Goal: Task Accomplishment & Management: Use online tool/utility

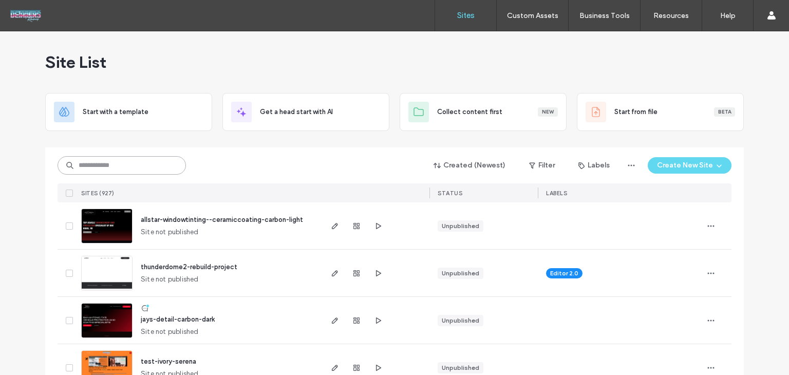
click at [109, 161] on input at bounding box center [122, 165] width 128 height 18
type input "****"
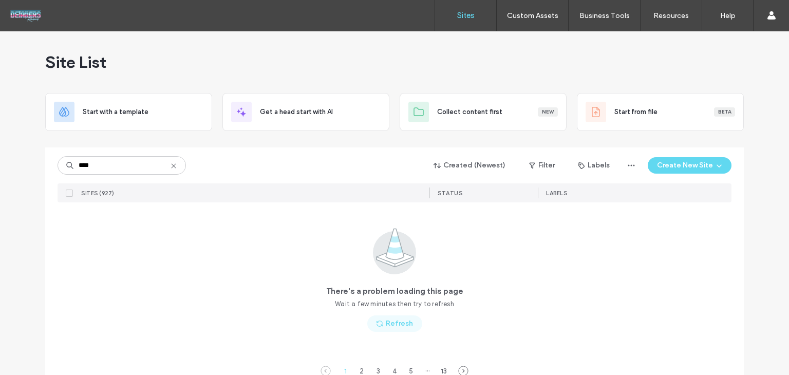
click at [379, 321] on icon "button" at bounding box center [379, 323] width 8 height 8
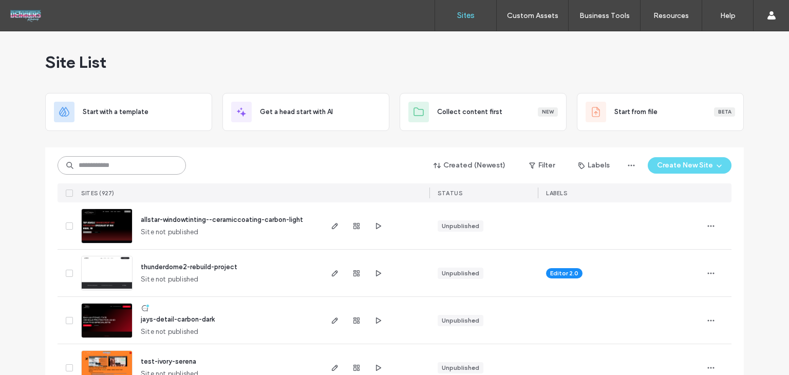
click at [121, 169] on input at bounding box center [122, 165] width 128 height 18
type input "****"
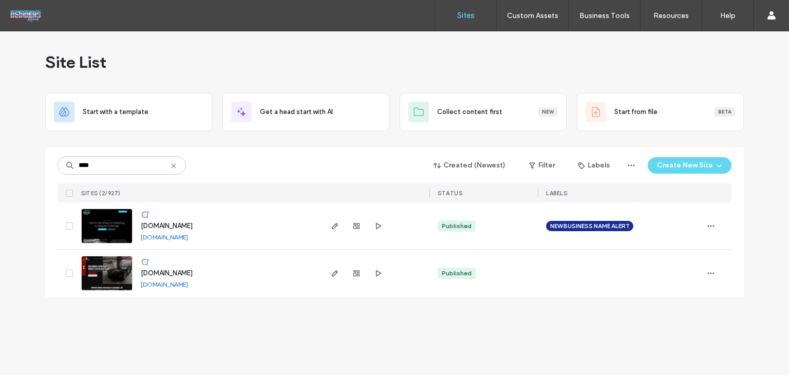
click at [188, 225] on span "www.ohioprodetailing.com" at bounding box center [167, 226] width 52 height 8
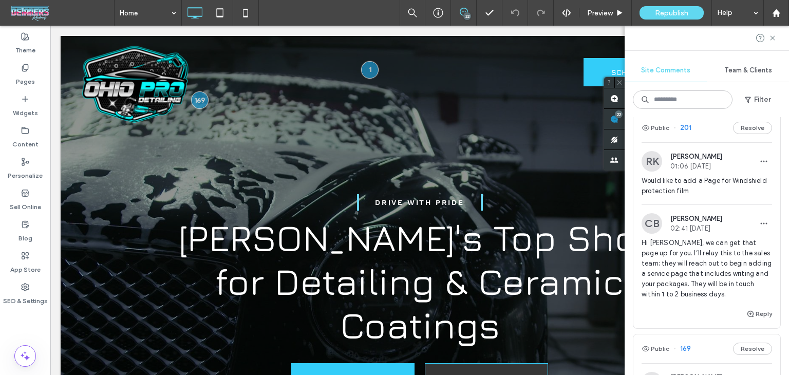
scroll to position [3030, 0]
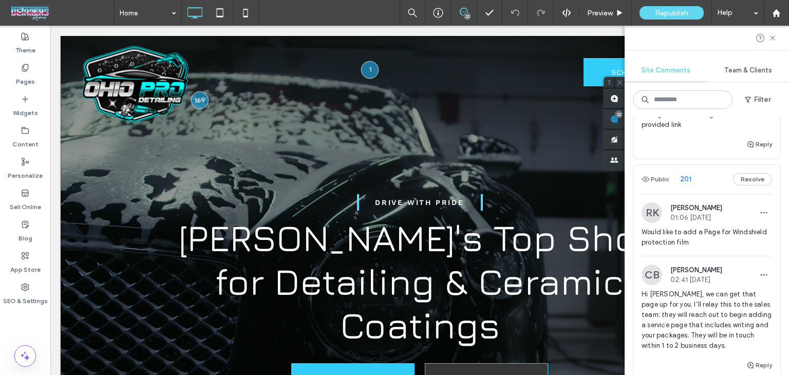
click at [700, 66] on div "Public 212 Resolve" at bounding box center [706, 51] width 147 height 29
click at [699, 168] on div at bounding box center [394, 187] width 789 height 375
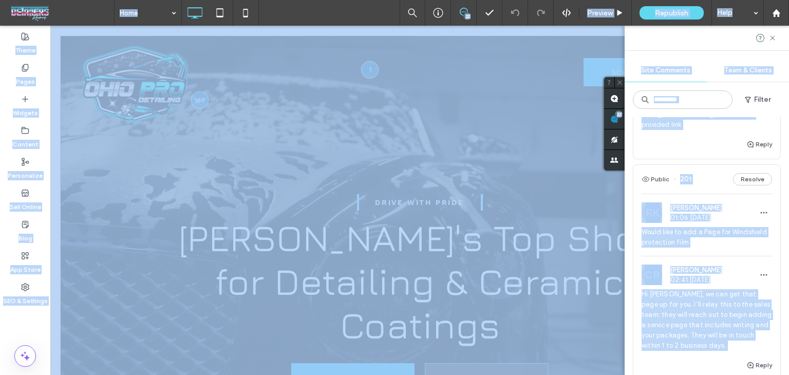
click at [699, 168] on div at bounding box center [394, 187] width 789 height 375
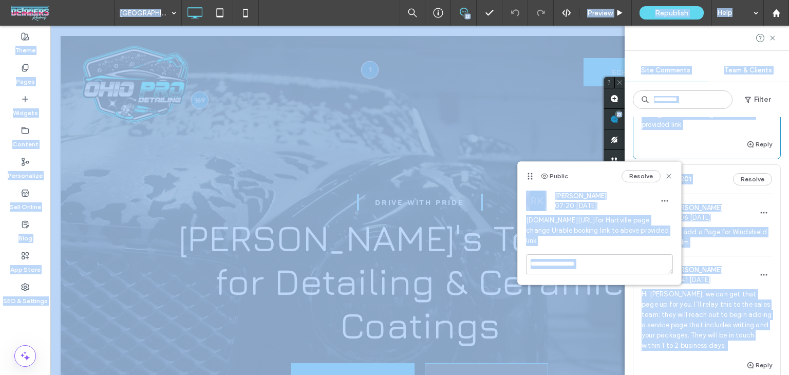
drag, startPoint x: 629, startPoint y: 230, endPoint x: 523, endPoint y: 220, distance: 106.2
click at [523, 220] on div "RK Richard Kephart 07:20 Sep 16 2025 app.urable.com/virtual-shop/BndxaSwUMS9H6F…" at bounding box center [599, 223] width 163 height 64
copy link "[DOMAIN_NAME][URL]"
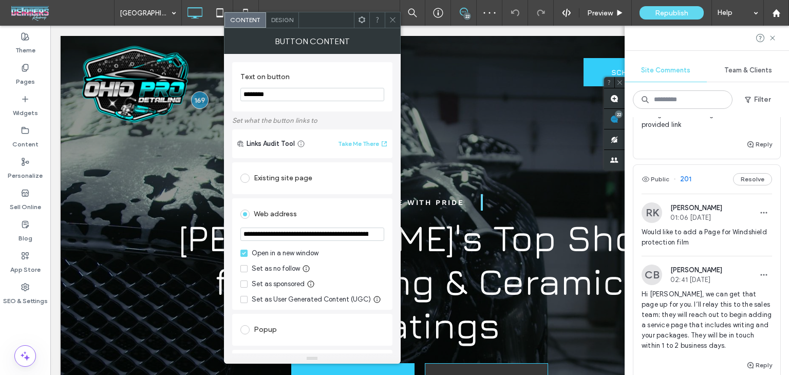
click at [343, 235] on input "**********" at bounding box center [312, 234] width 144 height 13
paste input "url"
type input "**********"
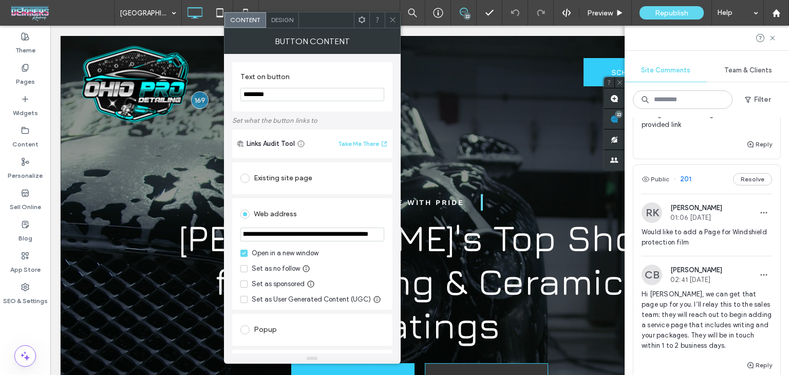
click at [350, 210] on div "Web address" at bounding box center [312, 214] width 144 height 16
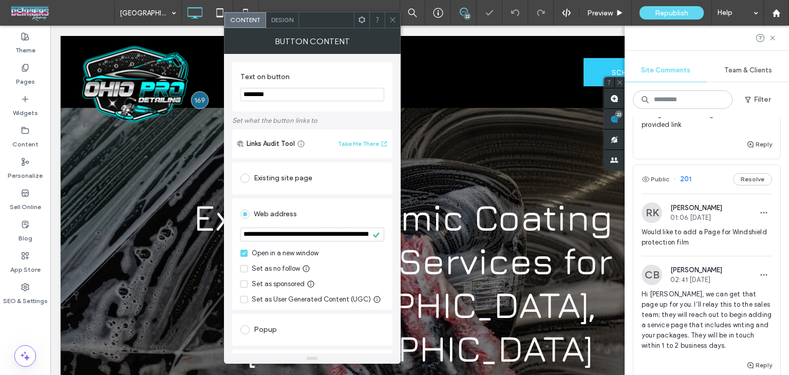
scroll to position [87, 0]
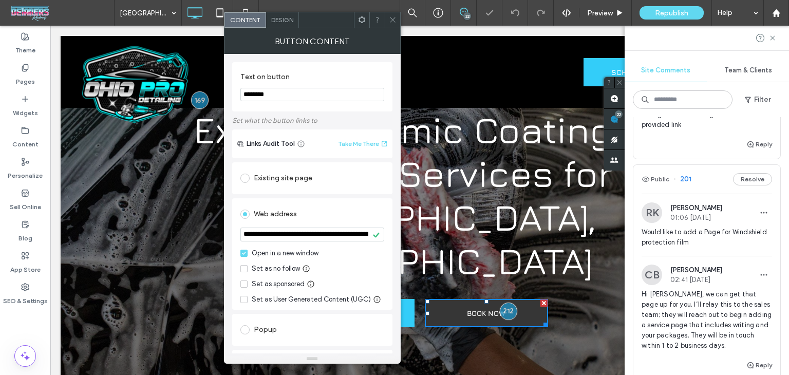
click at [396, 21] on div at bounding box center [392, 19] width 15 height 15
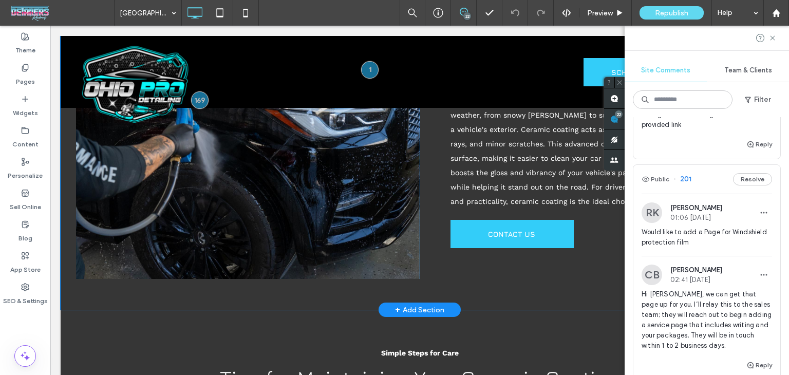
scroll to position [921, 0]
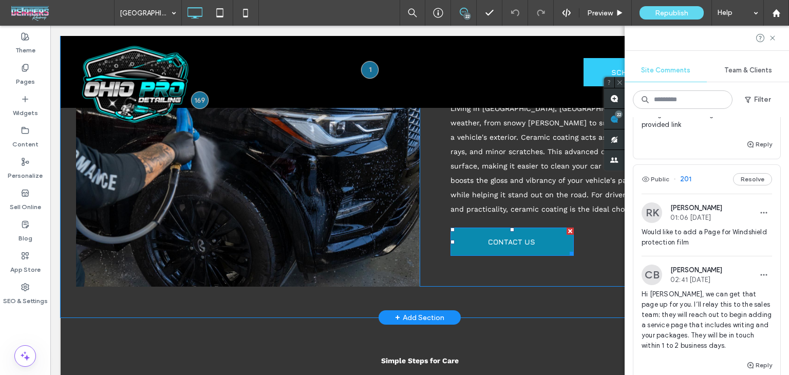
click at [492, 229] on span "CONTACT US" at bounding box center [511, 241] width 47 height 25
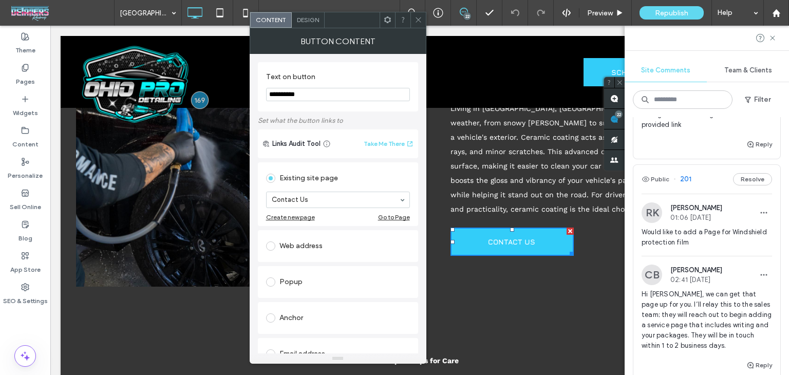
click at [415, 23] on span at bounding box center [418, 19] width 8 height 15
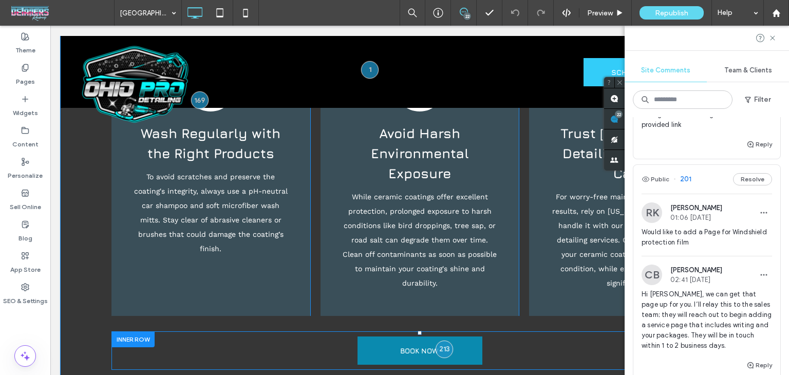
scroll to position [1299, 0]
click at [385, 336] on link "BOOK NOW" at bounding box center [419, 350] width 125 height 28
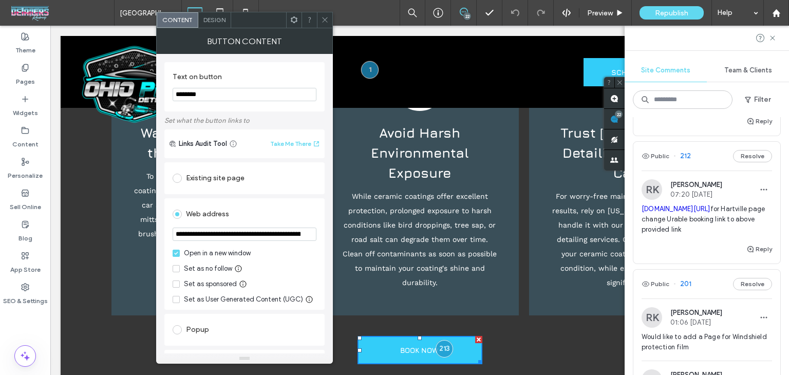
scroll to position [2922, 0]
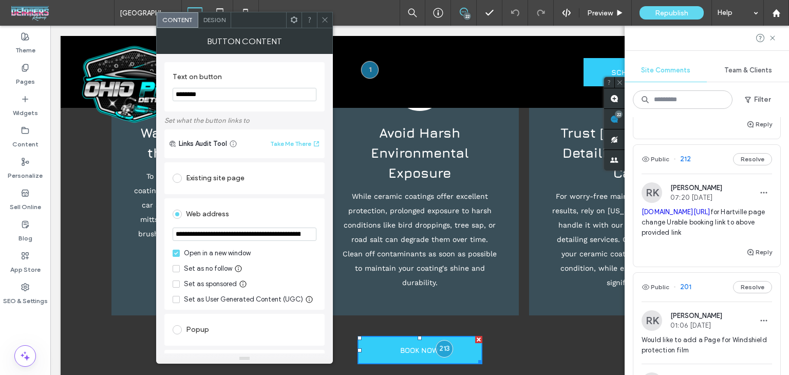
click at [249, 225] on section "**********" at bounding box center [245, 235] width 144 height 26
click at [252, 232] on input "**********" at bounding box center [245, 234] width 144 height 13
paste input "url"
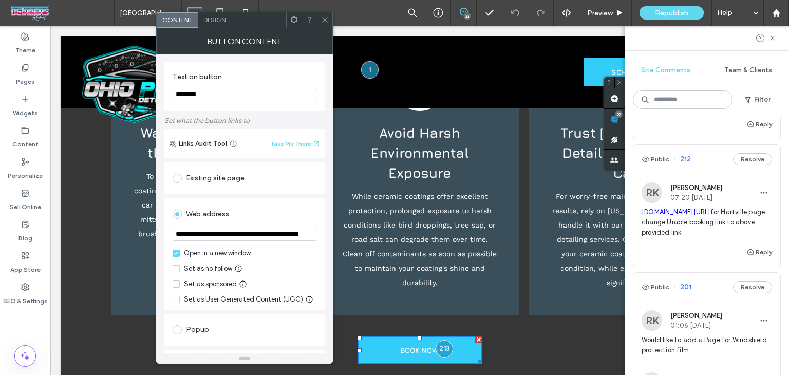
scroll to position [0, 44]
type input "**********"
click at [294, 212] on div "Web address" at bounding box center [245, 214] width 144 height 16
click at [323, 21] on icon at bounding box center [325, 20] width 8 height 8
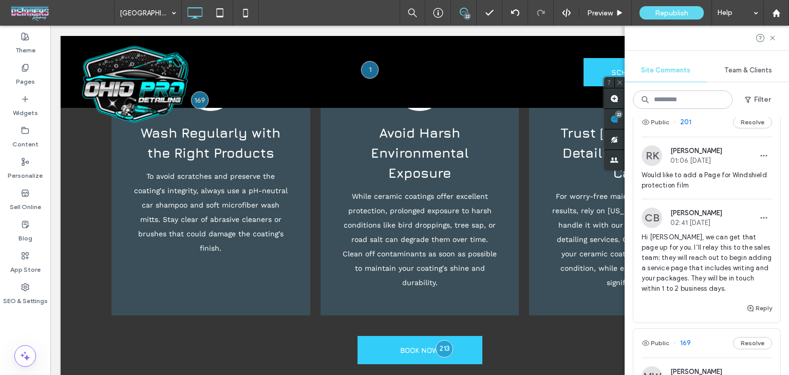
scroll to position [3058, 0]
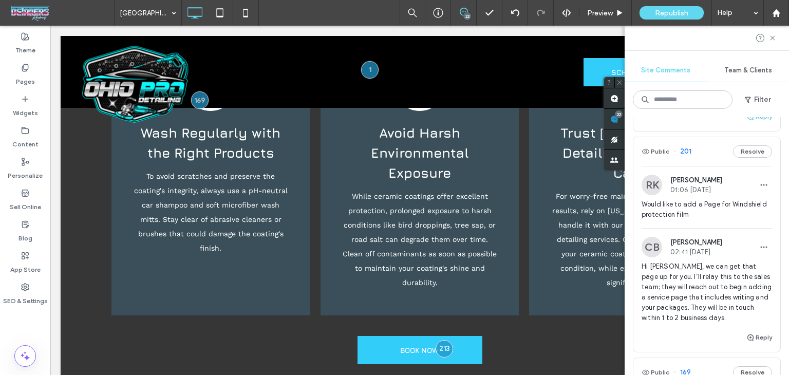
click at [751, 123] on button "Reply" at bounding box center [759, 116] width 26 height 12
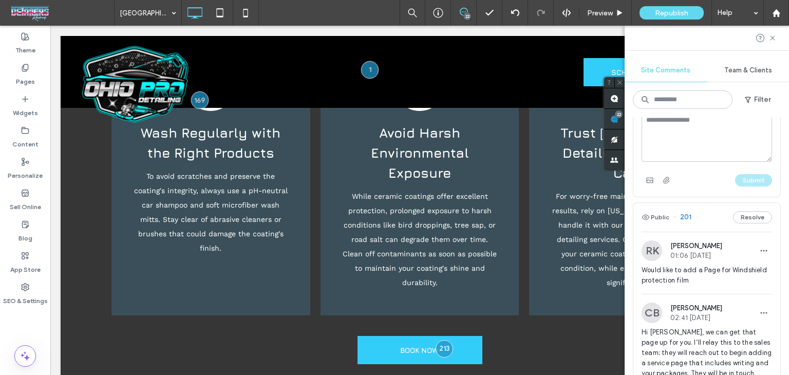
click at [703, 162] on textarea at bounding box center [706, 135] width 130 height 51
type textarea "****"
click at [762, 186] on button "Submit" at bounding box center [753, 180] width 37 height 12
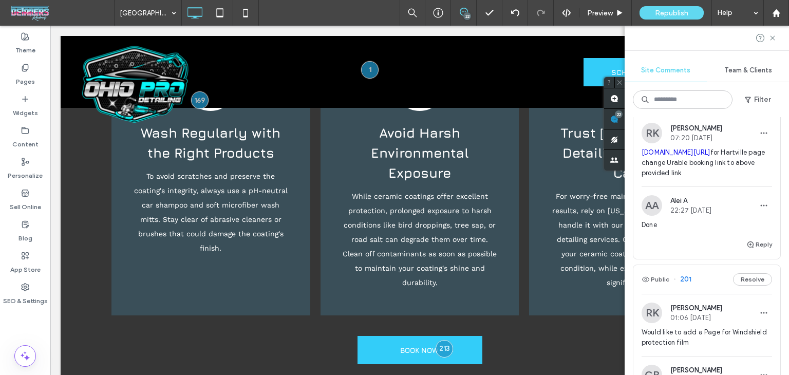
scroll to position [2952, 0]
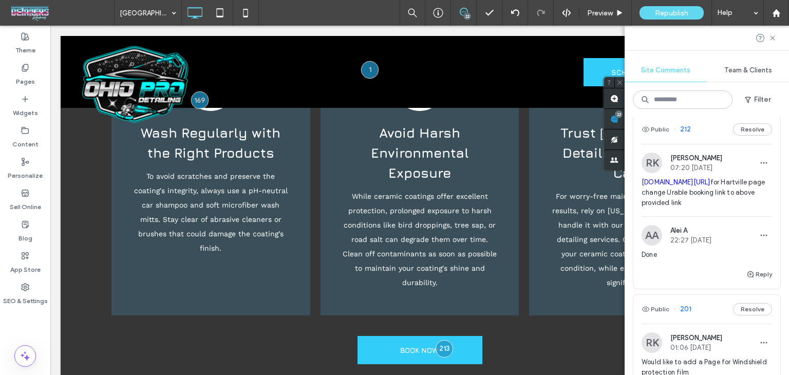
click at [750, 101] on button "Reply" at bounding box center [759, 94] width 26 height 12
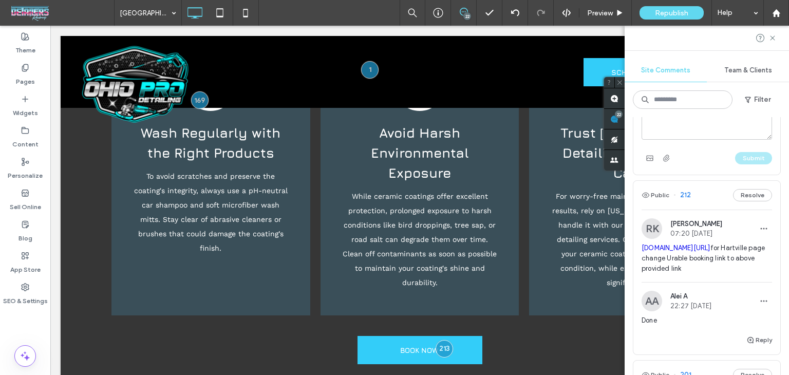
click at [687, 140] on textarea at bounding box center [706, 113] width 130 height 51
type textarea "****"
click at [739, 164] on button "Submit" at bounding box center [753, 158] width 37 height 12
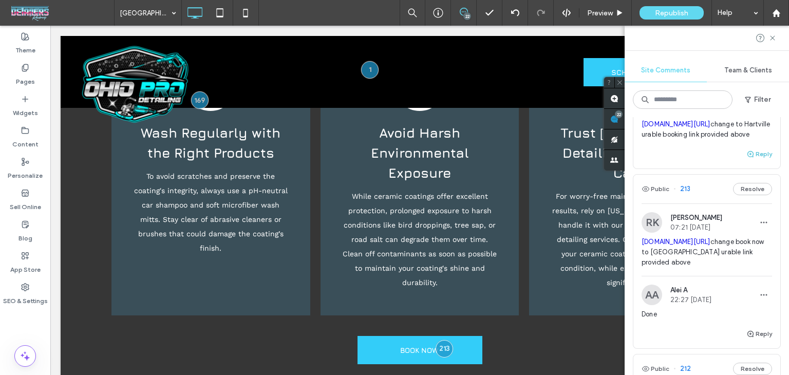
scroll to position [2764, 0]
click at [707, 86] on div "Public 214 Resolve" at bounding box center [706, 72] width 147 height 29
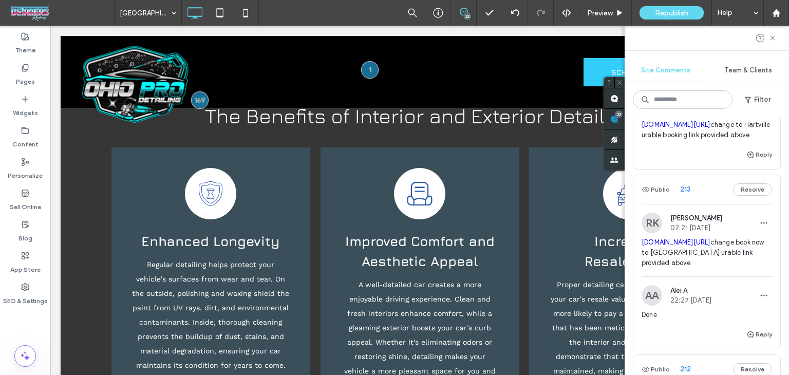
scroll to position [2954, 0]
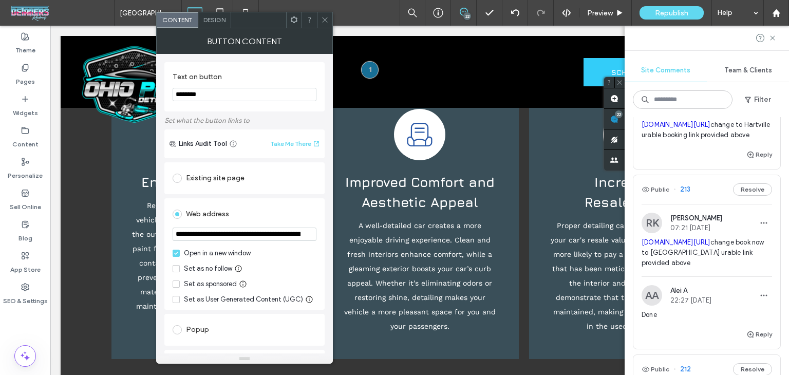
click at [252, 230] on input "**********" at bounding box center [245, 234] width 144 height 13
paste input "url"
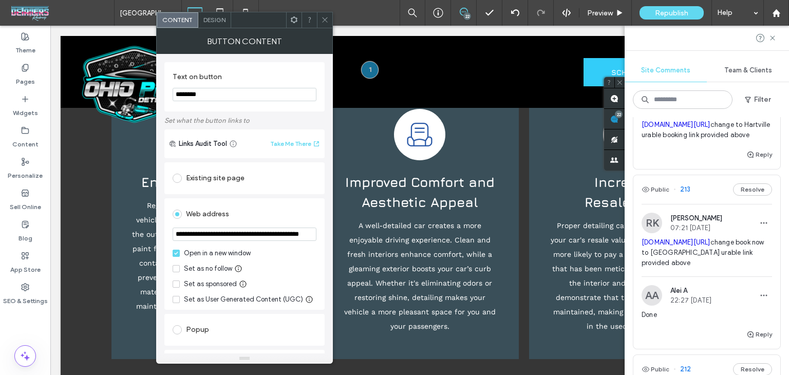
scroll to position [0, 44]
type input "**********"
click at [301, 215] on div "Web address" at bounding box center [245, 214] width 144 height 16
click at [319, 20] on div at bounding box center [324, 19] width 15 height 15
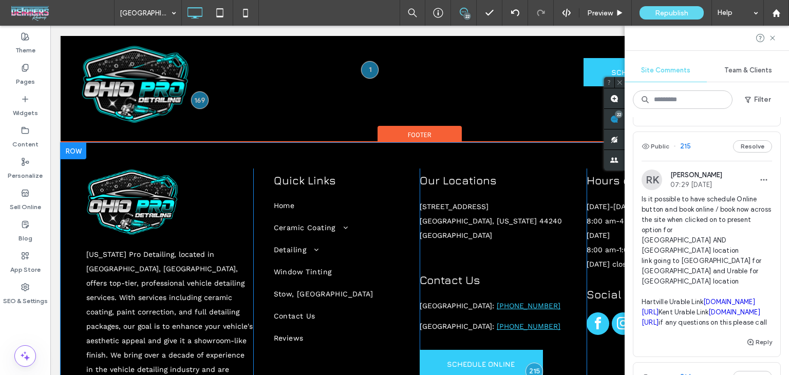
scroll to position [3778, 0]
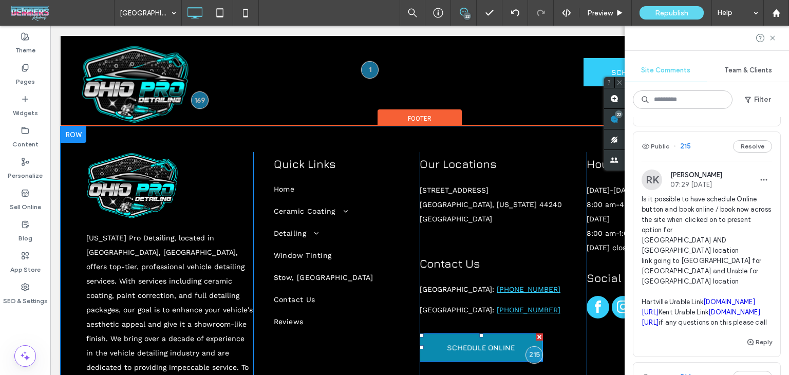
click at [491, 335] on span "SCHEDULE ONLINE" at bounding box center [481, 347] width 68 height 25
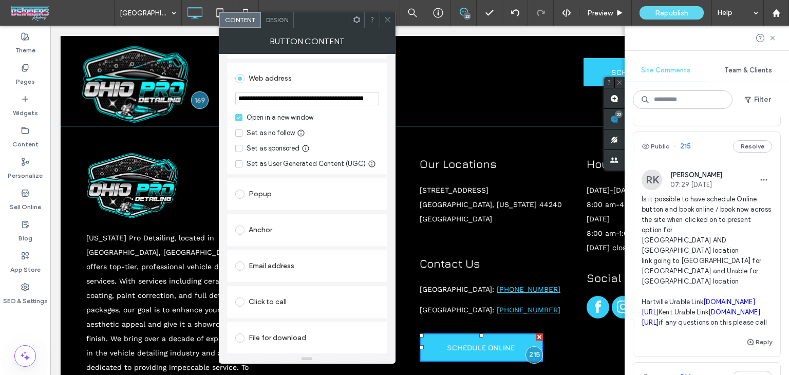
scroll to position [137, 0]
click at [385, 18] on icon at bounding box center [388, 20] width 8 height 8
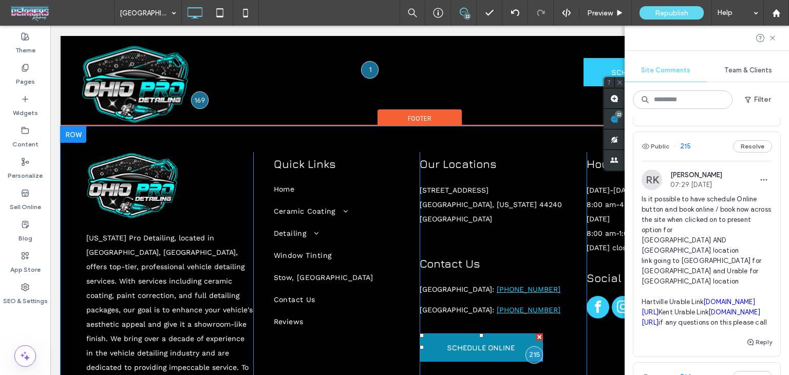
click at [453, 335] on span "SCHEDULE ONLINE" at bounding box center [481, 347] width 68 height 25
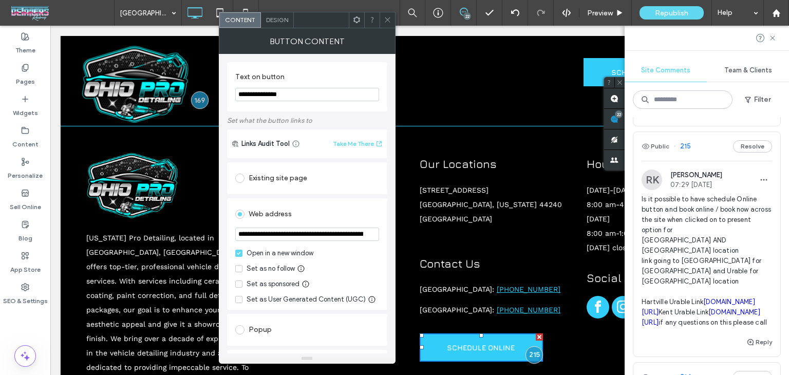
click at [385, 21] on icon at bounding box center [388, 20] width 8 height 8
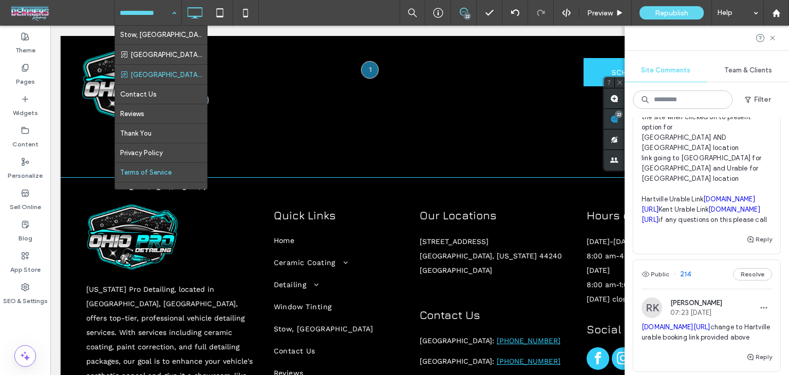
scroll to position [142, 0]
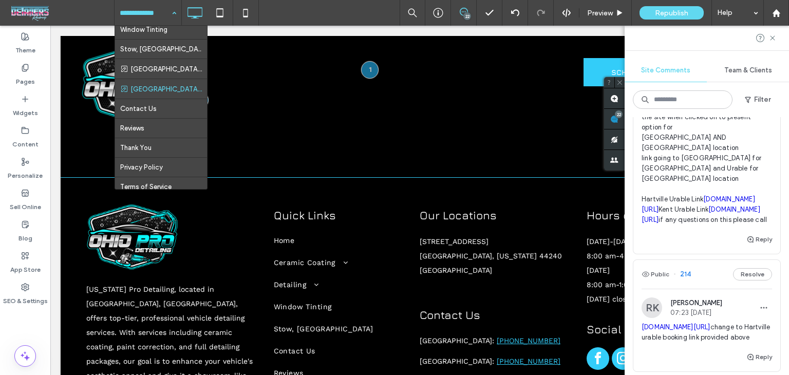
click at [173, 9] on div "Home Ceramic Coating Packages Owner's Pride Ceramic Coating Full Detailing Pack…" at bounding box center [148, 13] width 67 height 26
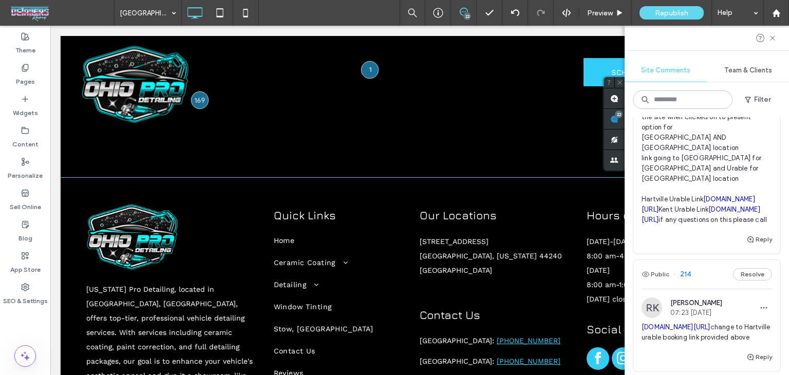
click at [328, 13] on div "Hartville, OH 22 Preview Republish Help" at bounding box center [451, 13] width 675 height 26
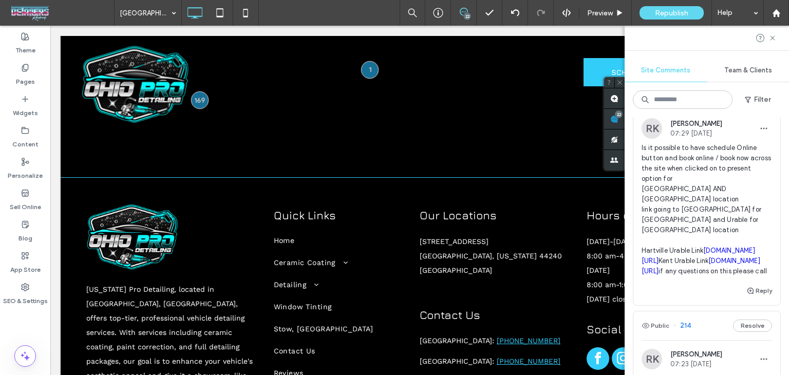
scroll to position [2562, 0]
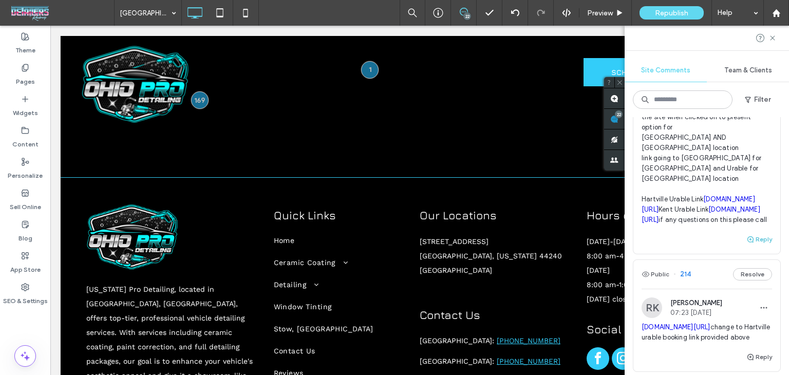
click at [751, 245] on button "Reply" at bounding box center [759, 239] width 26 height 12
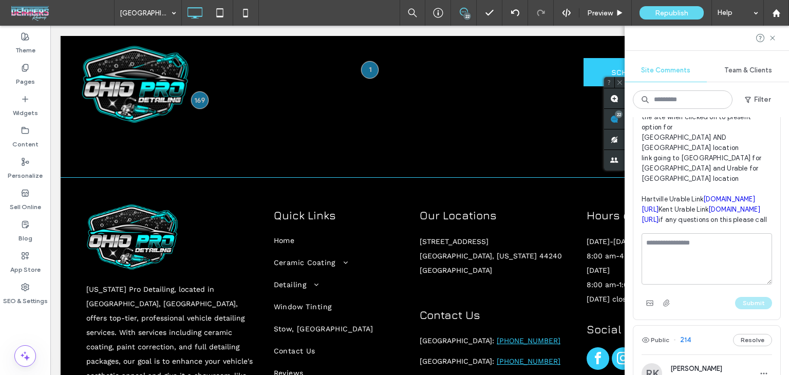
click at [703, 285] on textarea at bounding box center [706, 258] width 130 height 51
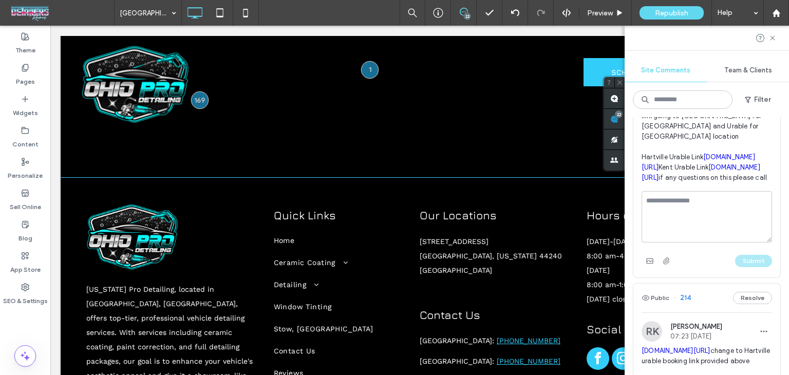
scroll to position [2664, 0]
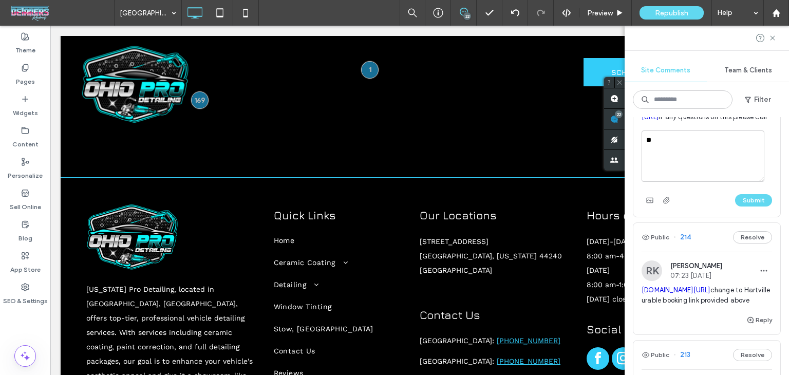
type textarea "*"
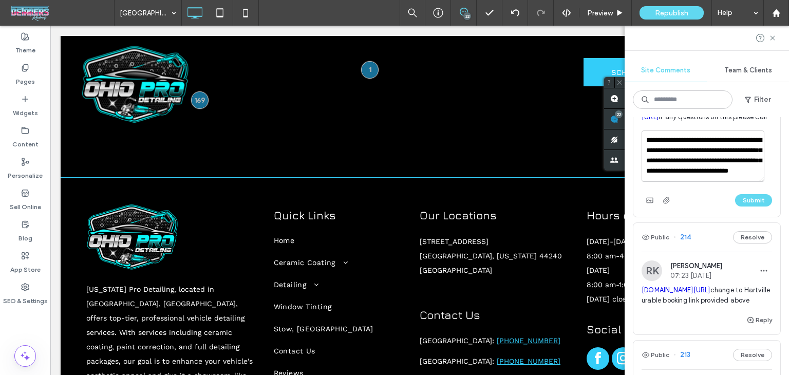
scroll to position [14, 0]
click at [722, 182] on textarea "**********" at bounding box center [702, 155] width 123 height 51
type textarea "**********"
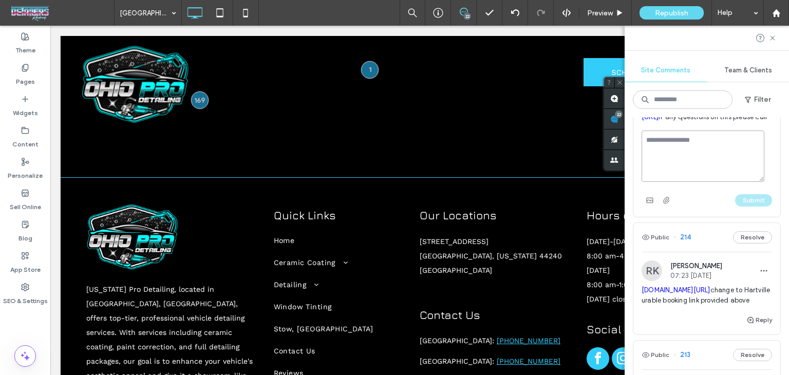
scroll to position [0, 0]
click at [733, 208] on div "Submit" at bounding box center [706, 200] width 130 height 16
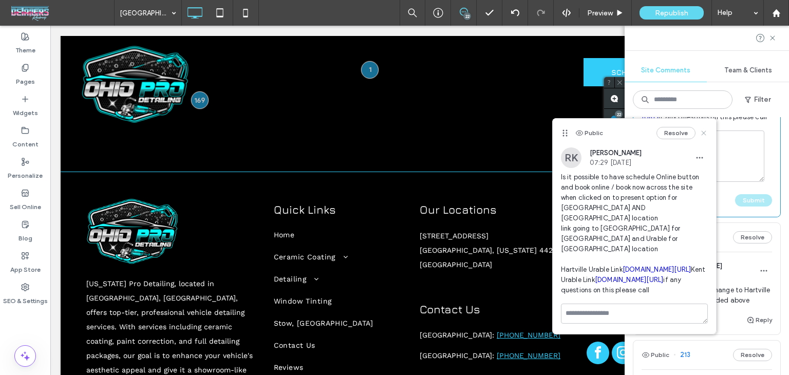
click at [701, 135] on use at bounding box center [703, 132] width 5 height 5
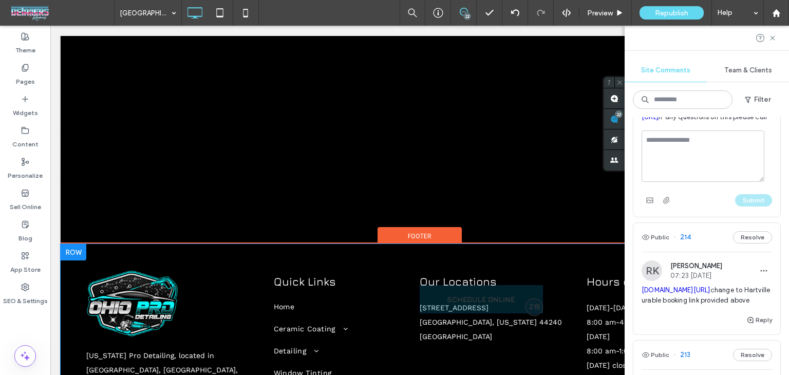
drag, startPoint x: 464, startPoint y: 228, endPoint x: 466, endPoint y: 278, distance: 49.9
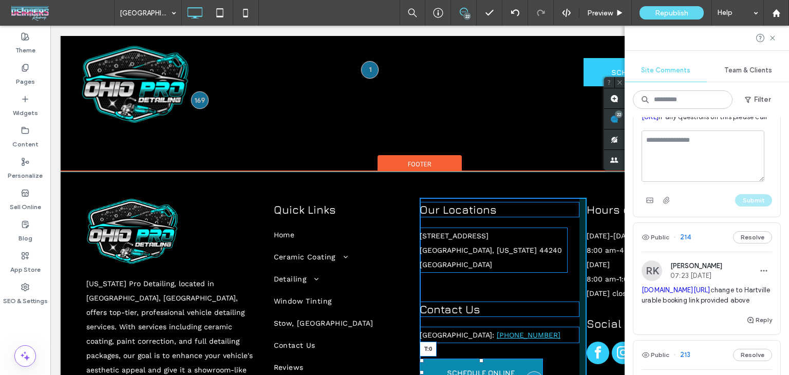
drag, startPoint x: 476, startPoint y: 193, endPoint x: 539, endPoint y: 216, distance: 67.6
click at [477, 198] on div "Our Locations 1000 Mogadore Rd, Unit E Kent, Ohio 44240 United States of Americ…" at bounding box center [503, 355] width 167 height 314
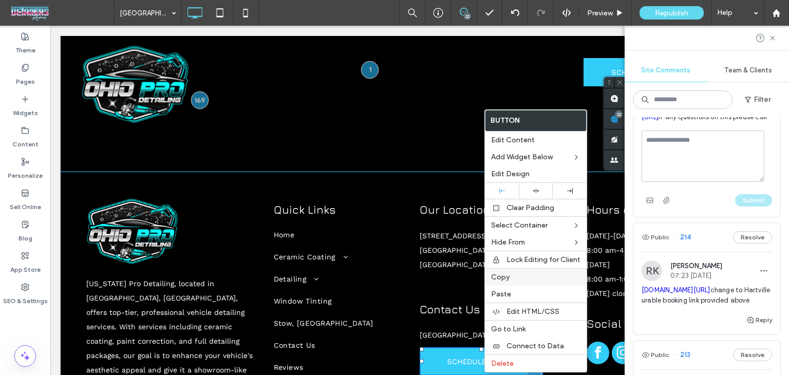
click at [505, 276] on span "Copy" at bounding box center [500, 277] width 18 height 9
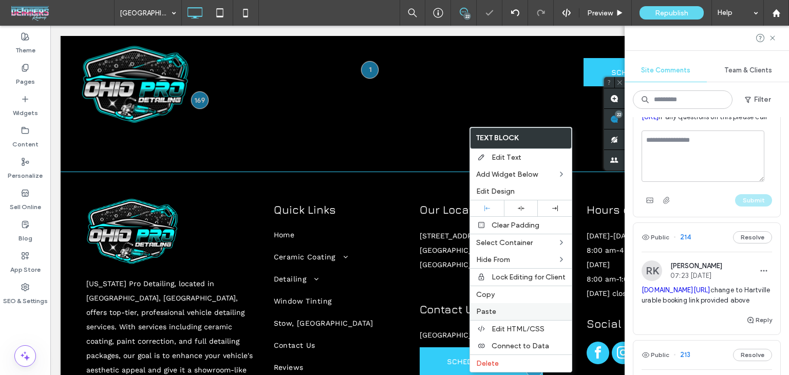
click at [481, 307] on span "Paste" at bounding box center [486, 311] width 20 height 9
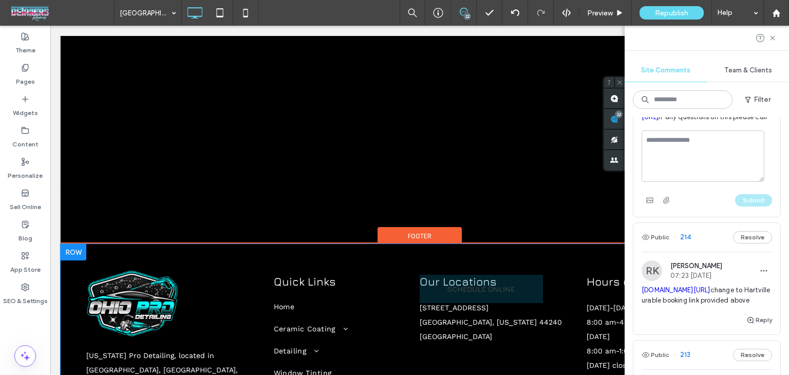
drag, startPoint x: 470, startPoint y: 224, endPoint x: 467, endPoint y: 315, distance: 90.4
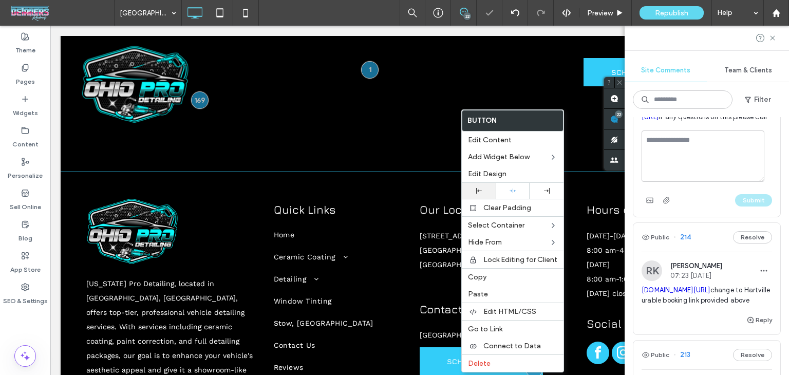
drag, startPoint x: 474, startPoint y: 187, endPoint x: 474, endPoint y: 215, distance: 27.7
click at [474, 188] on div at bounding box center [479, 191] width 24 height 6
click at [474, 80] on div "Click To Paste" at bounding box center [306, 72] width 451 height 55
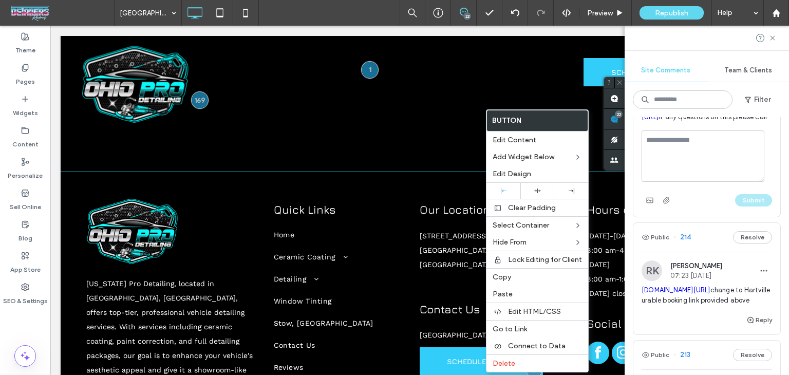
click at [534, 170] on label "Edit Design" at bounding box center [536, 173] width 89 height 9
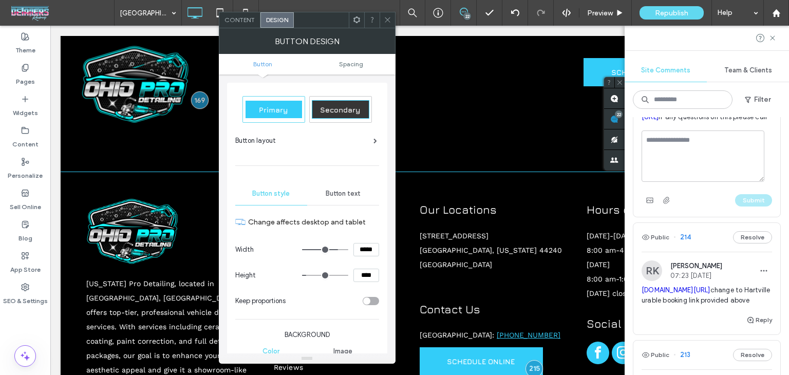
click at [343, 116] on div "Secondary" at bounding box center [341, 109] width 58 height 18
type input "*"
type input "***"
click at [386, 21] on icon at bounding box center [388, 20] width 8 height 8
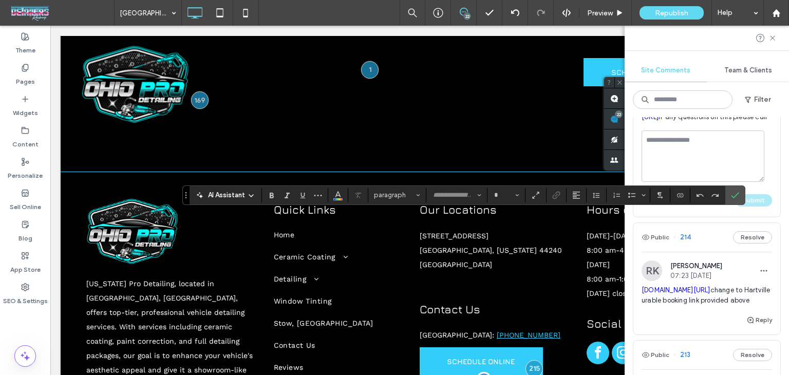
type input "*********"
type input "**"
drag, startPoint x: 446, startPoint y: 222, endPoint x: 411, endPoint y: 217, distance: 35.3
click at [411, 217] on div "Ohio Pro Detailing, located in Kent, OH, offers top-tier, professional vehicle …" at bounding box center [419, 355] width 667 height 314
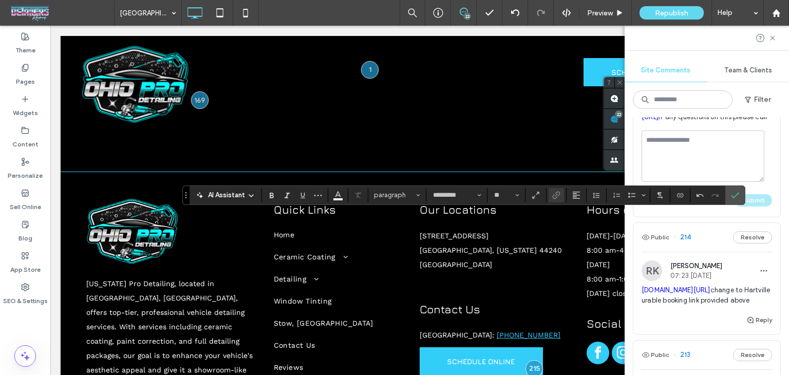
scroll to position [0, 0]
drag, startPoint x: 447, startPoint y: 223, endPoint x: 404, endPoint y: 223, distance: 43.1
click at [404, 223] on div "Ohio Pro Detailing, located in Kent, OH, offers top-tier, professional vehicle …" at bounding box center [419, 355] width 667 height 314
click at [542, 232] on div "**********" at bounding box center [503, 355] width 167 height 314
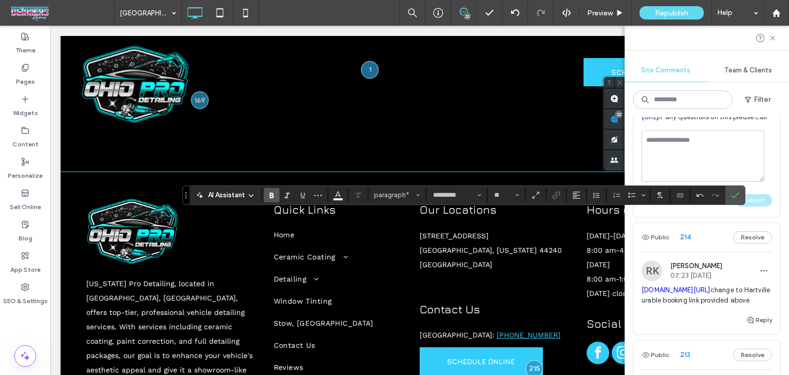
click at [735, 194] on icon "Confirm" at bounding box center [735, 195] width 8 height 8
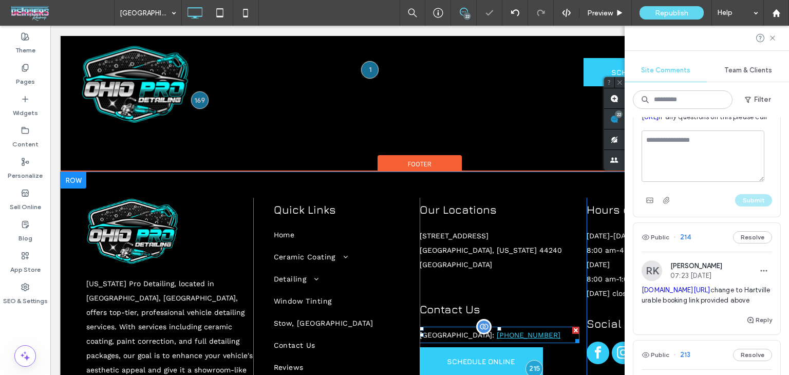
click at [434, 331] on span "[GEOGRAPHIC_DATA]:" at bounding box center [458, 335] width 77 height 8
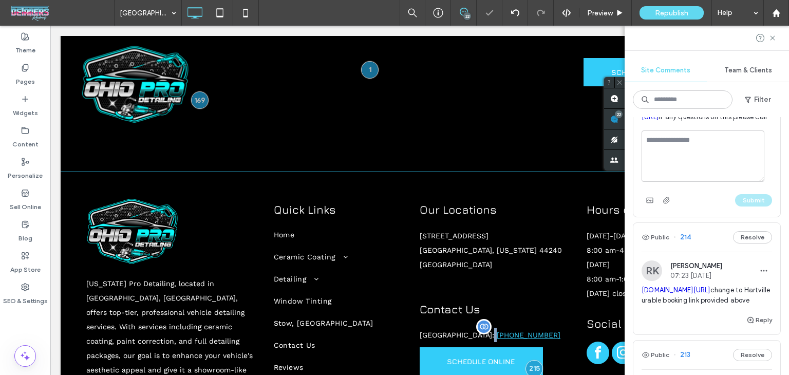
click at [434, 331] on span "[GEOGRAPHIC_DATA]:" at bounding box center [458, 335] width 77 height 8
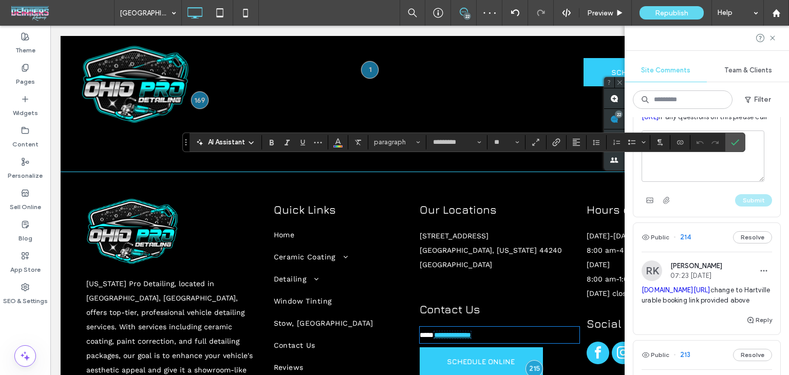
click at [433, 331] on span "**********" at bounding box center [452, 335] width 38 height 8
click at [431, 331] on span "*****" at bounding box center [427, 334] width 14 height 7
drag, startPoint x: 433, startPoint y: 167, endPoint x: 383, endPoint y: 180, distance: 52.3
click at [395, 198] on div "Ohio Pro Detailing, located in Kent, OH, offers top-tier, professional vehicle …" at bounding box center [419, 355] width 667 height 314
click at [471, 331] on span "**********" at bounding box center [452, 334] width 37 height 7
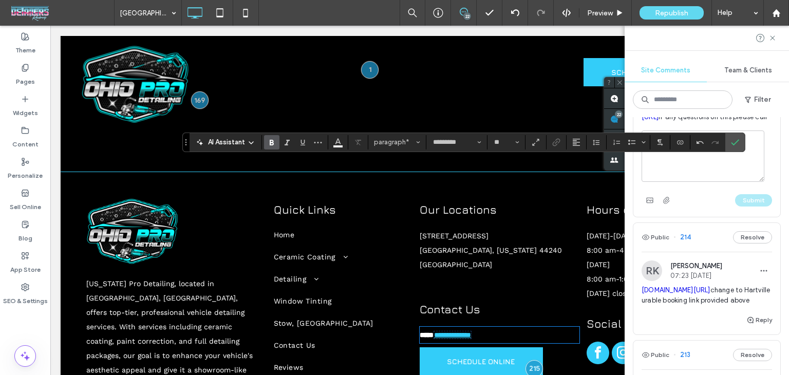
drag, startPoint x: 432, startPoint y: 167, endPoint x: 438, endPoint y: 171, distance: 6.3
click at [434, 328] on p "**********" at bounding box center [500, 335] width 160 height 14
click at [437, 331] on span "**********" at bounding box center [452, 334] width 37 height 7
click at [731, 141] on icon "Confirm" at bounding box center [735, 142] width 8 height 8
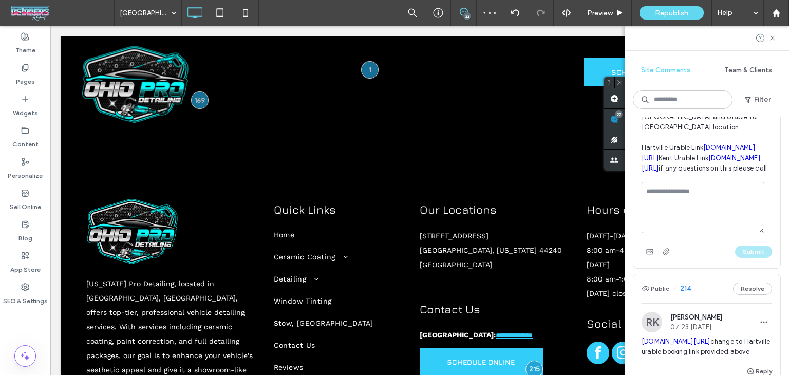
scroll to position [2562, 0]
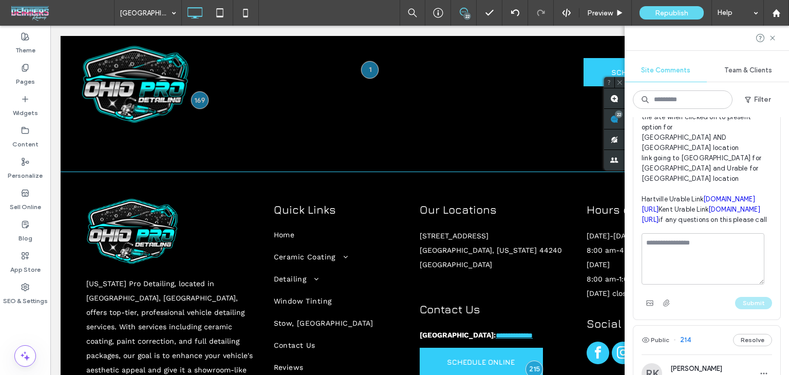
drag, startPoint x: 735, startPoint y: 214, endPoint x: 634, endPoint y: 205, distance: 101.6
click at [636, 205] on div "RK Richard Kephart 07:29 Sep 16 2025 Is it possible to have schedule Online but…" at bounding box center [706, 150] width 147 height 166
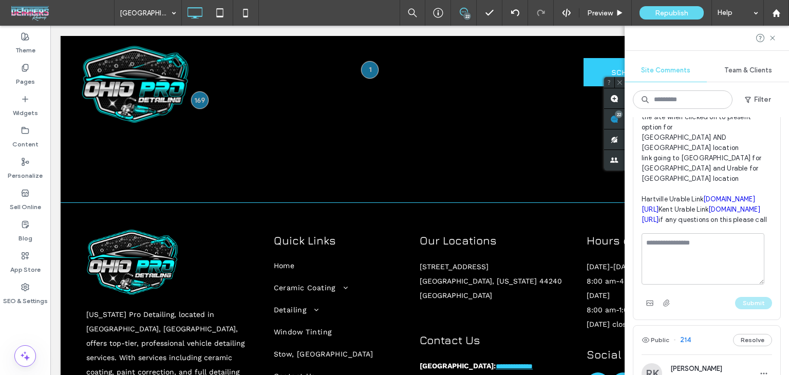
scroll to position [3701, 0]
copy link "[DOMAIN_NAME][URL]"
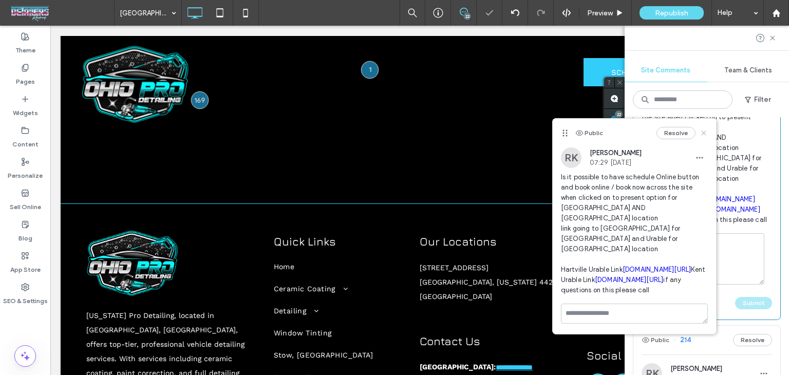
click at [699, 134] on icon at bounding box center [703, 133] width 8 height 8
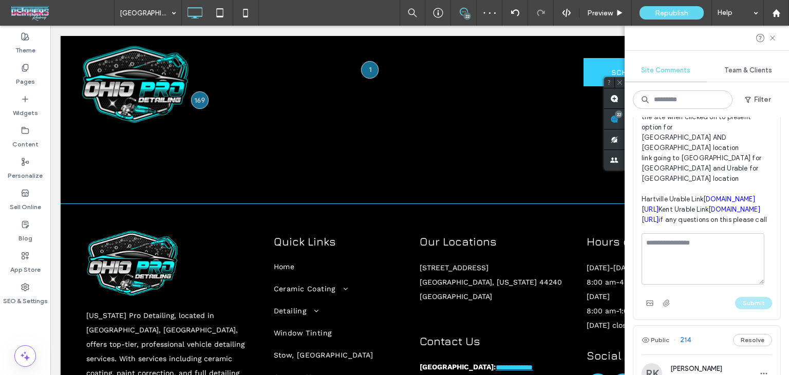
drag, startPoint x: 742, startPoint y: 214, endPoint x: 638, endPoint y: 205, distance: 104.1
click at [638, 205] on div "RK Richard Kephart 07:29 Sep 16 2025 Is it possible to have schedule Online but…" at bounding box center [706, 150] width 147 height 166
copy link "[DOMAIN_NAME][URL]"
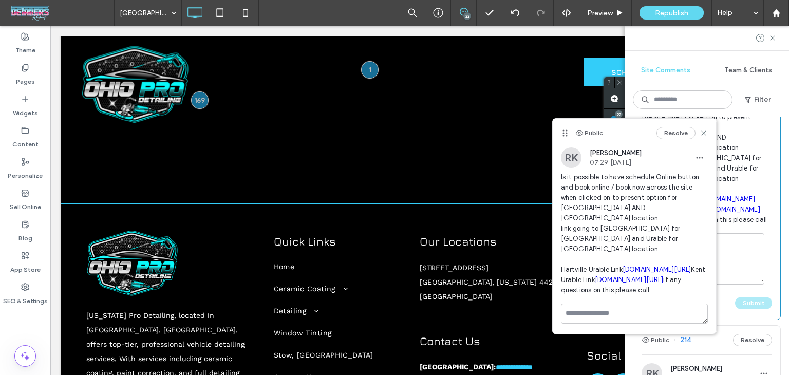
drag, startPoint x: 663, startPoint y: 281, endPoint x: 554, endPoint y: 272, distance: 110.3
click at [554, 272] on div "RK Richard Kephart 07:29 Sep 16 2025 Is it possible to have schedule Online but…" at bounding box center [634, 225] width 163 height 156
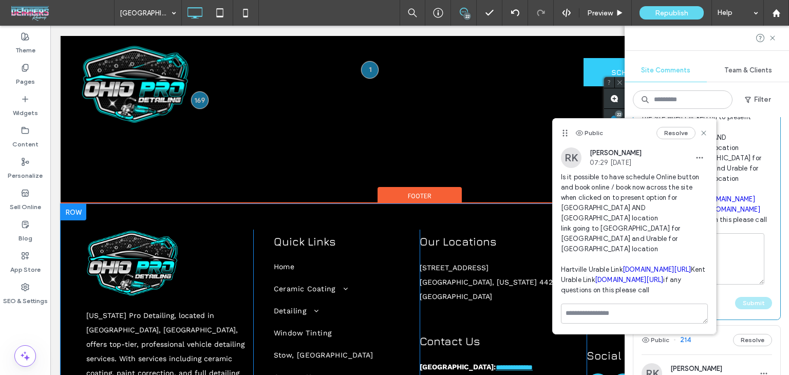
copy link "[DOMAIN_NAME][URL]"
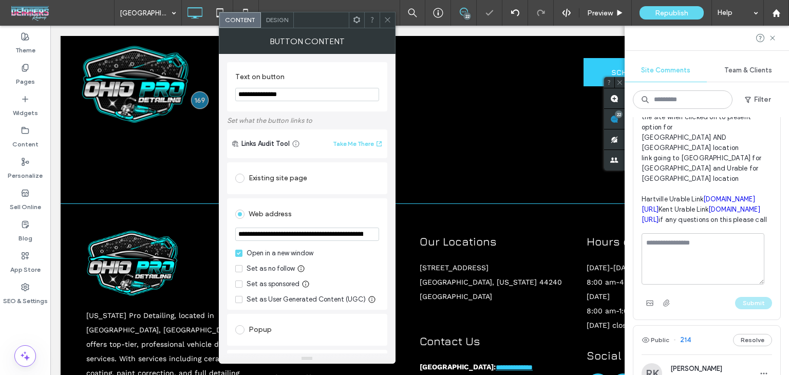
click at [305, 231] on input "**********" at bounding box center [307, 234] width 144 height 13
paste input "url"
type input "**********"
click at [331, 209] on div "Web address" at bounding box center [307, 214] width 144 height 16
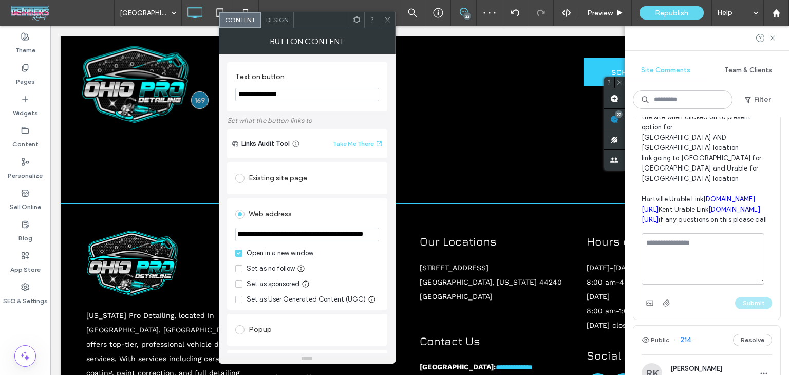
scroll to position [0, 0]
click at [389, 21] on use at bounding box center [387, 19] width 5 height 5
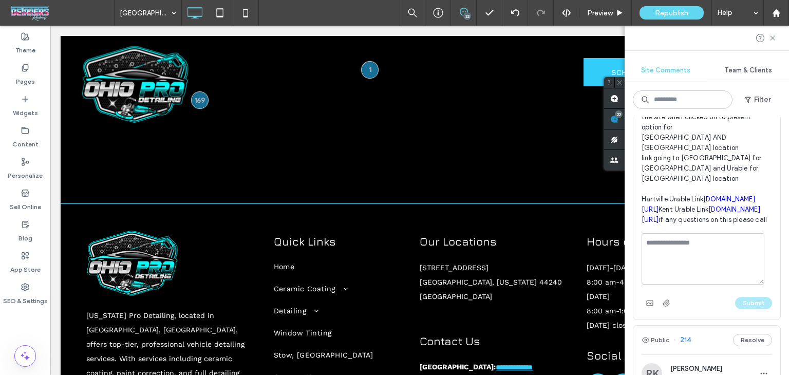
drag, startPoint x: 746, startPoint y: 266, endPoint x: 641, endPoint y: 257, distance: 105.6
click at [641, 233] on div "RK Richard Kephart 07:29 Sep 16 2025 Is it possible to have schedule Online but…" at bounding box center [706, 150] width 147 height 166
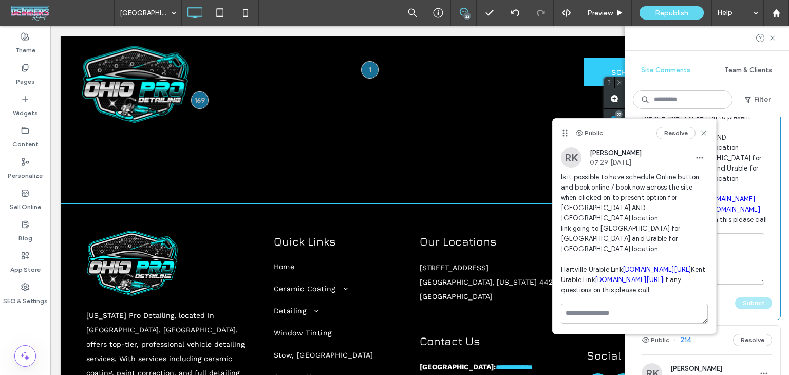
copy link "[DOMAIN_NAME][URL]"
click at [663, 282] on span "Is it possible to have schedule Online button and book online / book now across…" at bounding box center [634, 233] width 147 height 123
drag, startPoint x: 668, startPoint y: 332, endPoint x: 555, endPoint y: 321, distance: 114.1
click at [555, 304] on div "RK Richard Kephart 07:29 Sep 16 2025 Is it possible to have schedule Online but…" at bounding box center [634, 225] width 163 height 156
copy link "[DOMAIN_NAME][URL]"
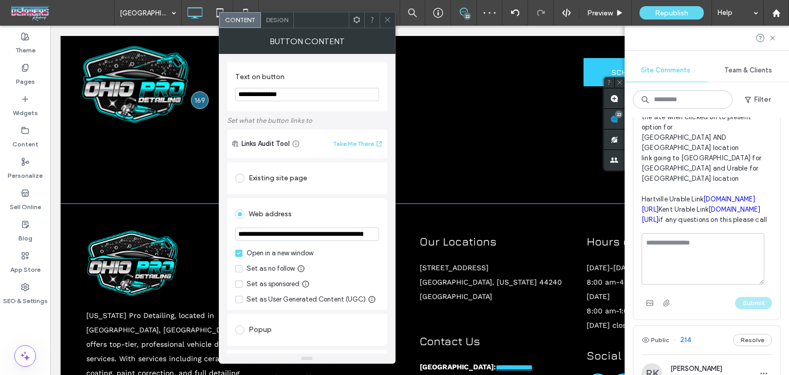
click at [325, 238] on input "**********" at bounding box center [307, 234] width 144 height 13
paste input "url"
type input "**********"
click at [397, 344] on link "Stow, [GEOGRAPHIC_DATA]" at bounding box center [344, 355] width 140 height 22
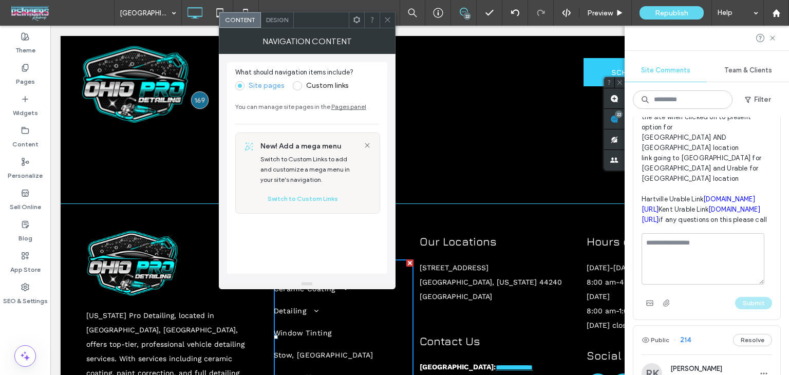
click at [274, 18] on span "Design" at bounding box center [277, 20] width 22 height 8
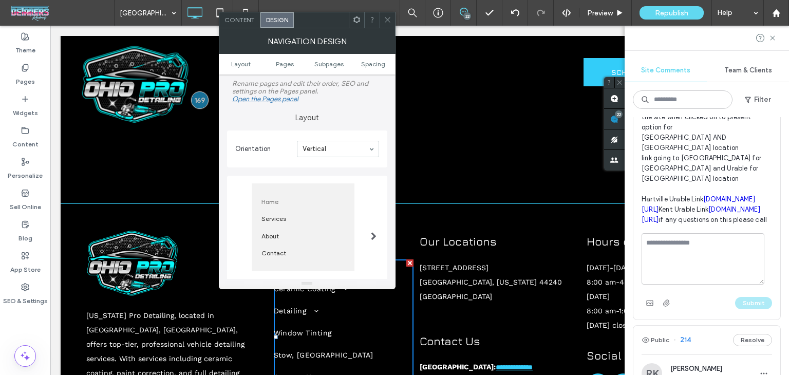
click at [242, 21] on span "Content" at bounding box center [239, 20] width 30 height 8
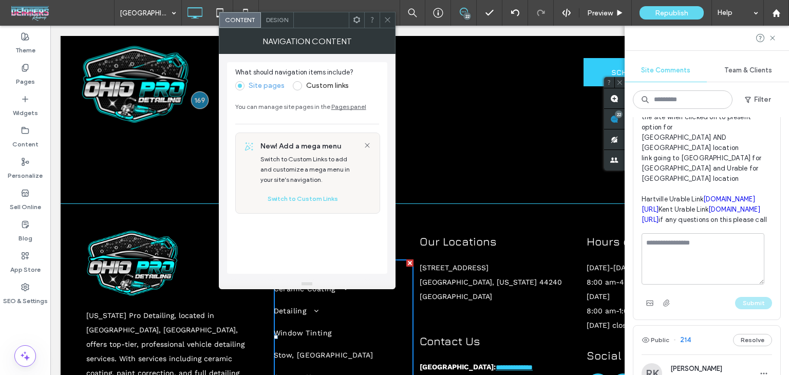
click at [300, 87] on span at bounding box center [297, 85] width 9 height 9
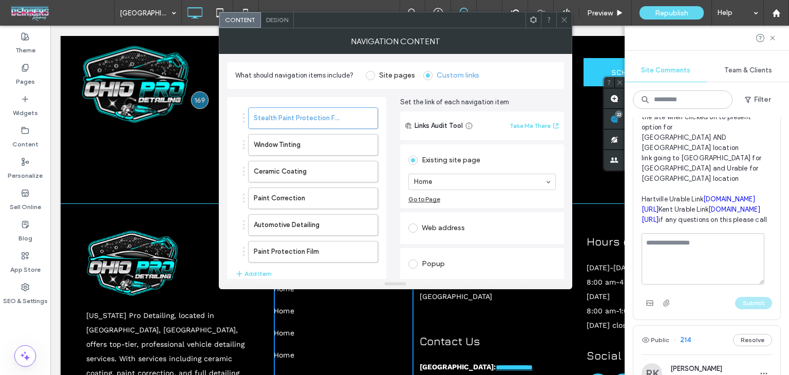
click at [379, 75] on label "Site pages" at bounding box center [397, 75] width 36 height 9
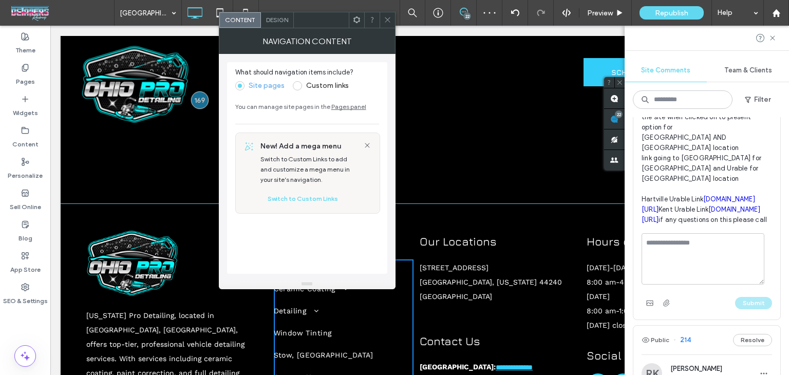
drag, startPoint x: 386, startPoint y: 19, endPoint x: 389, endPoint y: 101, distance: 82.2
click at [386, 20] on icon at bounding box center [388, 20] width 8 height 8
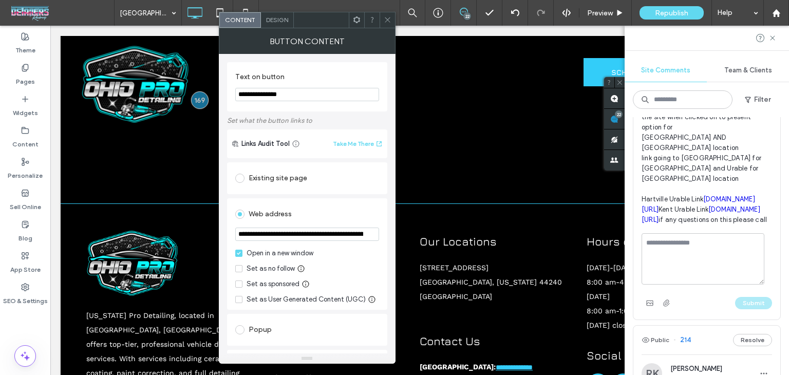
click at [384, 18] on icon at bounding box center [388, 20] width 8 height 8
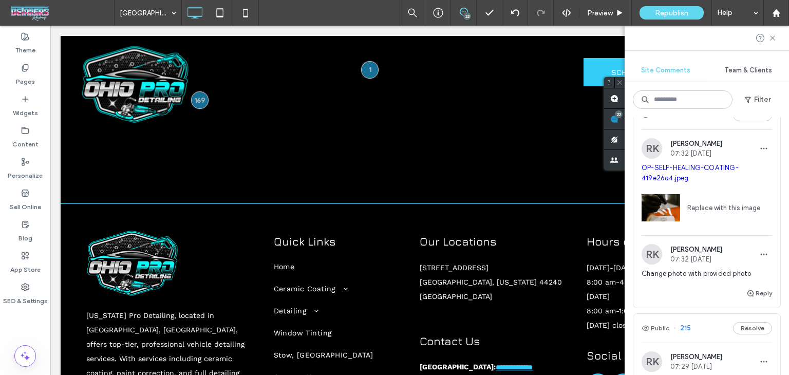
scroll to position [2253, 0]
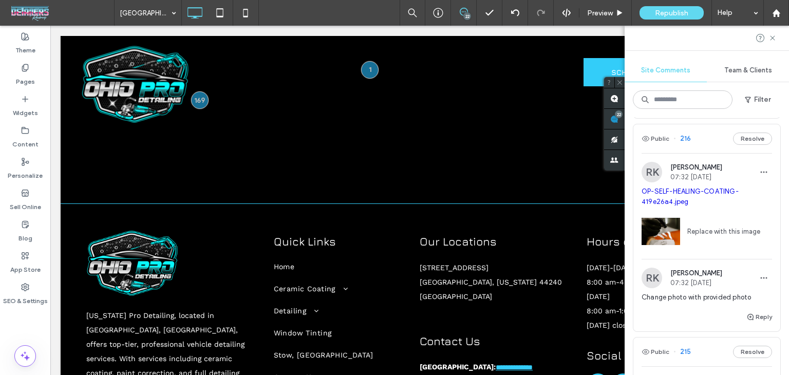
click at [698, 128] on div "Public 227 Resolve RK Richard Kephart 07:42 Sep 16 2025 Toyota-supra-ceramic-93…" at bounding box center [707, 165] width 148 height 4587
click at [707, 148] on div "Public 216 Resolve" at bounding box center [706, 138] width 147 height 29
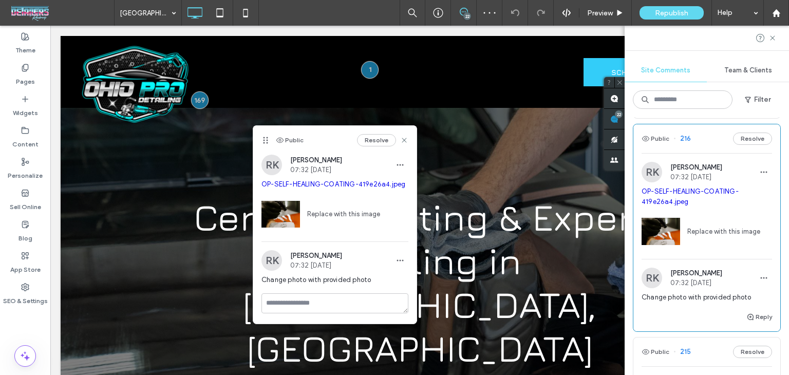
scroll to position [684, 0]
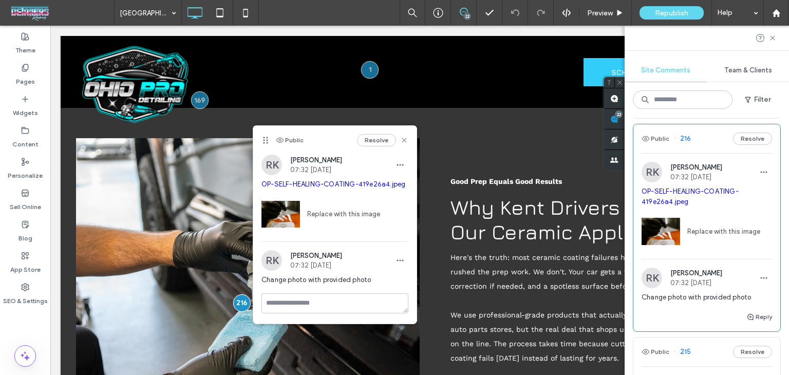
click at [335, 213] on link "Replace with this image" at bounding box center [340, 214] width 80 height 10
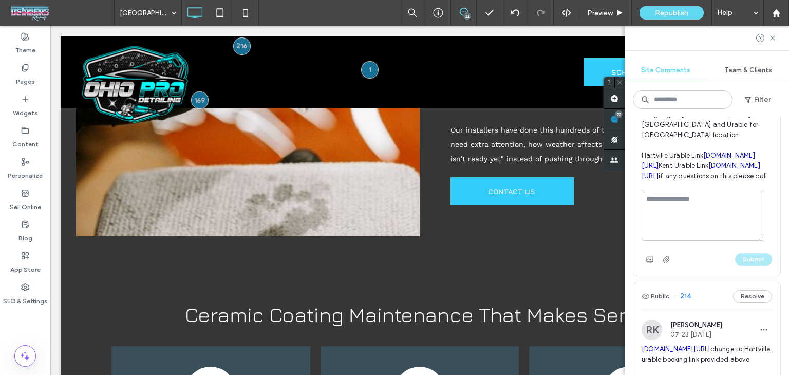
scroll to position [2664, 0]
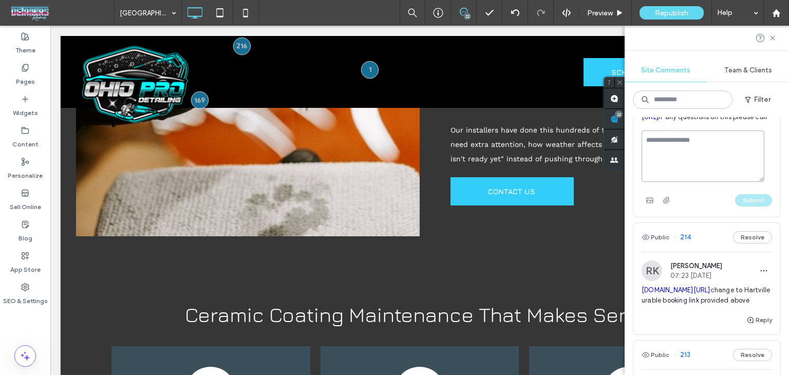
click at [691, 182] on textarea at bounding box center [702, 155] width 123 height 51
type textarea "****"
click at [742, 206] on button "Submit" at bounding box center [753, 200] width 37 height 12
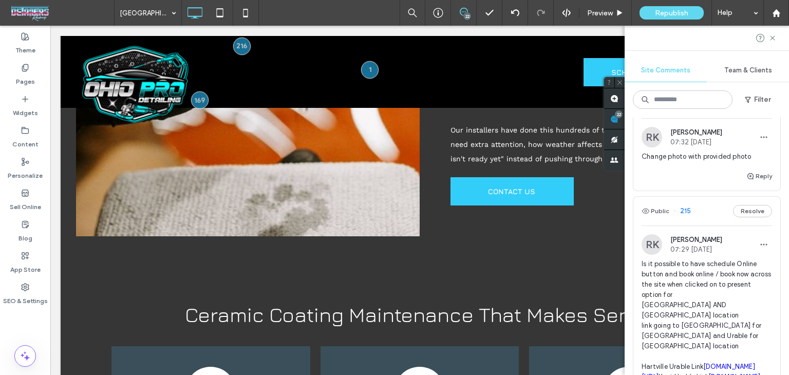
scroll to position [2293, 0]
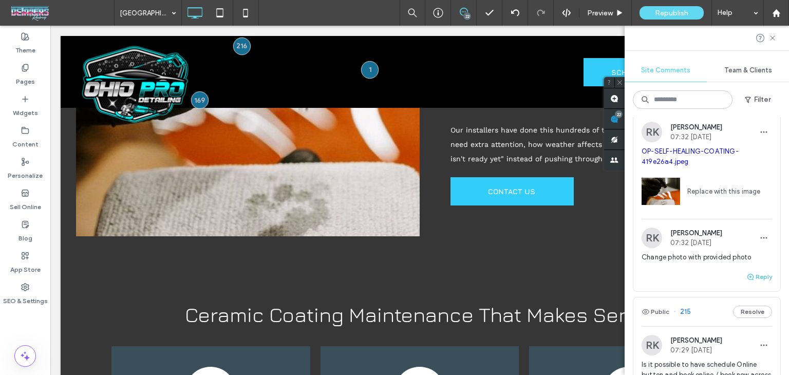
click at [751, 283] on button "Reply" at bounding box center [759, 277] width 26 height 12
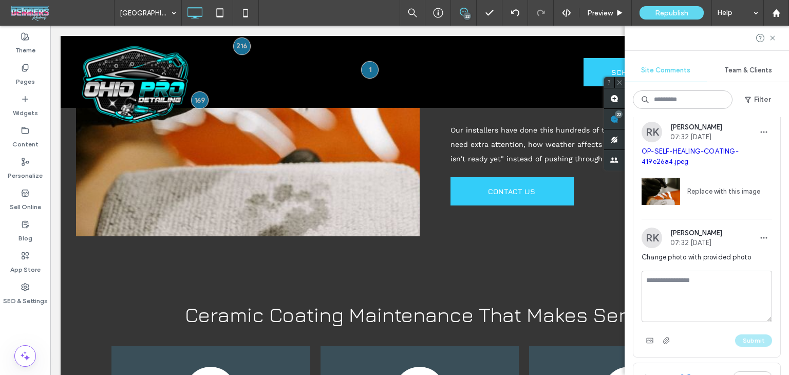
click at [705, 282] on textarea at bounding box center [706, 296] width 130 height 51
type textarea "****"
drag, startPoint x: 743, startPoint y: 347, endPoint x: 729, endPoint y: 342, distance: 14.5
click at [742, 347] on button "Submit" at bounding box center [753, 340] width 37 height 12
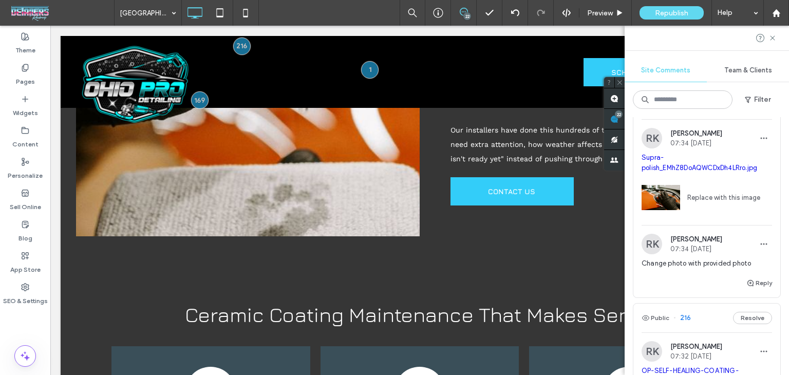
scroll to position [2037, 0]
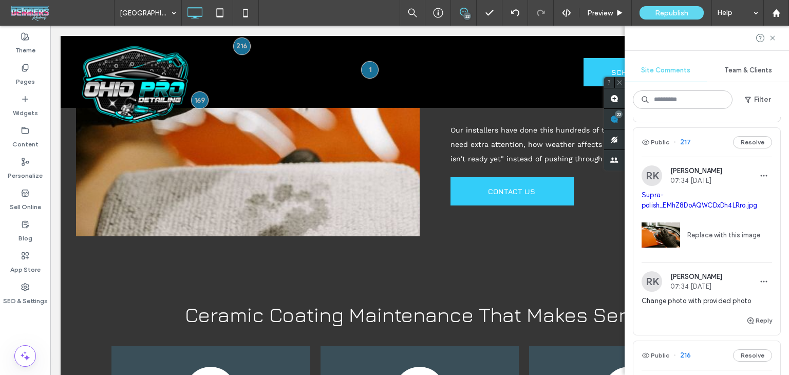
click at [706, 150] on div "Public 217 Resolve" at bounding box center [706, 142] width 147 height 29
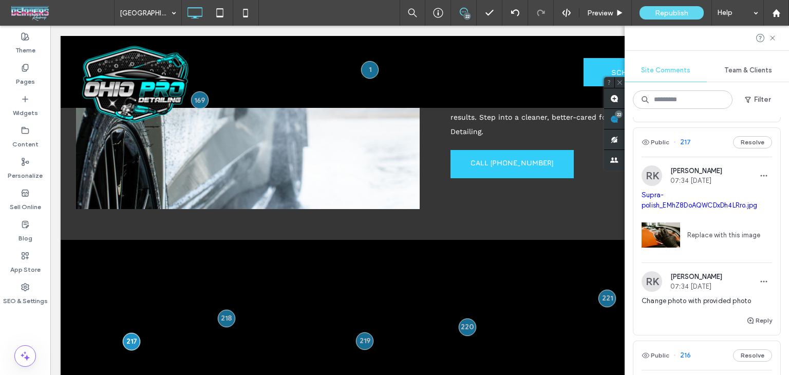
scroll to position [0, 0]
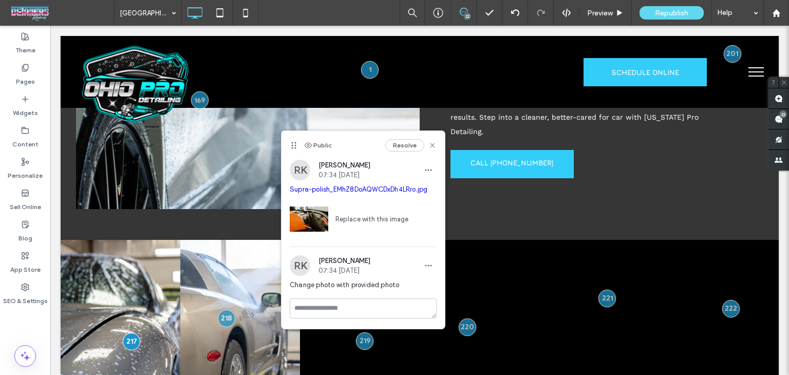
drag, startPoint x: 166, startPoint y: 153, endPoint x: 295, endPoint y: 144, distance: 128.6
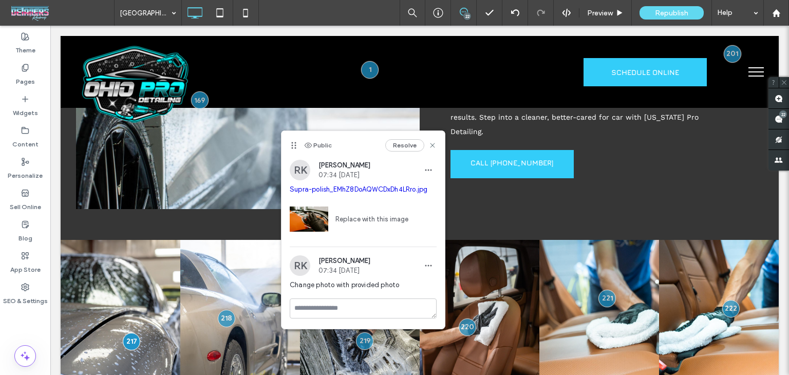
click at [295, 144] on use at bounding box center [293, 145] width 5 height 7
click at [305, 191] on link "Supra-polish_EMhZ8DoAQWCDxDh4LRro.jpg" at bounding box center [359, 189] width 138 height 8
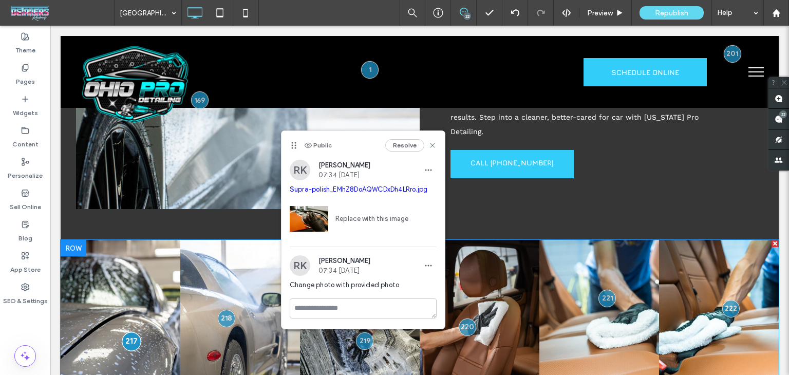
click at [133, 332] on div at bounding box center [131, 341] width 19 height 19
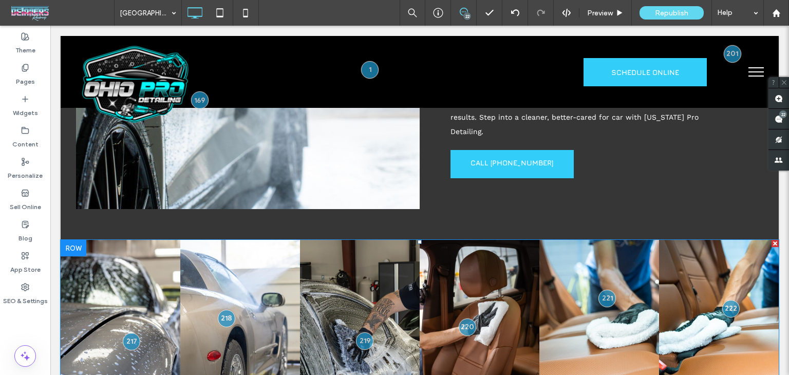
click at [106, 240] on link at bounding box center [121, 330] width 120 height 180
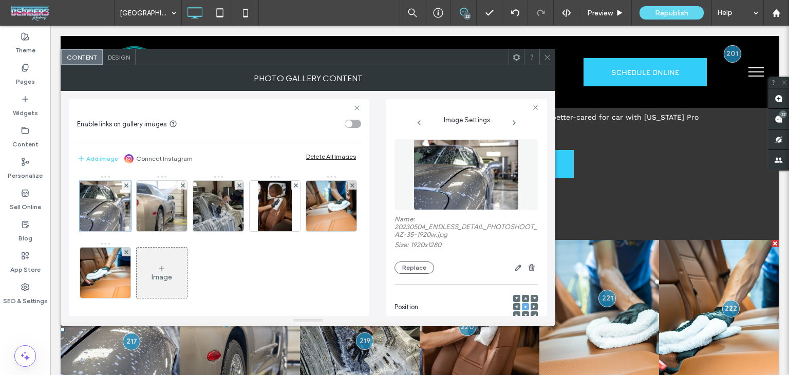
drag, startPoint x: 128, startPoint y: 201, endPoint x: 112, endPoint y: 202, distance: 16.0
click at [121, 201] on div at bounding box center [105, 205] width 51 height 51
click at [115, 209] on div at bounding box center [105, 208] width 51 height 56
click at [424, 273] on button "Replace" at bounding box center [414, 267] width 40 height 12
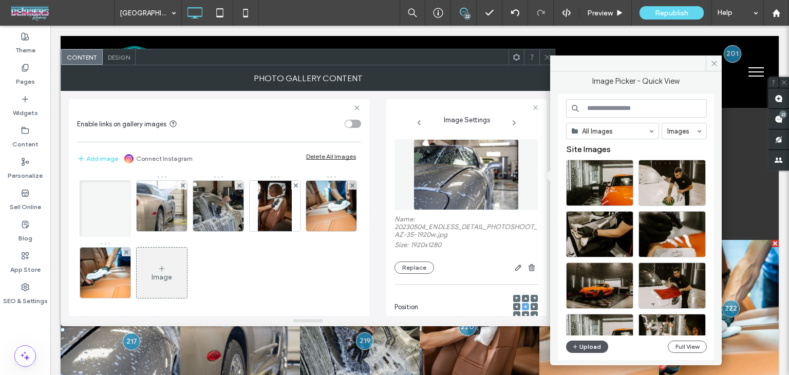
click at [579, 350] on button "Upload" at bounding box center [587, 346] width 42 height 12
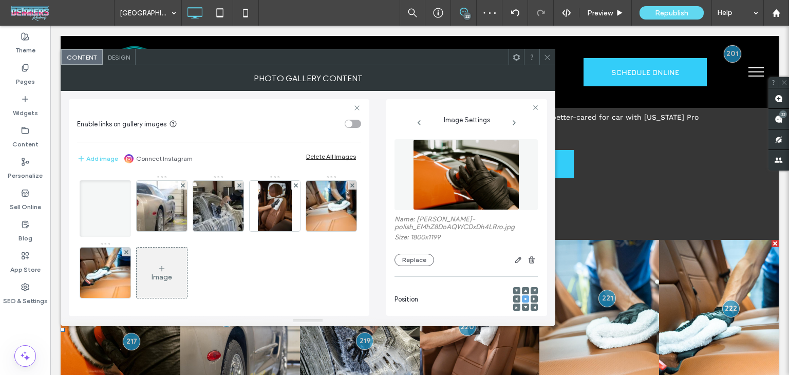
click at [548, 56] on icon at bounding box center [547, 57] width 8 height 8
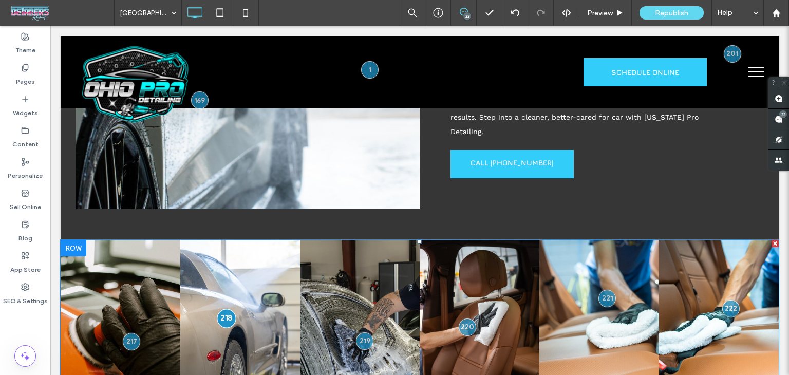
click at [228, 309] on div at bounding box center [226, 318] width 19 height 19
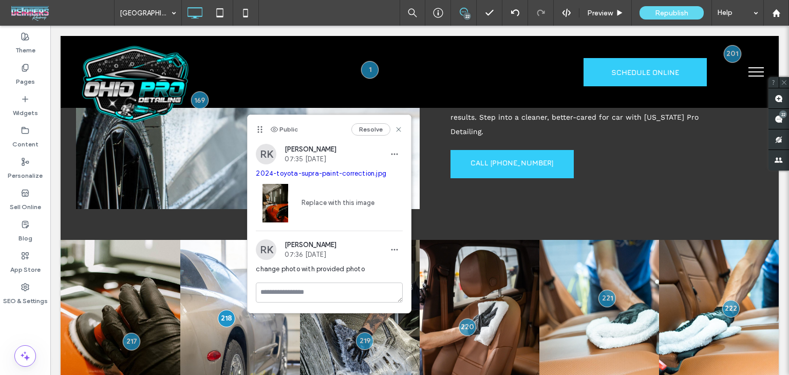
click at [334, 173] on link "2024-toyota-supra-paint-correction.jpg" at bounding box center [321, 173] width 130 height 8
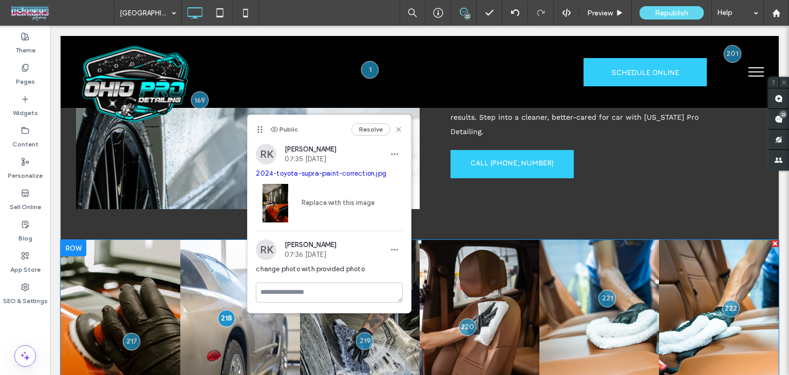
click at [217, 270] on link at bounding box center [240, 330] width 120 height 180
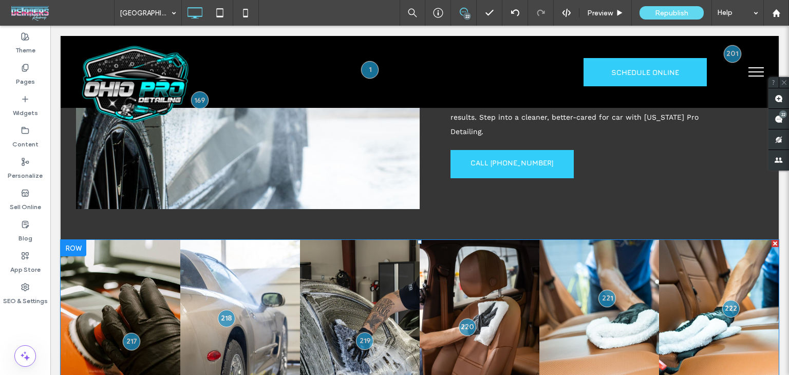
click at [217, 270] on link at bounding box center [240, 330] width 120 height 180
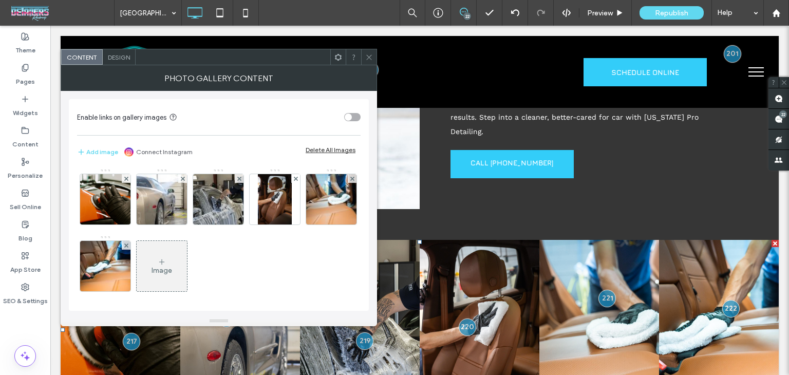
drag, startPoint x: 177, startPoint y: 193, endPoint x: 185, endPoint y: 239, distance: 46.9
click at [175, 193] on img at bounding box center [161, 199] width 75 height 50
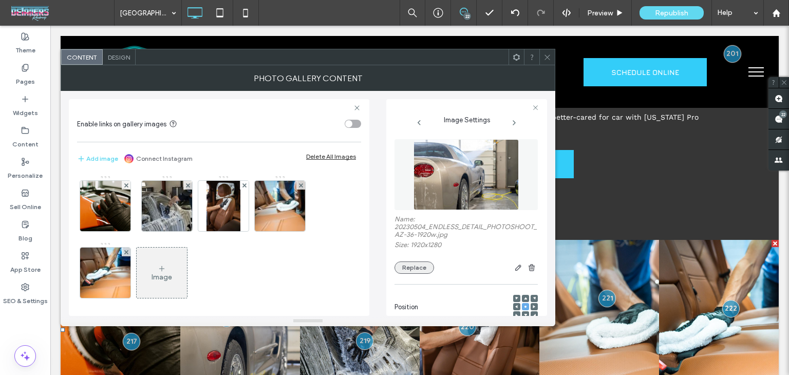
drag, startPoint x: 414, startPoint y: 263, endPoint x: 417, endPoint y: 275, distance: 12.1
click at [414, 264] on button "Replace" at bounding box center [414, 267] width 40 height 12
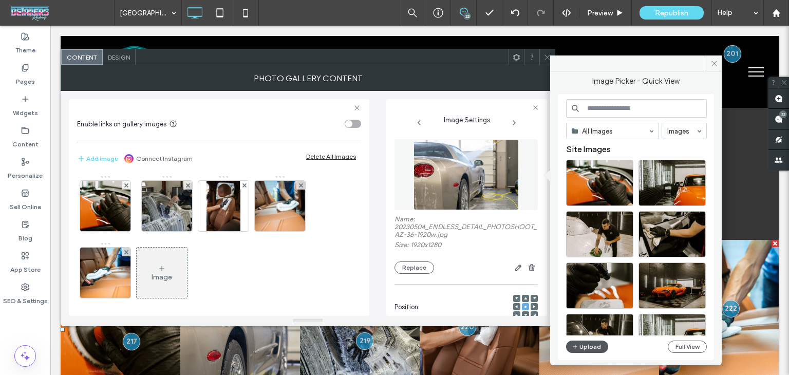
click at [582, 348] on button "Upload" at bounding box center [587, 346] width 42 height 12
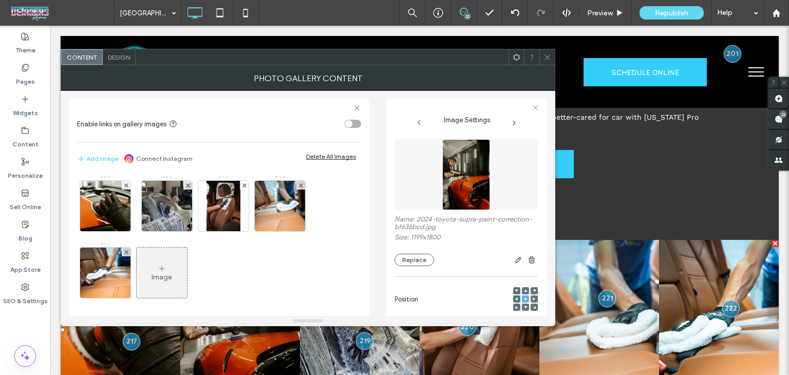
click at [548, 61] on span at bounding box center [547, 56] width 8 height 15
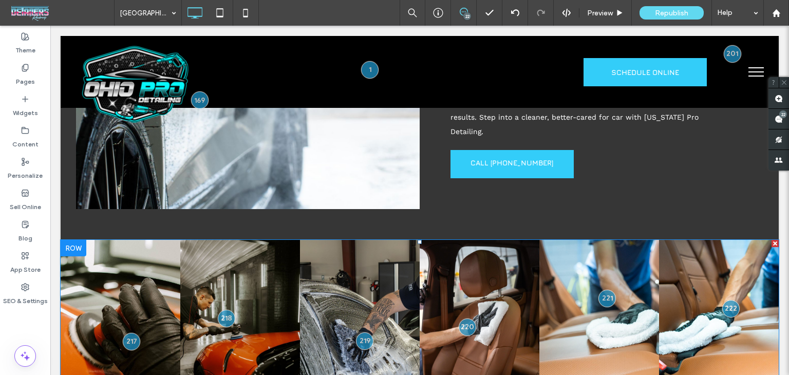
click at [264, 247] on link at bounding box center [240, 330] width 120 height 180
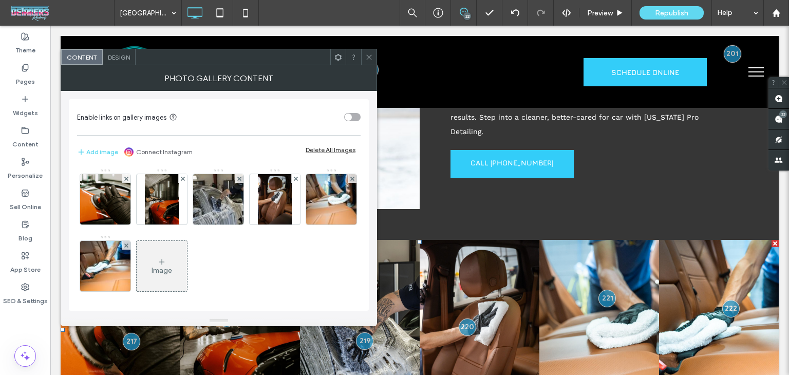
click at [264, 247] on div "Image" at bounding box center [218, 235] width 282 height 134
drag, startPoint x: 372, startPoint y: 56, endPoint x: 350, endPoint y: 126, distance: 73.1
click at [372, 59] on icon at bounding box center [369, 57] width 8 height 8
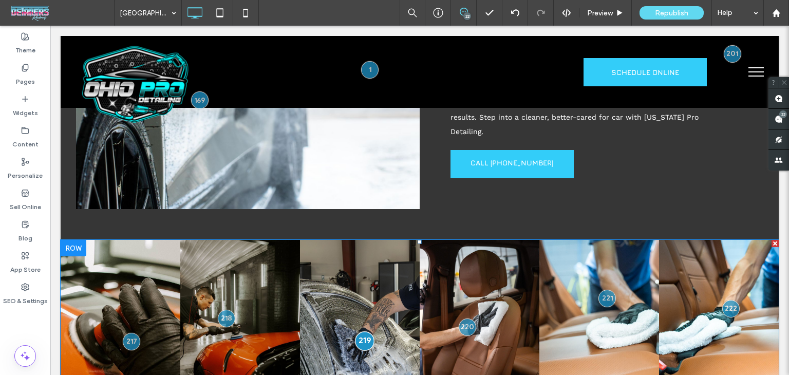
click at [358, 331] on div at bounding box center [364, 340] width 19 height 19
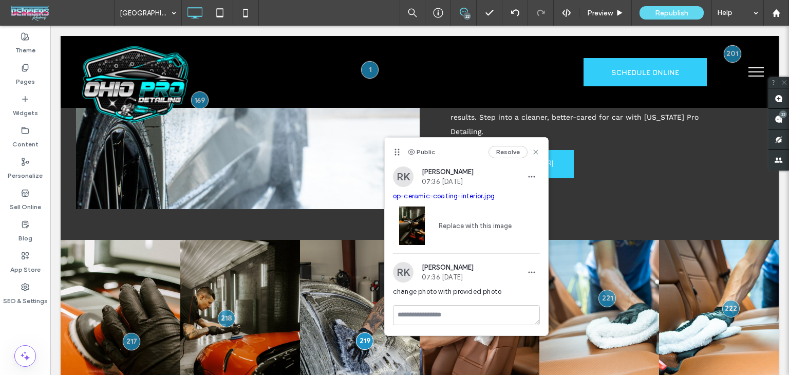
click at [423, 198] on link "op-ceramic-coating-interior.jpg" at bounding box center [444, 196] width 102 height 8
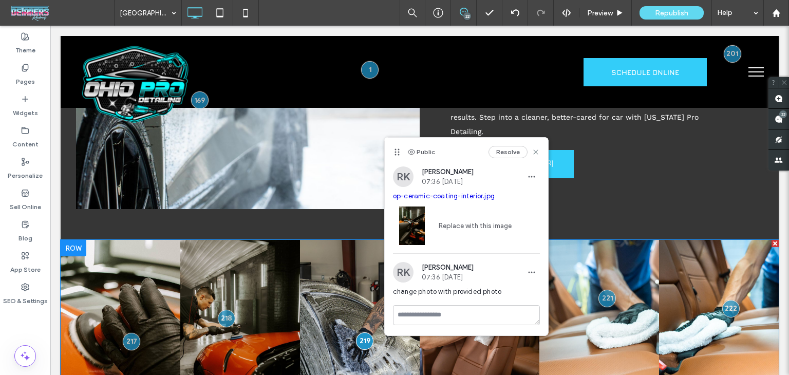
click at [335, 240] on link at bounding box center [360, 330] width 120 height 180
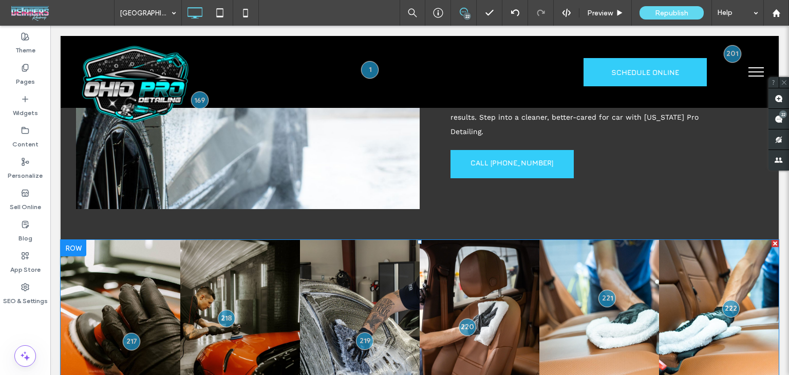
click at [335, 240] on link at bounding box center [360, 330] width 120 height 180
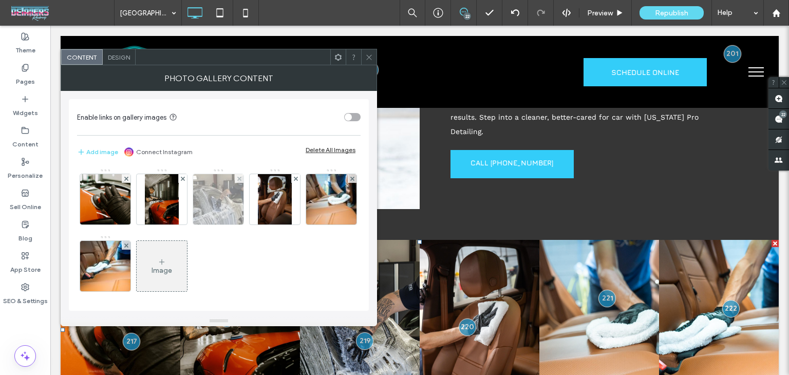
click at [208, 201] on img at bounding box center [218, 199] width 75 height 50
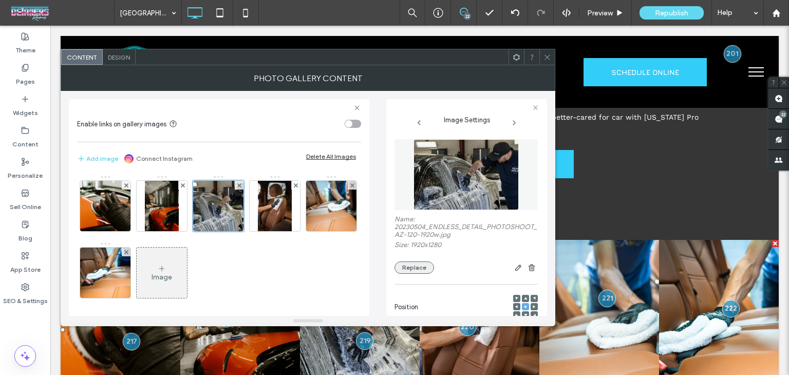
click at [426, 267] on button "Replace" at bounding box center [414, 267] width 40 height 12
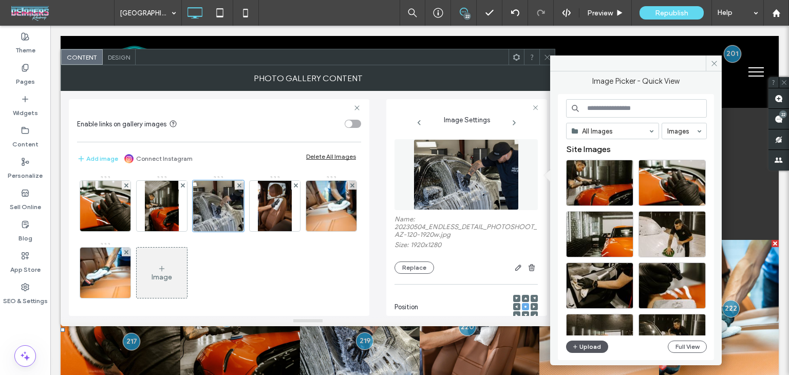
click at [579, 348] on button "Upload" at bounding box center [587, 346] width 42 height 12
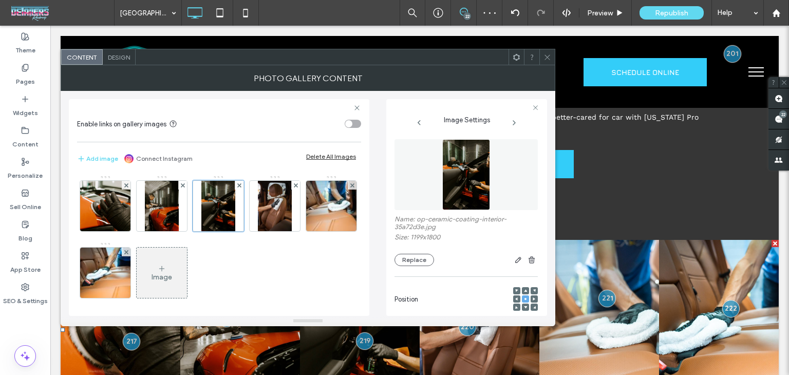
click at [546, 58] on use at bounding box center [546, 56] width 5 height 5
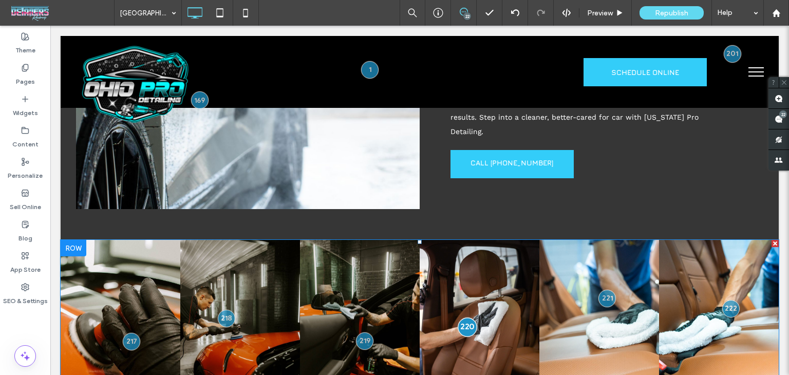
click at [463, 317] on div at bounding box center [467, 326] width 19 height 19
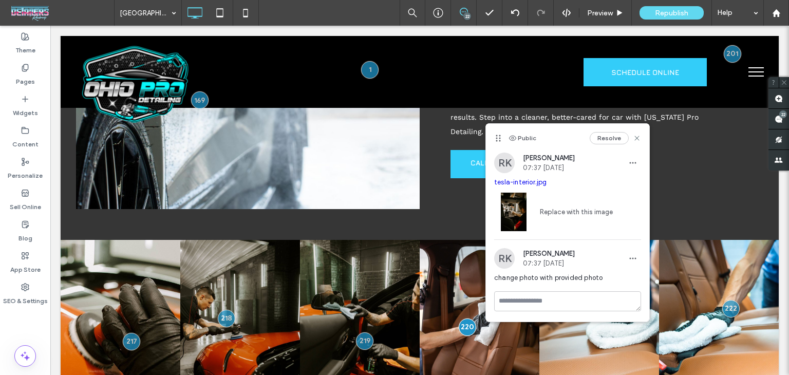
click at [530, 183] on link "tesla-interior.jpg" at bounding box center [520, 182] width 53 height 8
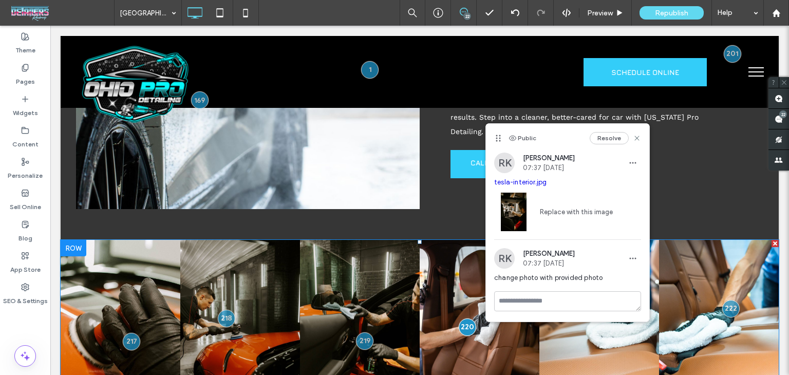
click at [450, 260] on link at bounding box center [480, 330] width 120 height 180
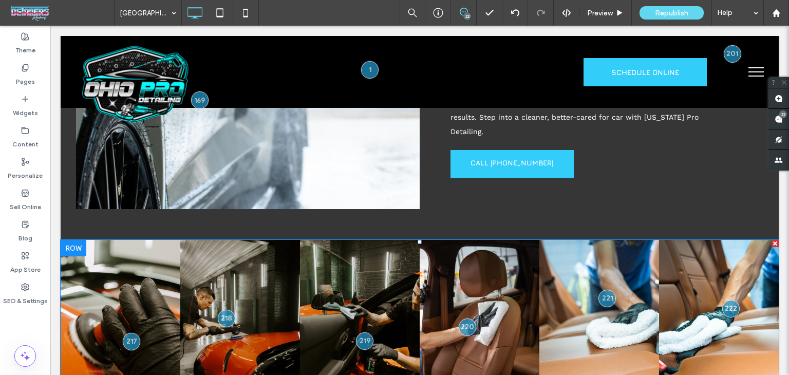
click at [450, 260] on link at bounding box center [480, 330] width 120 height 180
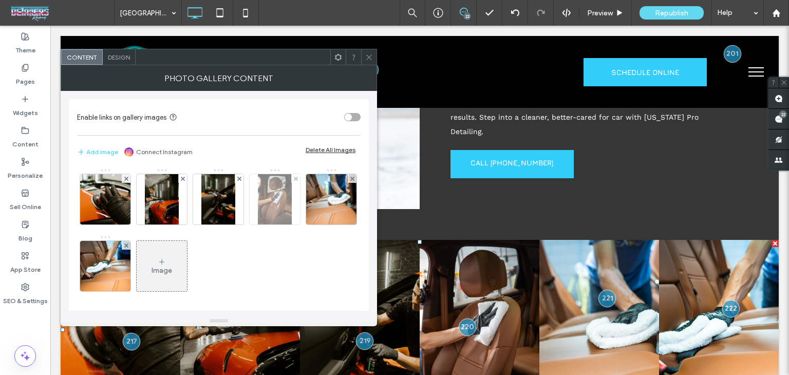
click at [271, 207] on img at bounding box center [274, 199] width 33 height 50
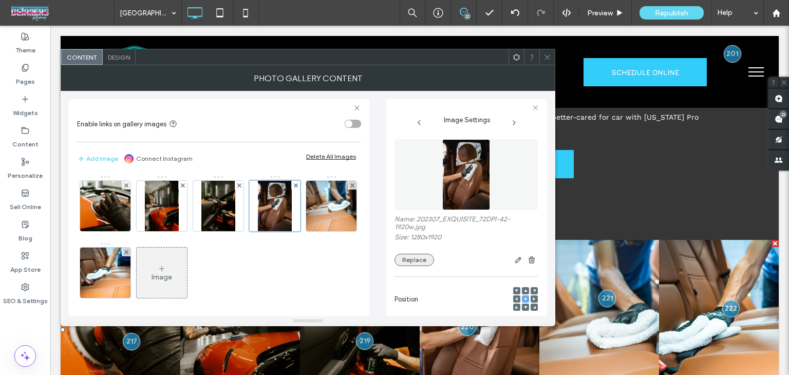
click at [426, 265] on button "Replace" at bounding box center [414, 260] width 40 height 12
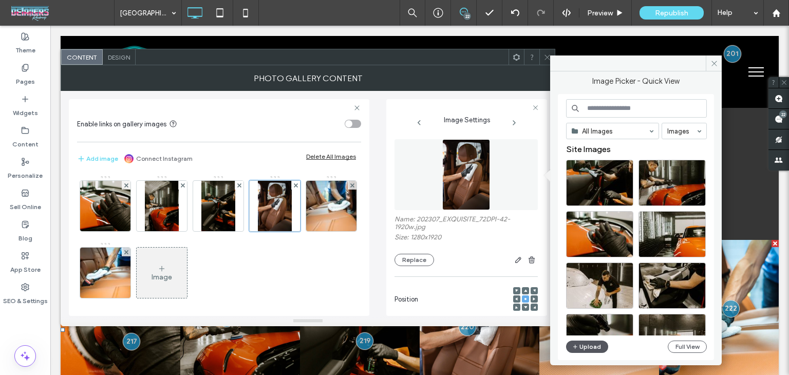
click at [589, 347] on button "Upload" at bounding box center [587, 346] width 42 height 12
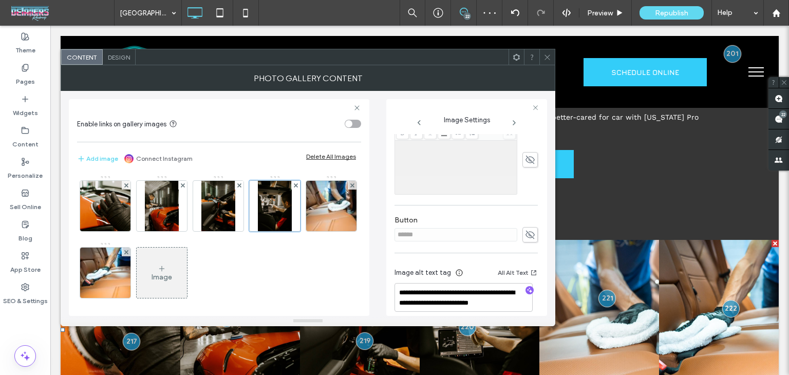
scroll to position [258, 0]
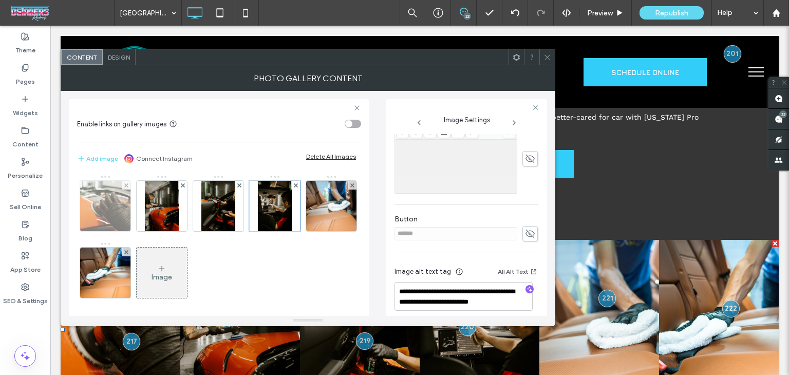
click at [116, 206] on img at bounding box center [104, 206] width 75 height 50
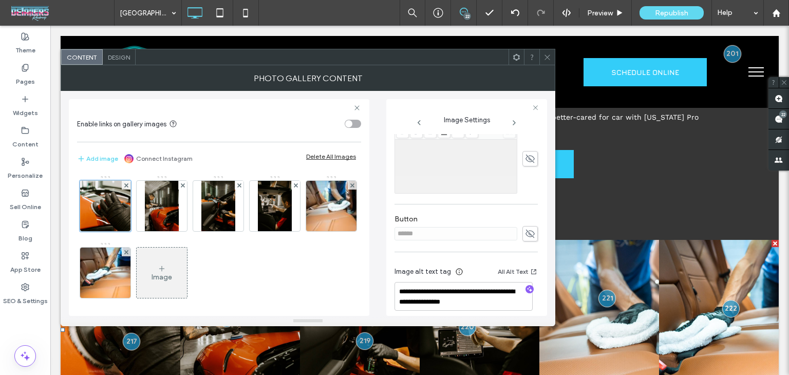
scroll to position [266, 0]
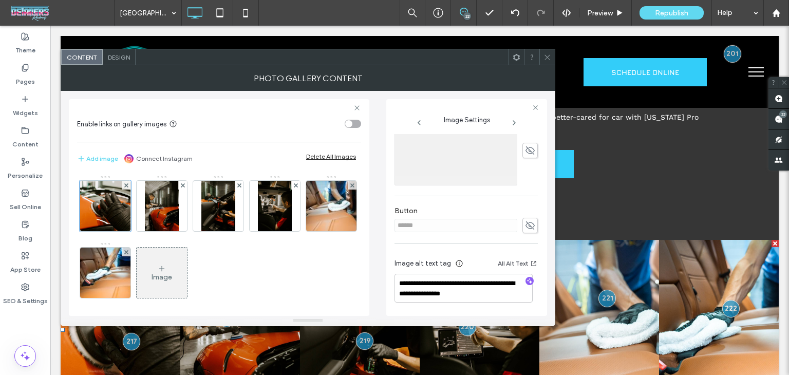
click at [527, 282] on use "button" at bounding box center [530, 281] width 6 height 6
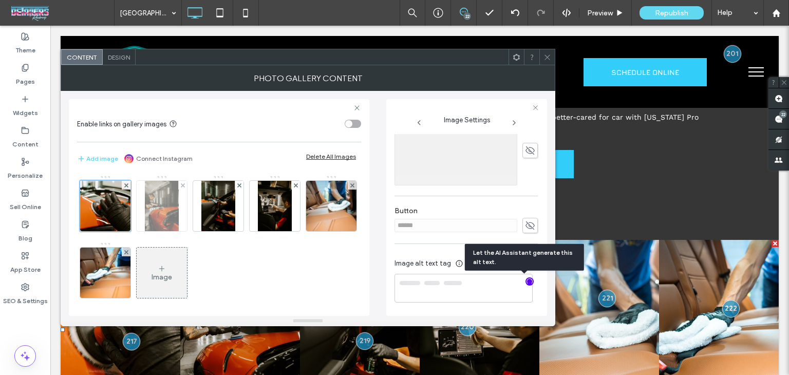
click at [154, 204] on img at bounding box center [161, 206] width 33 height 50
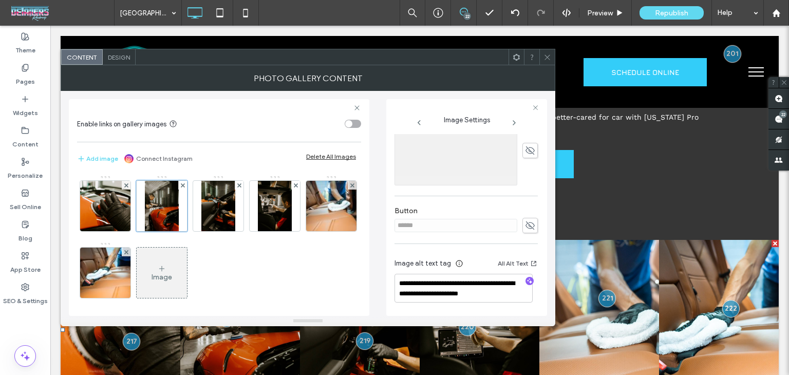
drag, startPoint x: 527, startPoint y: 282, endPoint x: 407, endPoint y: 272, distance: 120.1
click at [526, 283] on icon "button" at bounding box center [529, 280] width 7 height 7
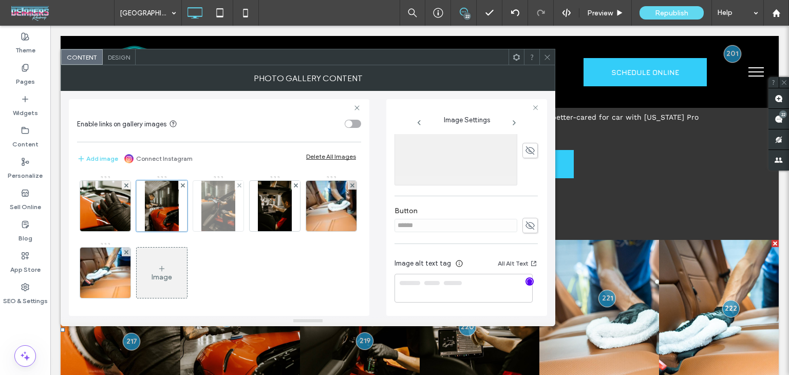
click at [220, 218] on img at bounding box center [217, 206] width 33 height 50
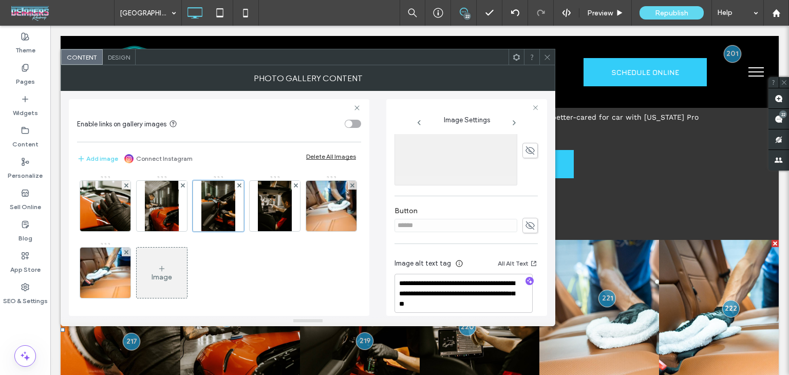
type textarea "**********"
click at [525, 285] on div at bounding box center [529, 282] width 8 height 10
drag, startPoint x: 523, startPoint y: 282, endPoint x: 508, endPoint y: 285, distance: 15.2
click at [526, 282] on icon "button" at bounding box center [529, 280] width 7 height 7
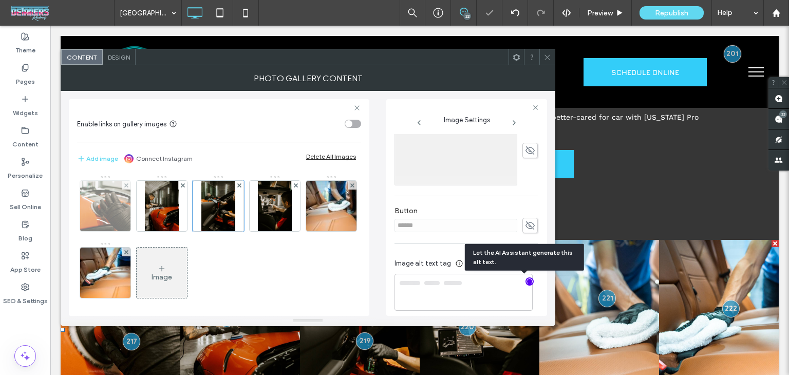
click at [117, 220] on img at bounding box center [104, 206] width 75 height 50
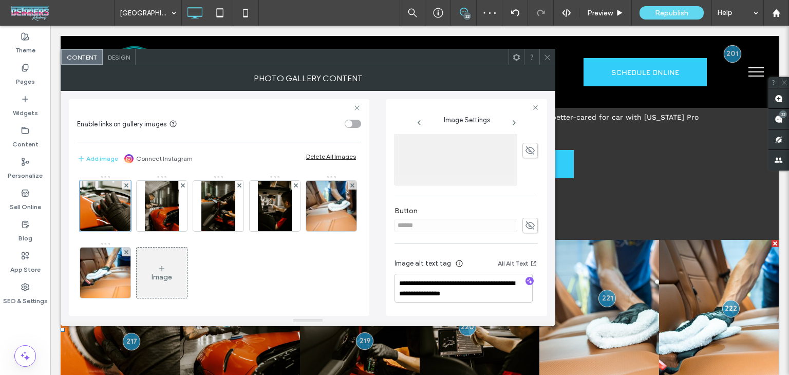
type textarea "**********"
click at [160, 215] on img at bounding box center [161, 206] width 33 height 50
click at [203, 204] on img at bounding box center [217, 206] width 33 height 50
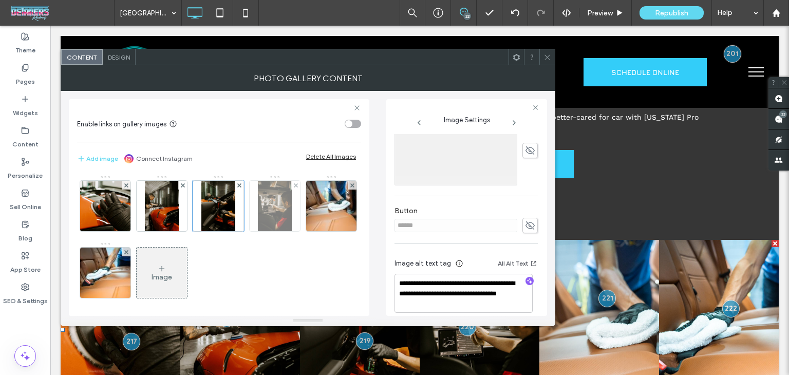
drag, startPoint x: 263, startPoint y: 209, endPoint x: 270, endPoint y: 218, distance: 11.7
click at [262, 208] on img at bounding box center [274, 206] width 33 height 50
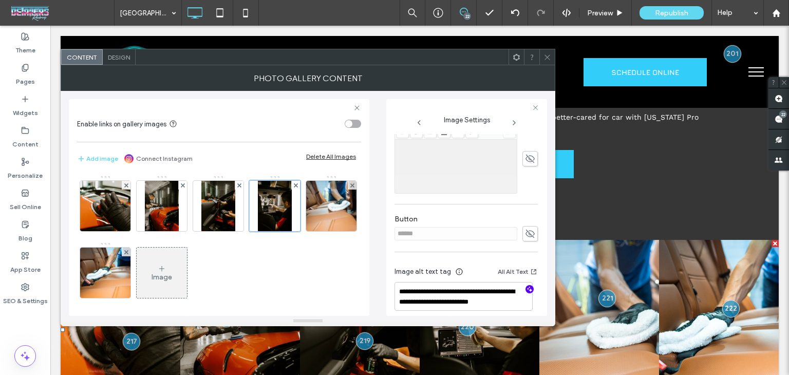
click at [526, 286] on icon "button" at bounding box center [529, 289] width 7 height 7
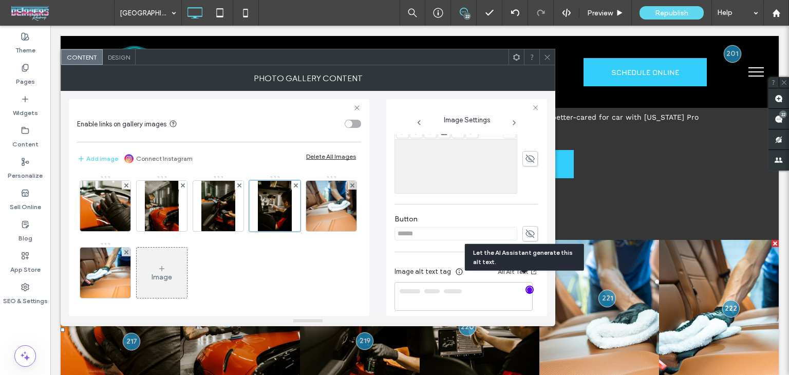
type textarea "**********"
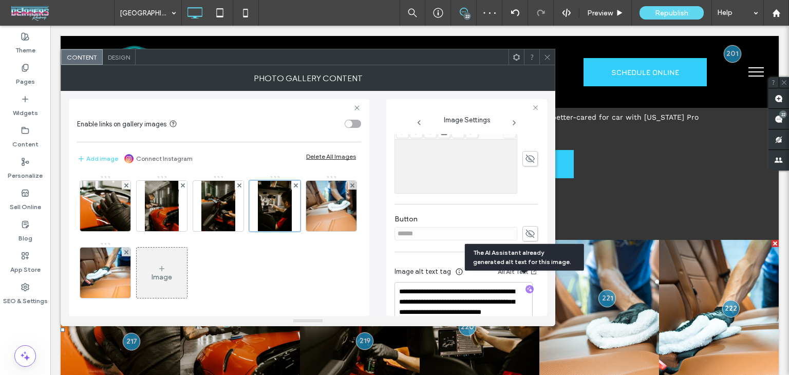
click at [548, 58] on use at bounding box center [546, 56] width 5 height 5
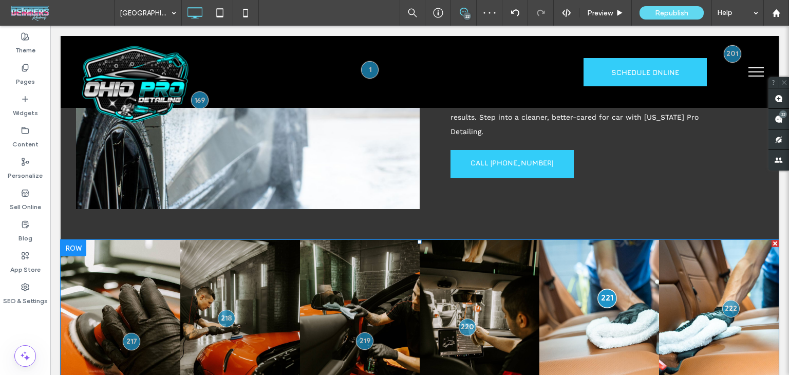
click at [602, 289] on div at bounding box center [607, 298] width 19 height 19
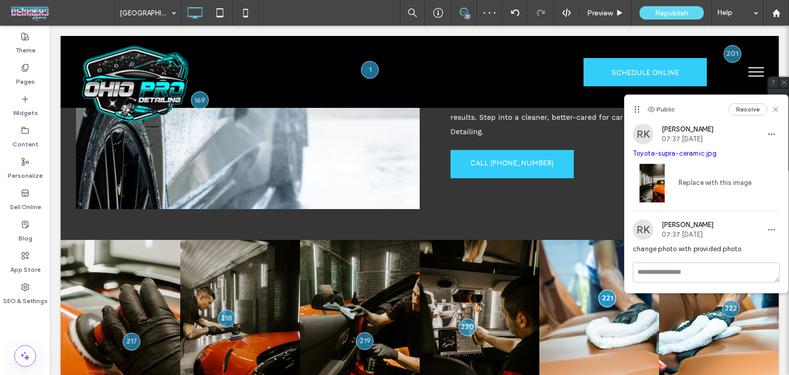
click at [684, 156] on link "Toyota-supra-ceramic.jpg" at bounding box center [675, 153] width 84 height 8
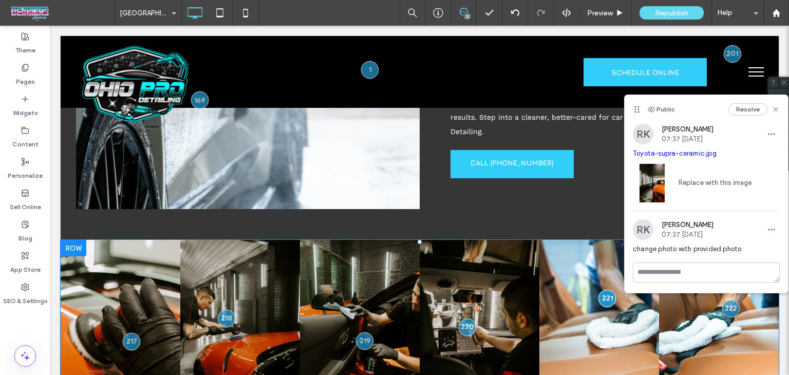
click at [552, 242] on link at bounding box center [599, 330] width 120 height 180
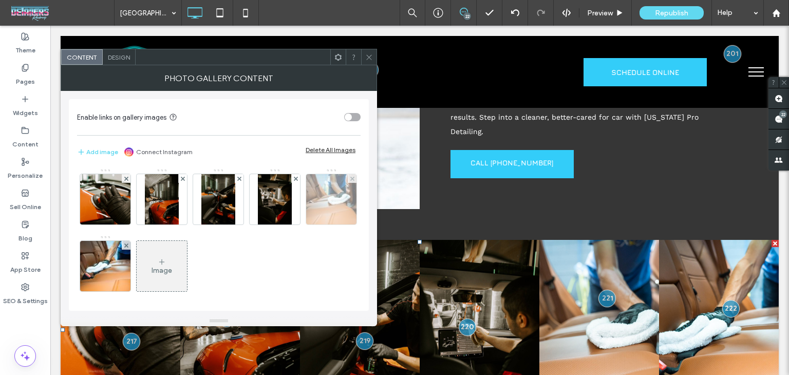
drag, startPoint x: 136, startPoint y: 268, endPoint x: 116, endPoint y: 272, distance: 19.9
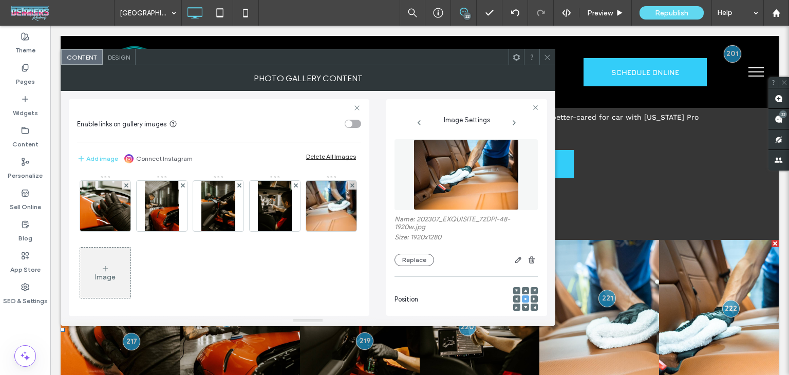
click at [294, 231] on img at bounding box center [331, 206] width 75 height 50
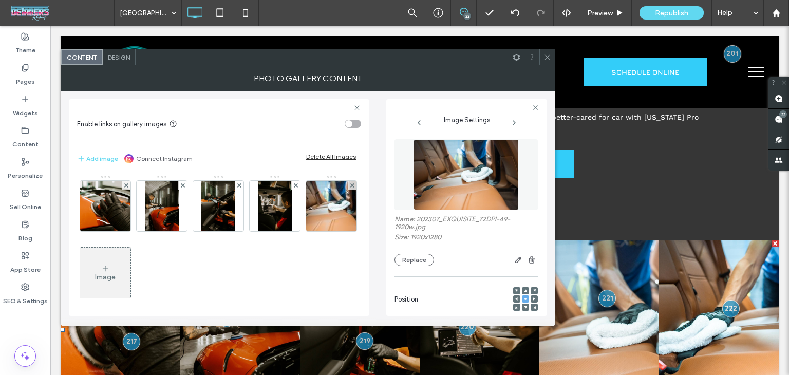
click at [546, 55] on icon at bounding box center [547, 57] width 8 height 8
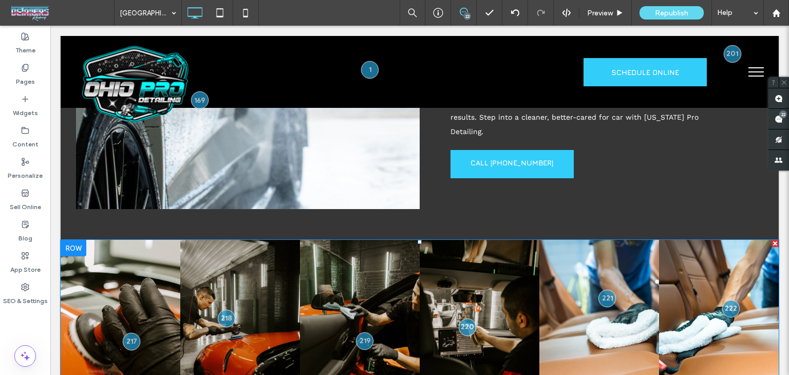
click at [628, 263] on link at bounding box center [599, 330] width 120 height 180
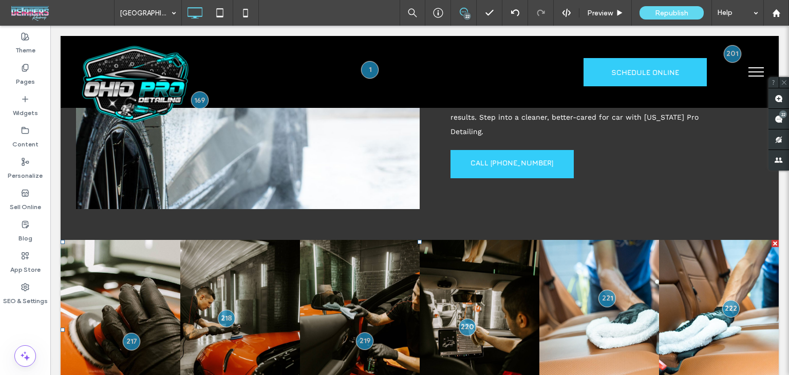
click at [628, 263] on link at bounding box center [599, 330] width 120 height 180
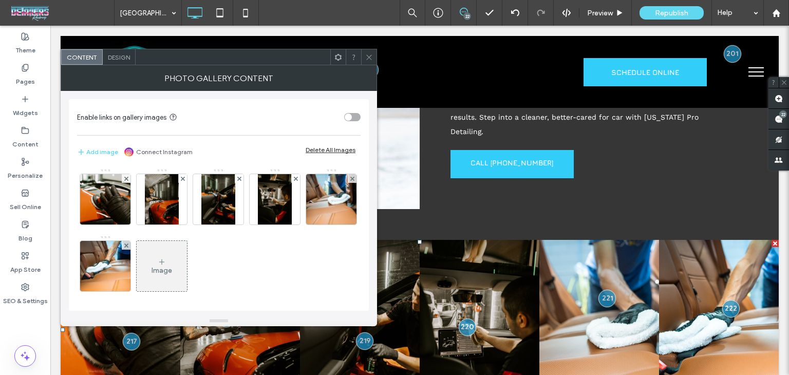
click at [78, 267] on div "Image" at bounding box center [218, 235] width 282 height 134
click at [294, 224] on img at bounding box center [331, 199] width 75 height 50
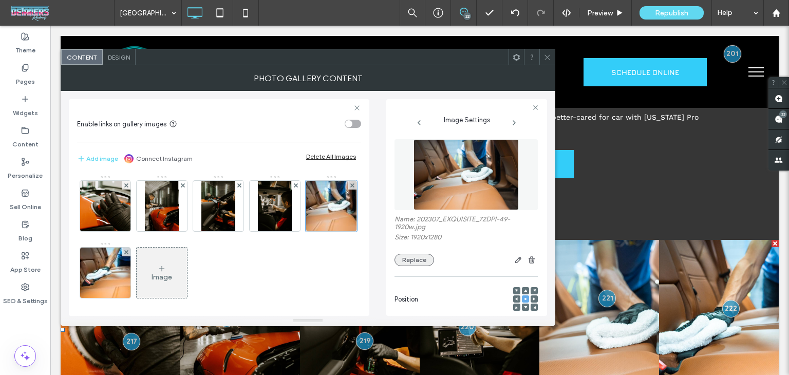
click at [418, 260] on button "Replace" at bounding box center [414, 260] width 40 height 12
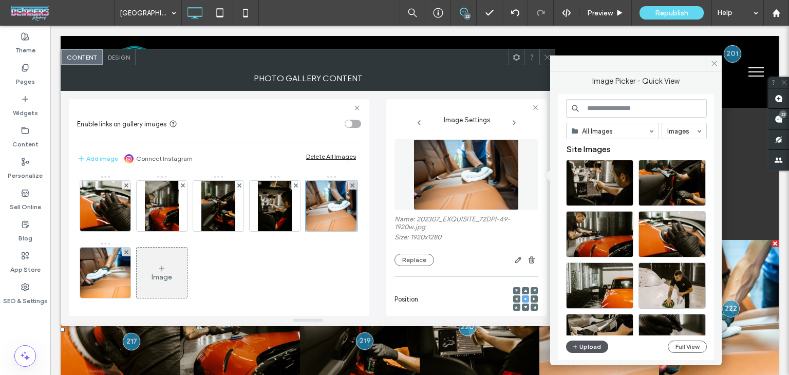
click at [592, 344] on button "Upload" at bounding box center [587, 346] width 42 height 12
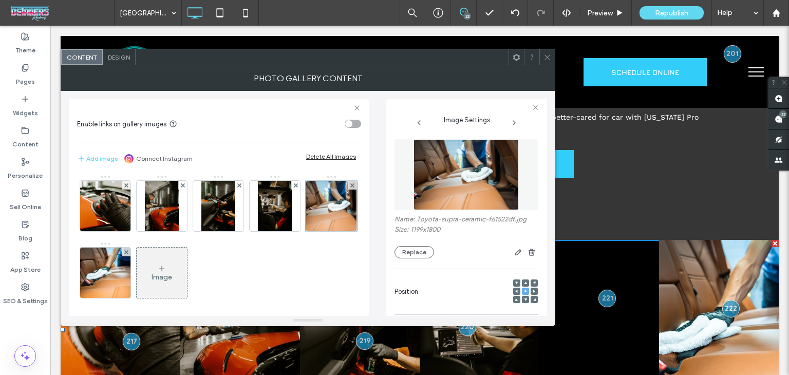
click at [547, 58] on icon at bounding box center [547, 57] width 8 height 8
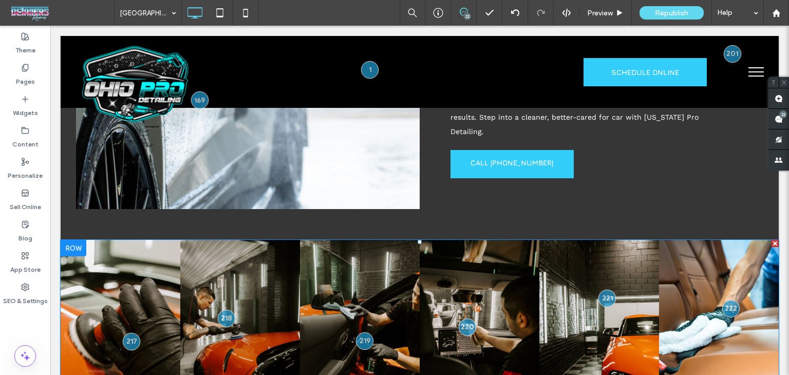
click at [725, 300] on div at bounding box center [730, 308] width 17 height 17
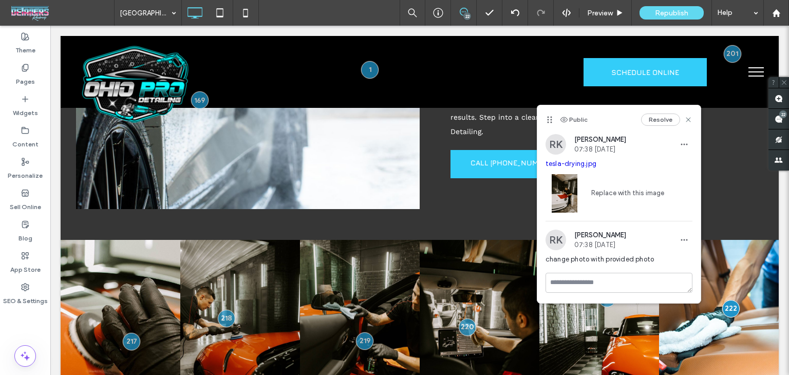
click at [584, 165] on link "tesla-drying.jpg" at bounding box center [570, 164] width 51 height 8
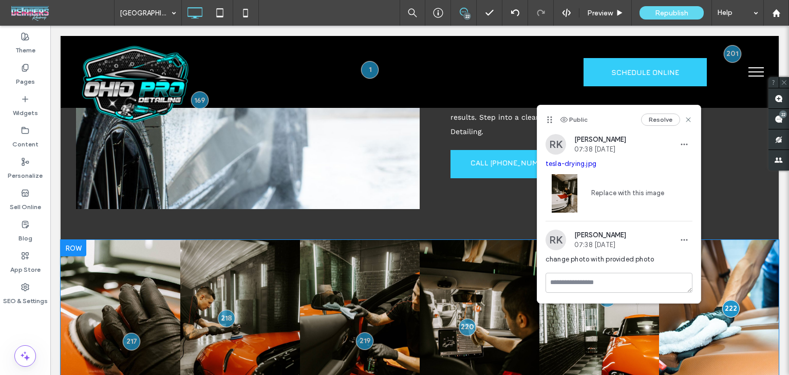
click at [729, 245] on link at bounding box center [719, 330] width 120 height 180
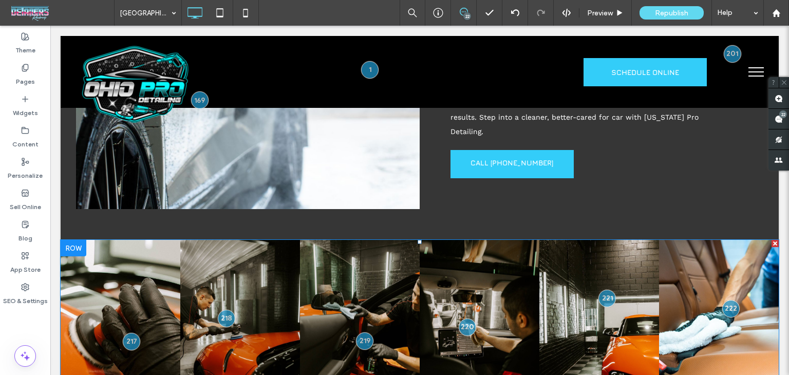
click at [729, 245] on link at bounding box center [719, 330] width 120 height 180
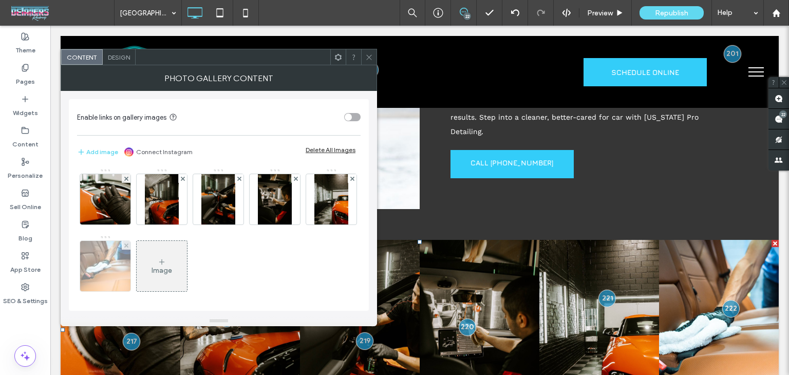
click at [143, 274] on img at bounding box center [105, 266] width 75 height 50
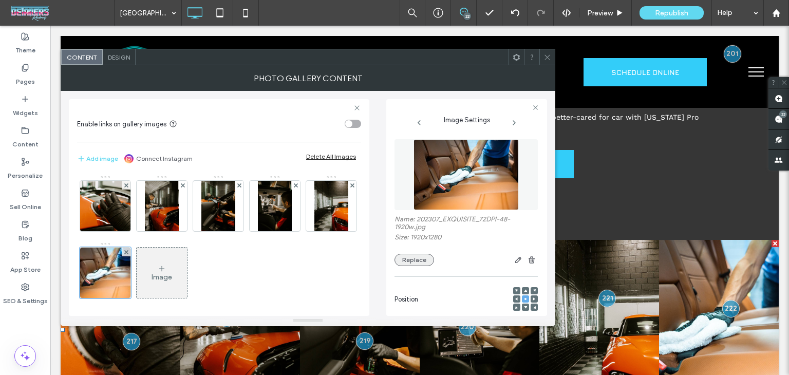
drag, startPoint x: 440, startPoint y: 260, endPoint x: 427, endPoint y: 264, distance: 13.5
click at [437, 261] on div at bounding box center [486, 260] width 104 height 12
drag, startPoint x: 427, startPoint y: 264, endPoint x: 458, endPoint y: 289, distance: 39.1
click at [426, 264] on button "Replace" at bounding box center [414, 260] width 40 height 12
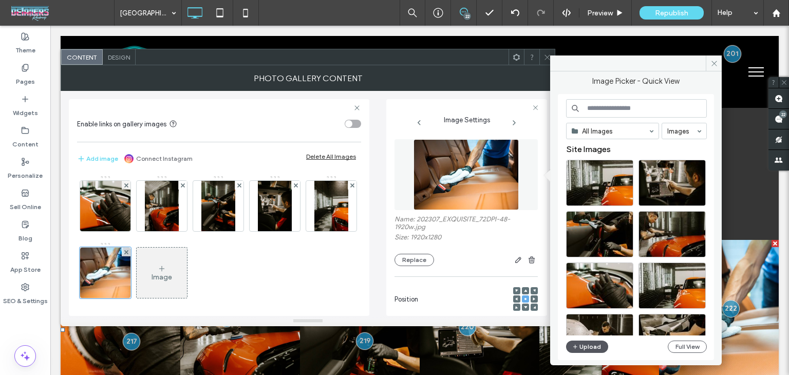
click at [581, 350] on button "Upload" at bounding box center [587, 346] width 42 height 12
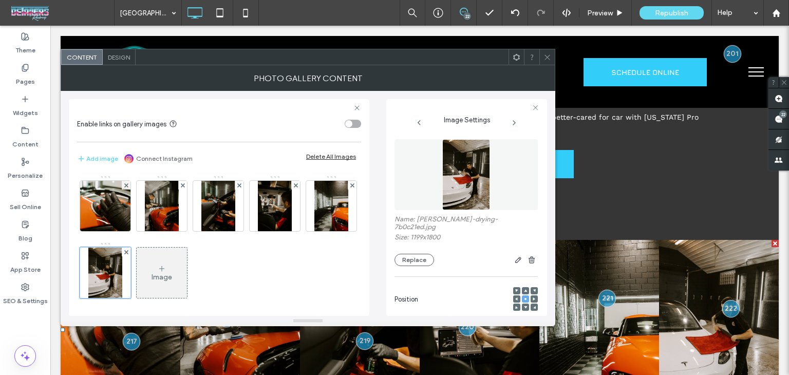
drag, startPoint x: 546, startPoint y: 56, endPoint x: 521, endPoint y: 101, distance: 50.8
click at [546, 56] on icon at bounding box center [547, 57] width 8 height 8
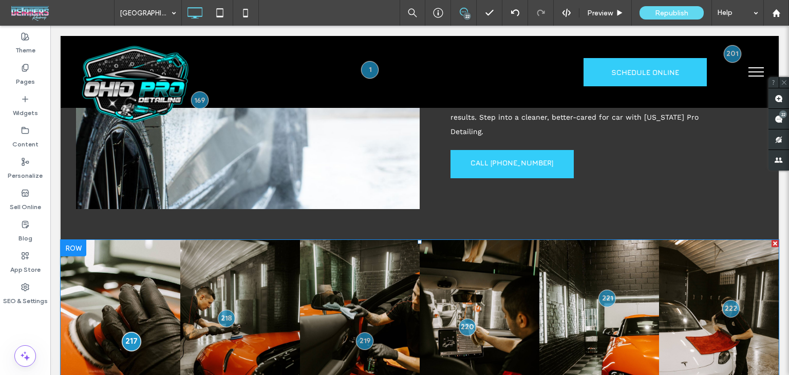
click at [128, 332] on div at bounding box center [131, 341] width 19 height 19
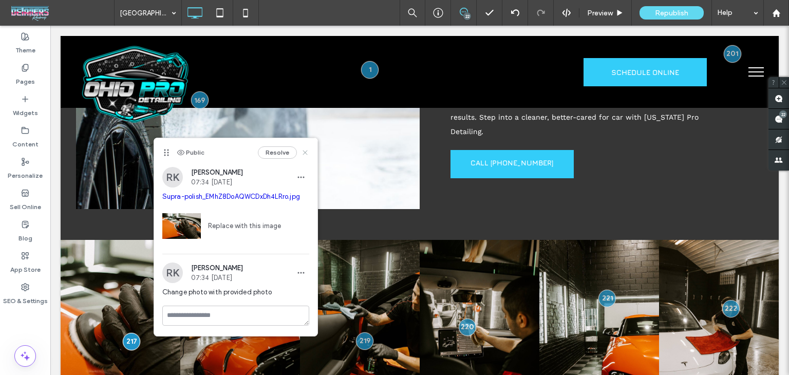
drag, startPoint x: 305, startPoint y: 151, endPoint x: 531, endPoint y: 220, distance: 236.7
click at [305, 151] on icon at bounding box center [305, 152] width 8 height 8
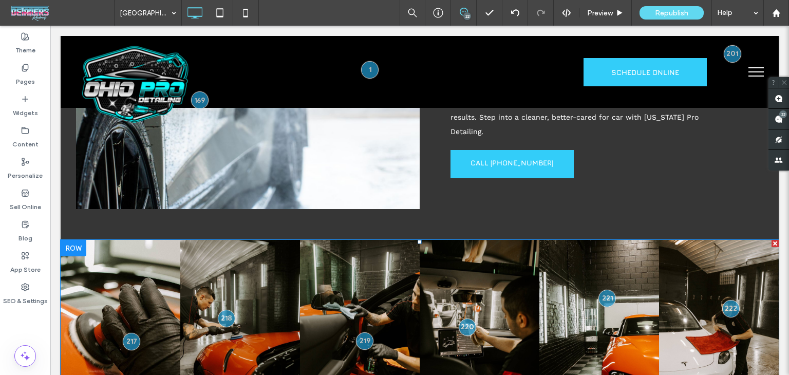
click at [610, 249] on link at bounding box center [599, 330] width 120 height 180
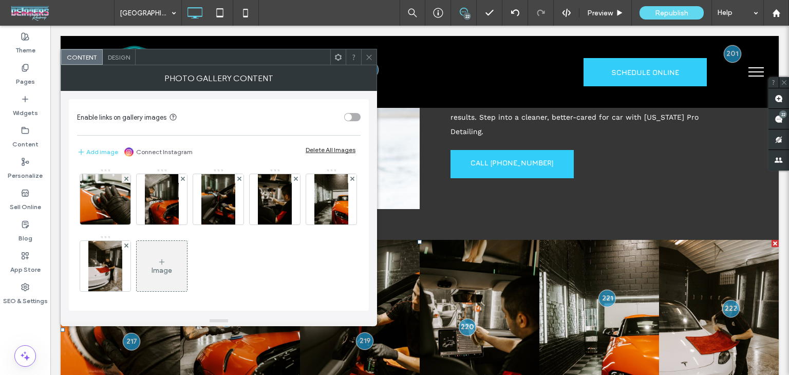
click at [610, 249] on link at bounding box center [599, 330] width 120 height 180
click at [314, 224] on img at bounding box center [330, 199] width 33 height 50
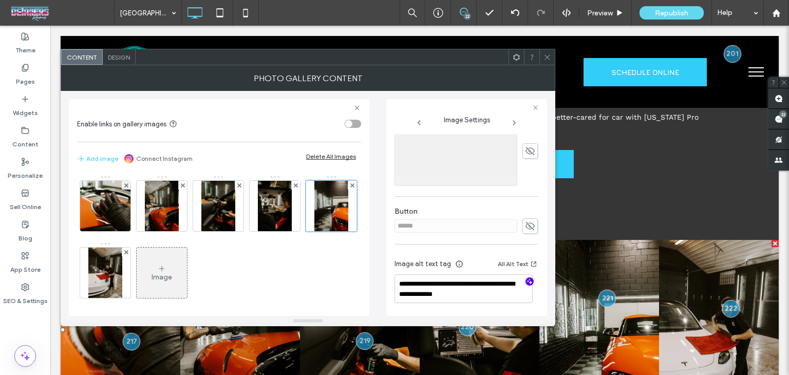
click at [526, 278] on icon "button" at bounding box center [529, 281] width 7 height 7
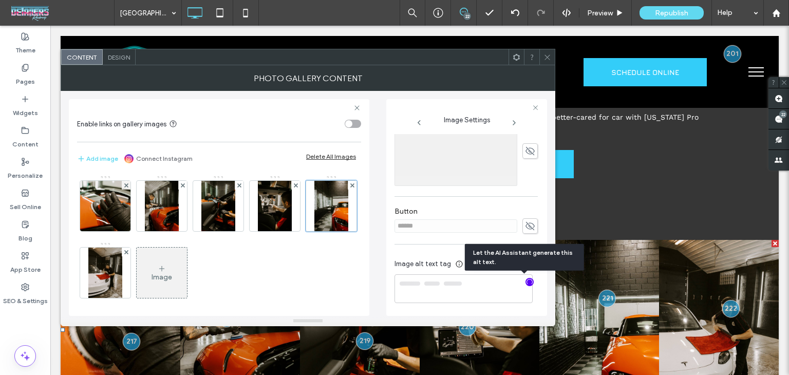
type textarea "**********"
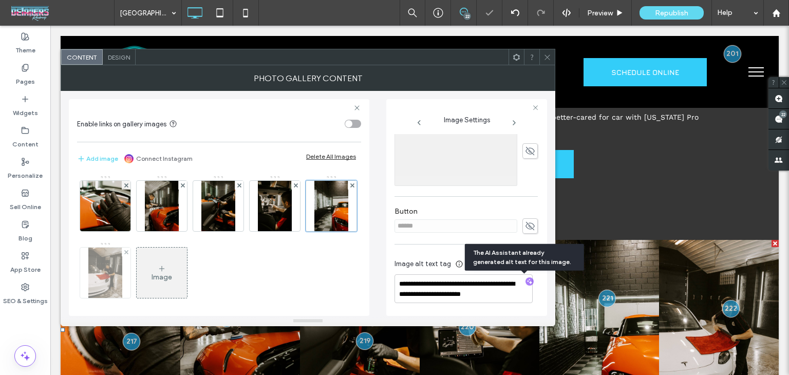
click at [122, 270] on img at bounding box center [104, 273] width 33 height 50
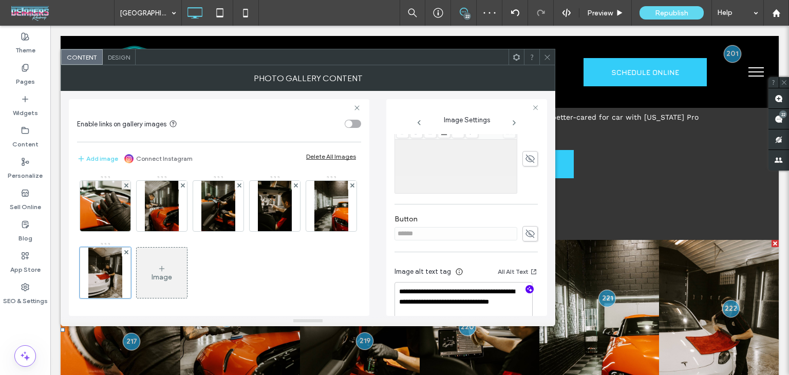
click at [527, 287] on use "button" at bounding box center [530, 290] width 6 height 6
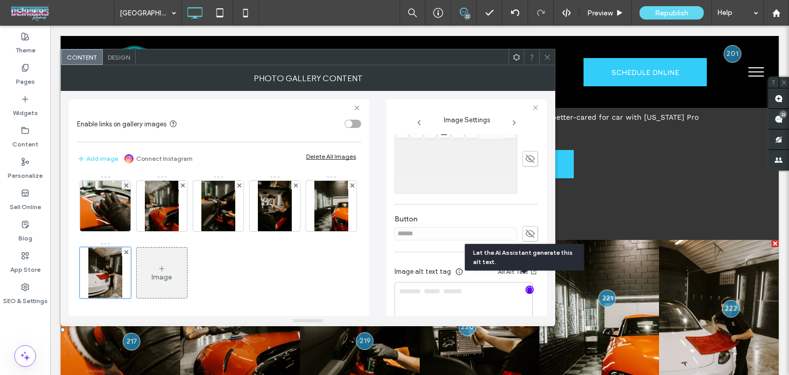
type textarea "**********"
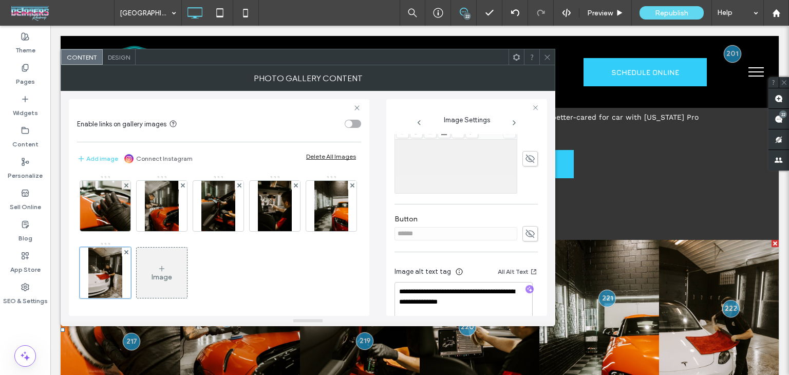
click at [548, 58] on use at bounding box center [546, 56] width 5 height 5
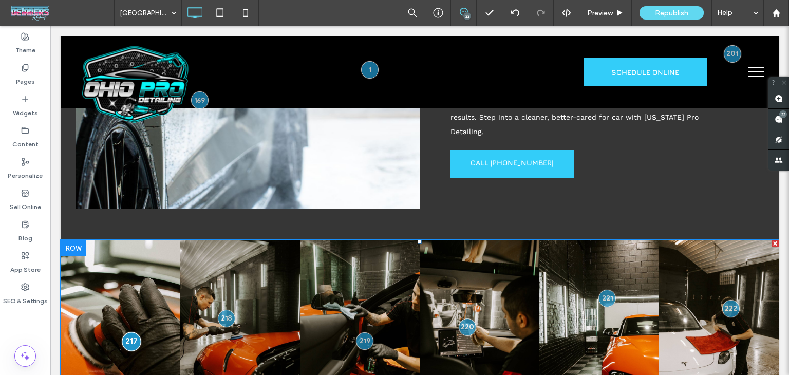
click at [130, 332] on div at bounding box center [131, 341] width 19 height 19
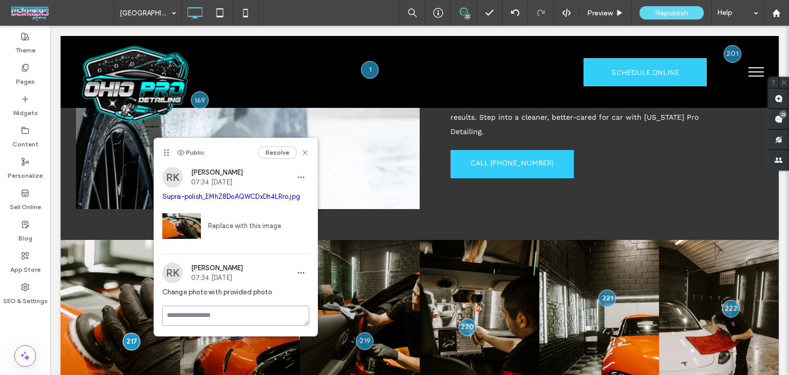
click at [201, 313] on div "Public Resolve RK Richard Kephart 07:34 Sep 16 2025 Supra-polish_EMhZ8DoAQWCDxD…" at bounding box center [235, 237] width 163 height 198
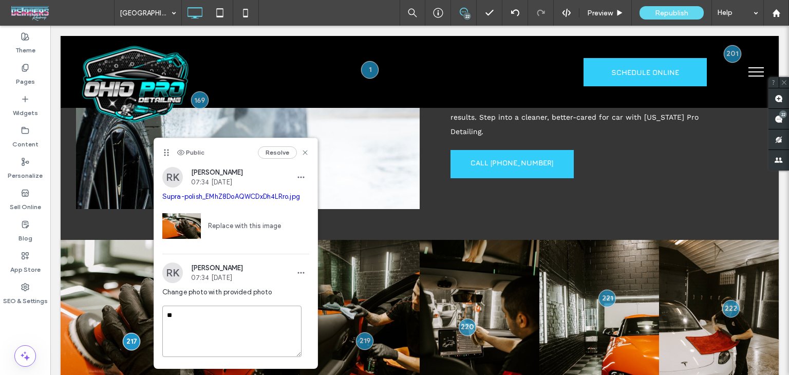
type textarea "*"
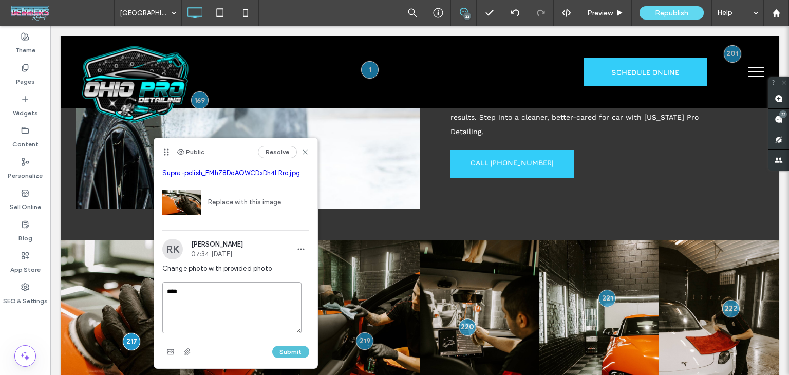
type textarea "****"
click at [288, 357] on button "Submit" at bounding box center [290, 352] width 37 height 12
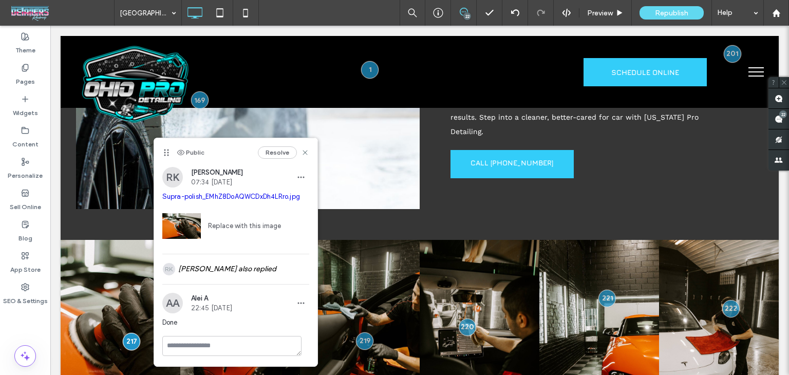
scroll to position [7, 0]
click at [301, 150] on icon at bounding box center [305, 152] width 8 height 8
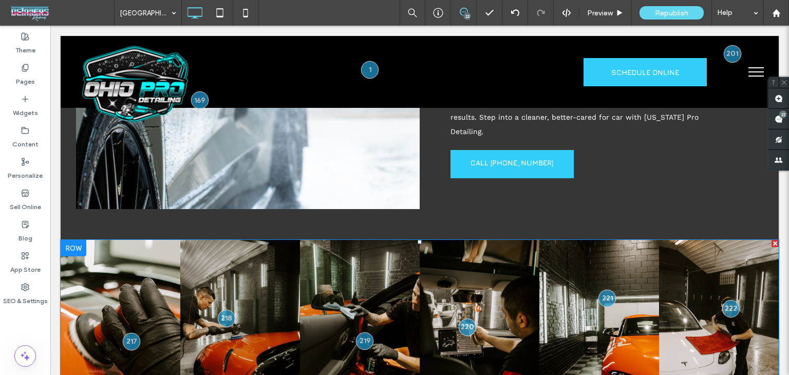
click at [225, 240] on link at bounding box center [240, 330] width 120 height 180
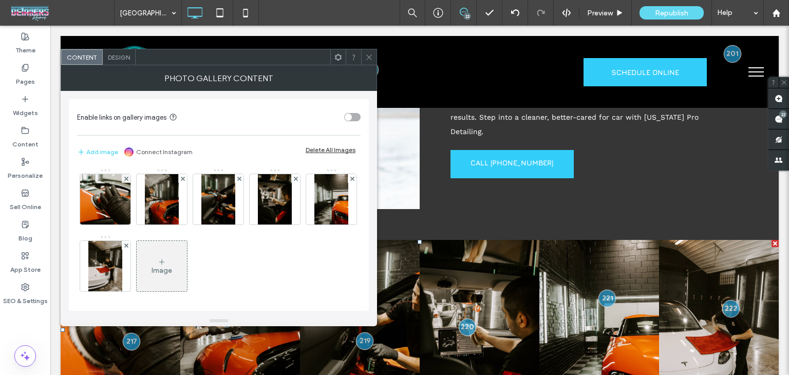
click at [228, 214] on img at bounding box center [217, 199] width 33 height 50
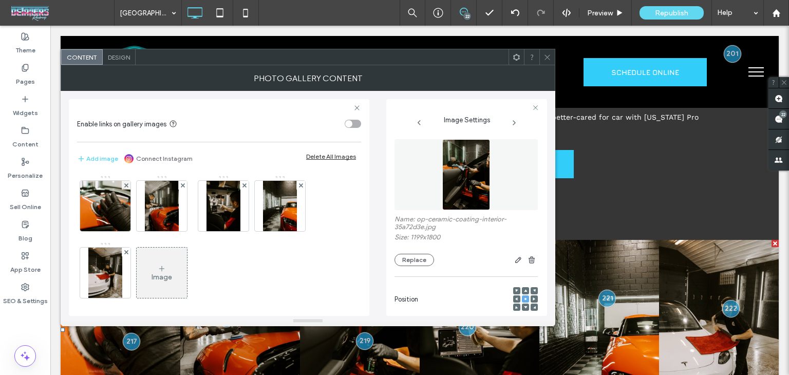
click at [549, 58] on icon at bounding box center [547, 57] width 8 height 8
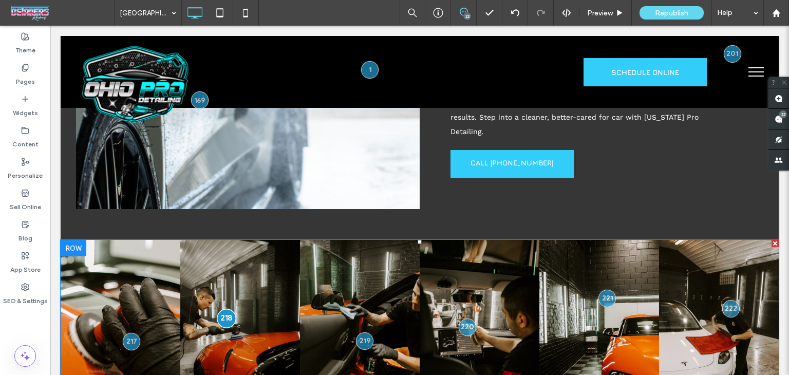
click at [231, 309] on div at bounding box center [226, 318] width 19 height 19
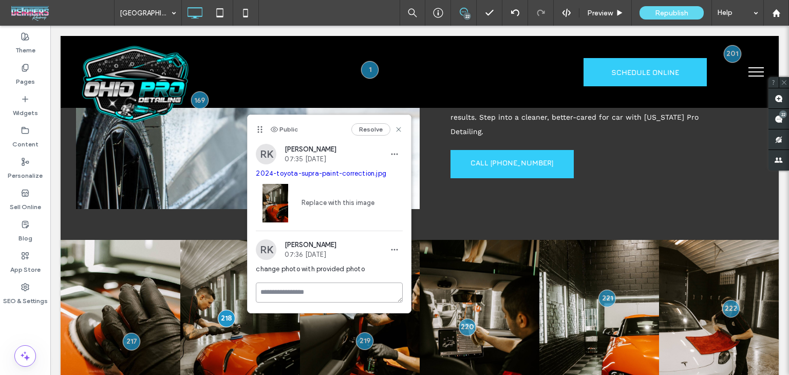
click at [324, 296] on textarea at bounding box center [329, 292] width 147 height 20
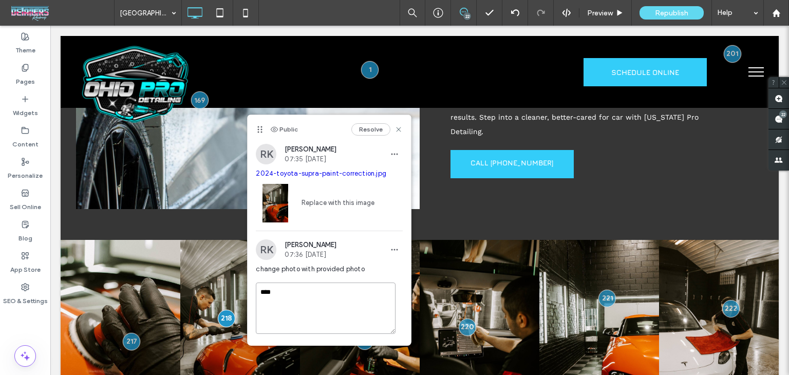
scroll to position [23, 0]
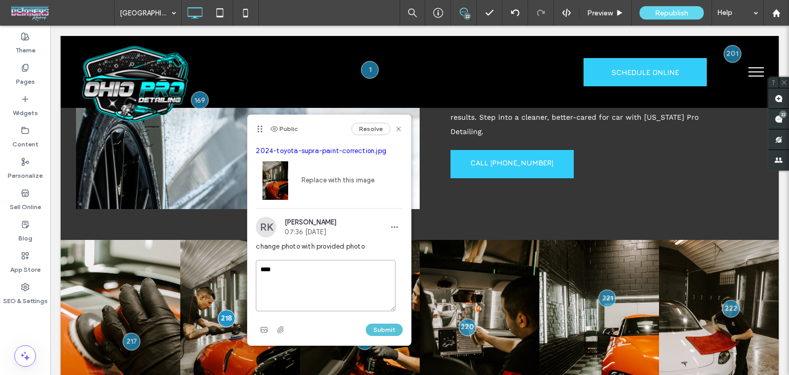
type textarea "****"
click at [386, 331] on button "Submit" at bounding box center [384, 330] width 37 height 12
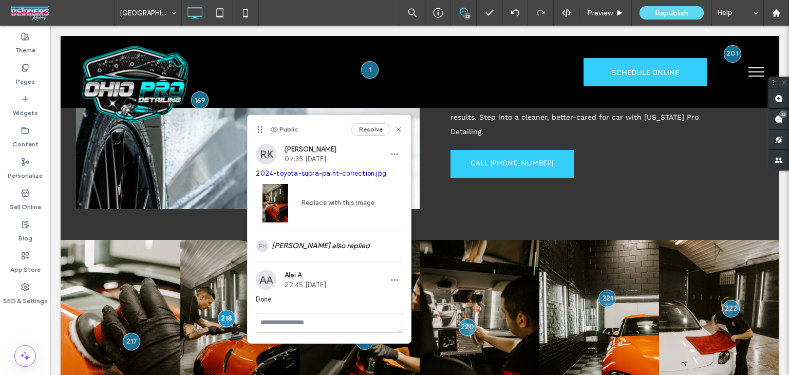
scroll to position [0, 0]
click at [395, 129] on icon at bounding box center [398, 129] width 8 height 8
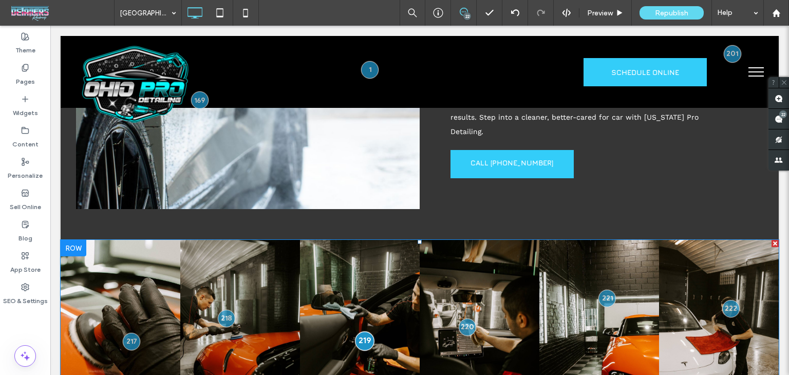
click at [357, 331] on div at bounding box center [364, 340] width 19 height 19
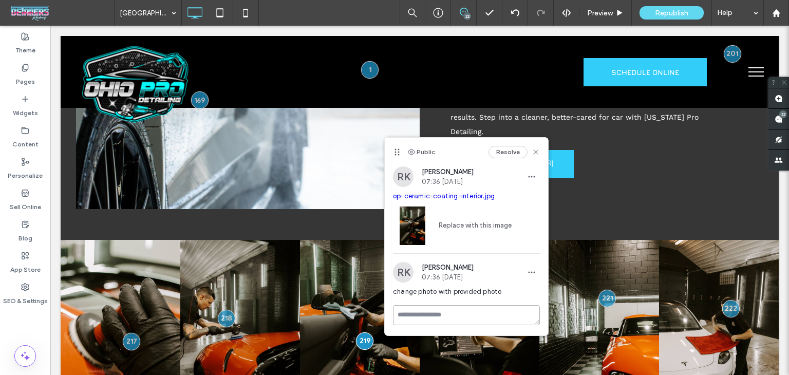
click at [447, 316] on textarea at bounding box center [466, 315] width 147 height 20
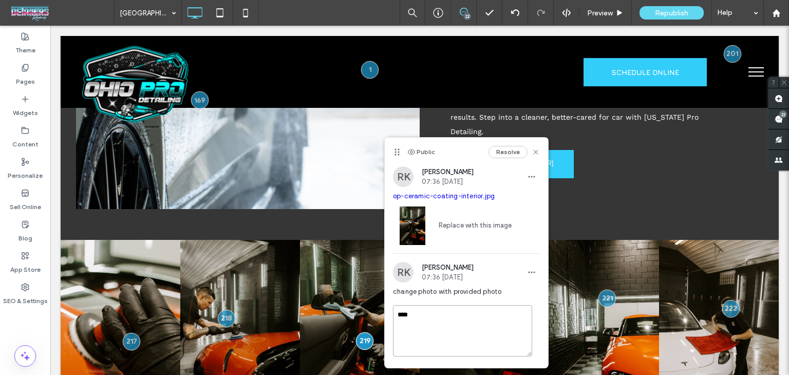
scroll to position [23, 0]
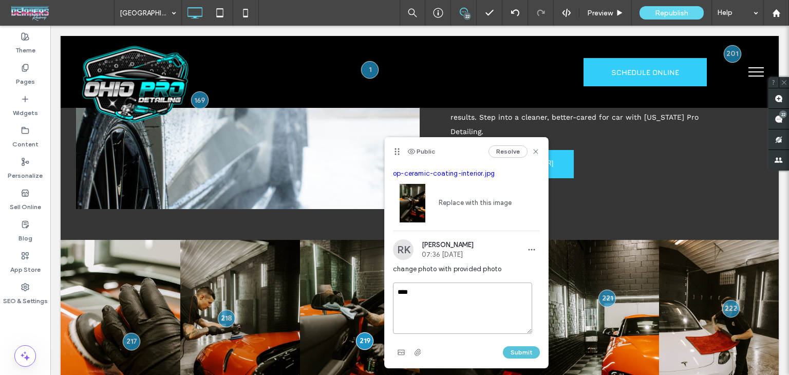
type textarea "****"
click at [513, 351] on button "Submit" at bounding box center [521, 352] width 37 height 12
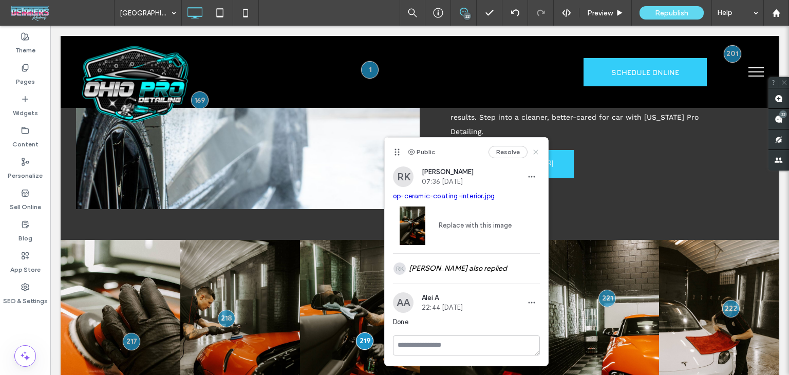
drag, startPoint x: 487, startPoint y: 128, endPoint x: 537, endPoint y: 152, distance: 54.9
click at [537, 152] on icon at bounding box center [536, 152] width 8 height 8
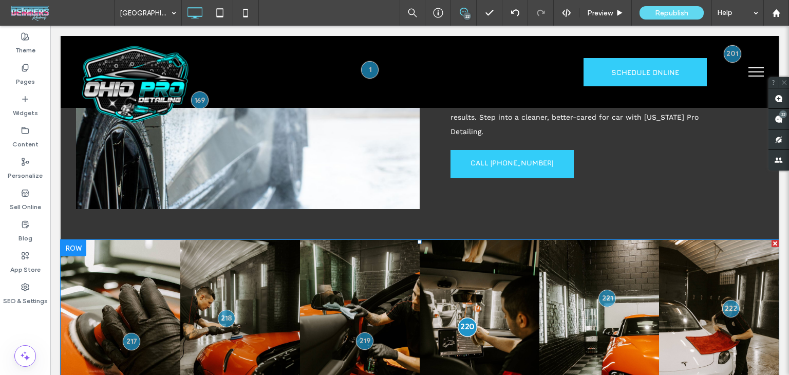
click at [460, 317] on div at bounding box center [467, 326] width 19 height 19
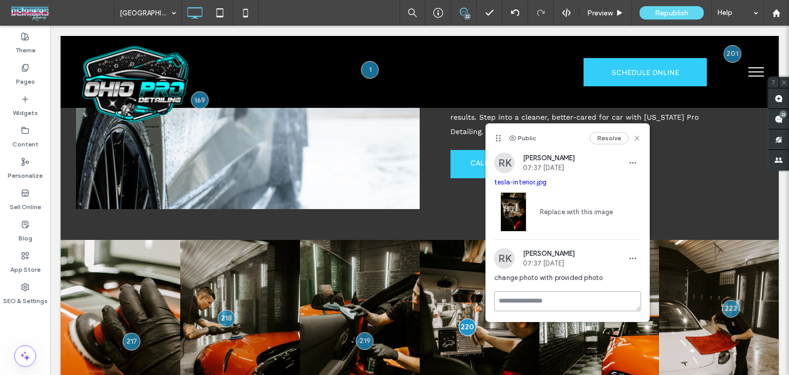
click at [555, 294] on textarea at bounding box center [567, 301] width 147 height 20
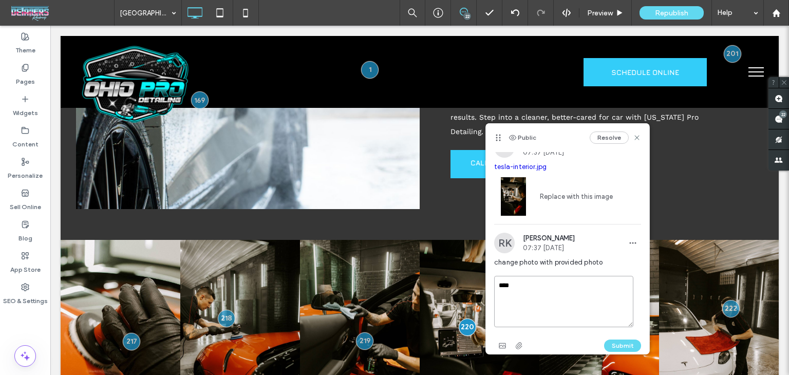
scroll to position [23, 0]
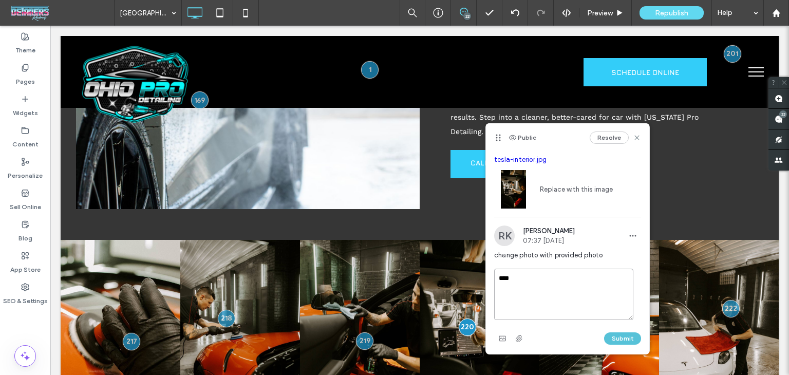
type textarea "****"
click at [623, 333] on button "Submit" at bounding box center [622, 338] width 37 height 12
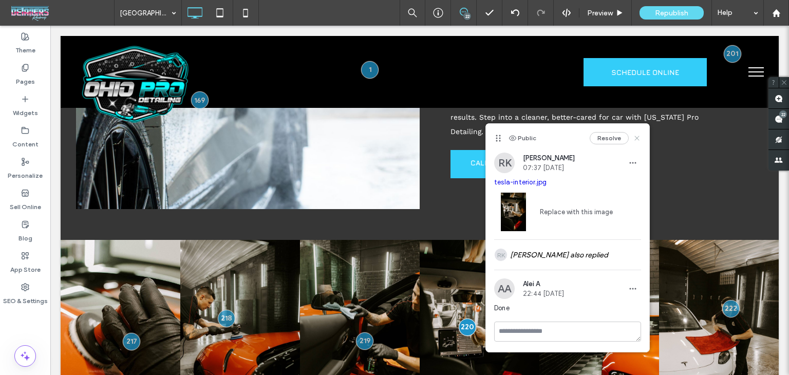
click at [636, 141] on icon at bounding box center [637, 138] width 8 height 8
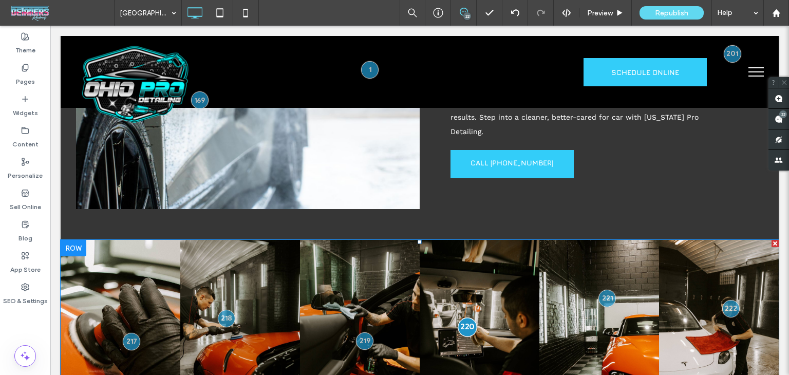
click at [464, 240] on link at bounding box center [480, 330] width 120 height 180
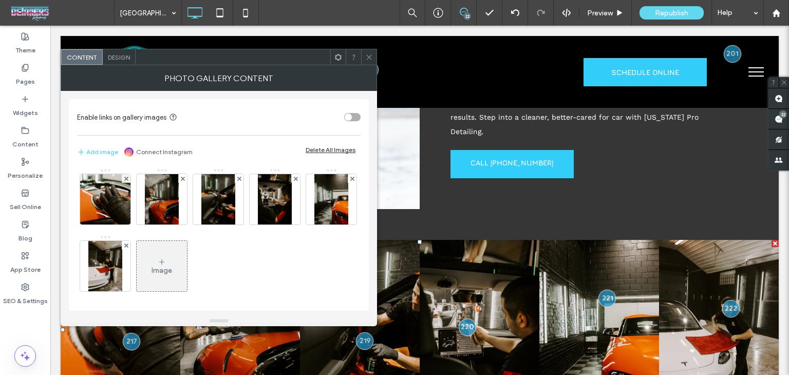
click at [364, 58] on div at bounding box center [368, 56] width 15 height 15
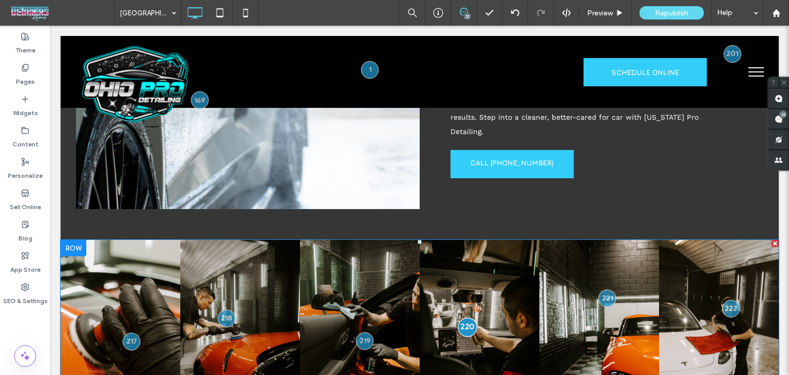
click at [464, 317] on div at bounding box center [467, 326] width 19 height 19
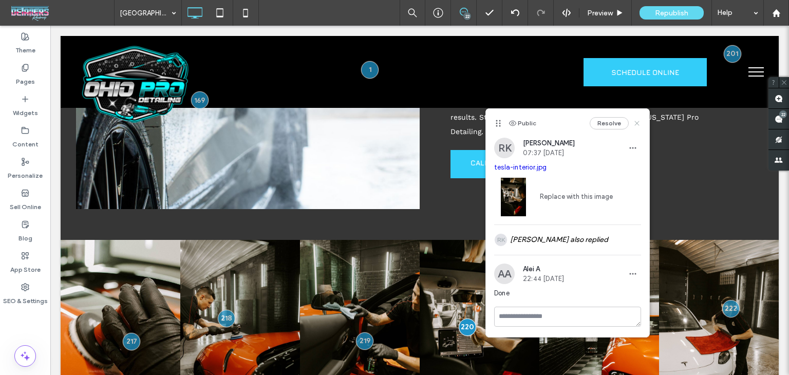
click at [637, 123] on use at bounding box center [636, 123] width 5 height 5
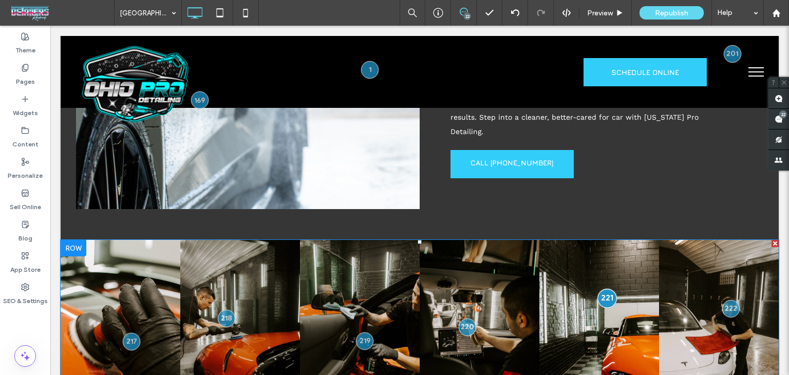
click at [600, 289] on div at bounding box center [607, 298] width 19 height 19
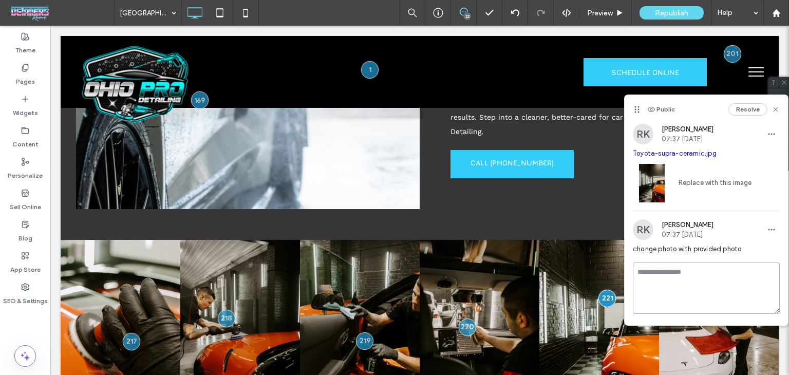
click at [671, 274] on textarea at bounding box center [706, 287] width 147 height 51
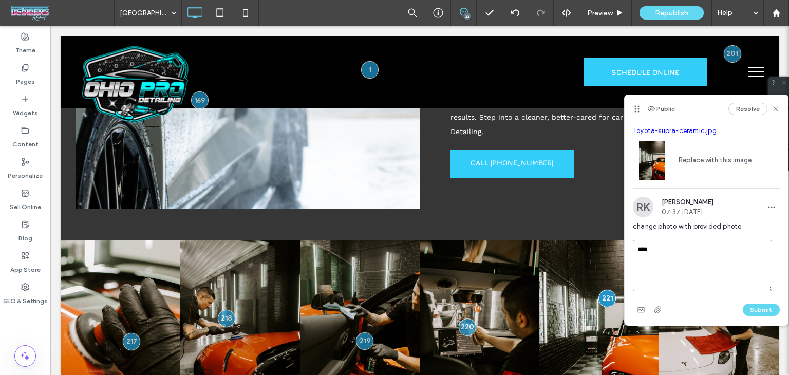
type textarea "****"
click at [743, 304] on button "Submit" at bounding box center [761, 310] width 37 height 12
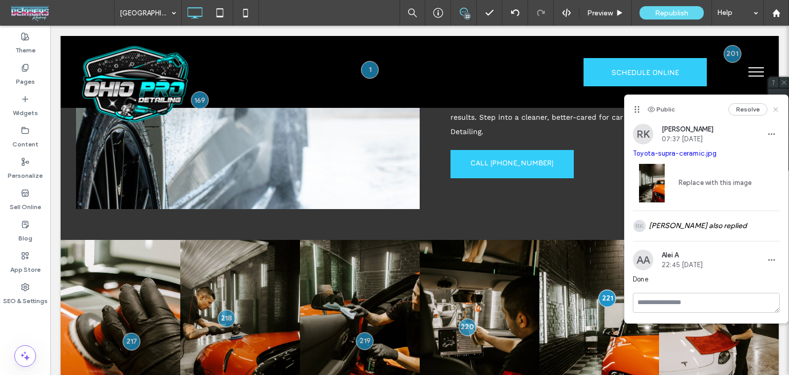
click at [773, 109] on icon at bounding box center [775, 109] width 8 height 8
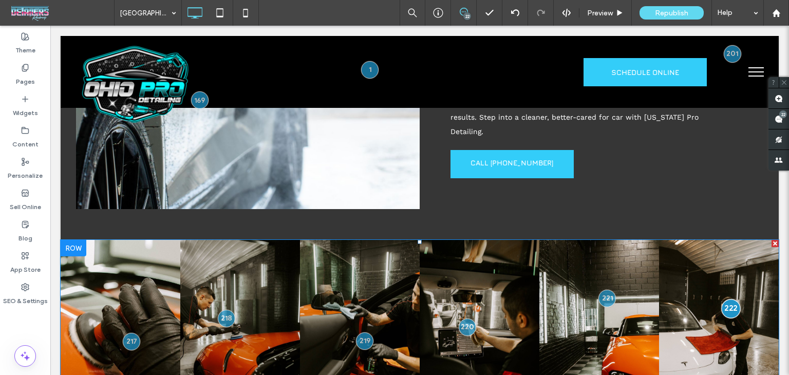
click at [725, 299] on div at bounding box center [730, 308] width 19 height 19
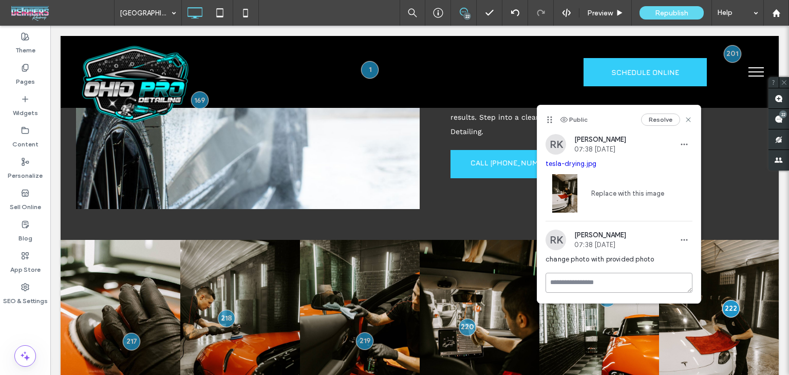
click at [615, 283] on textarea at bounding box center [618, 283] width 147 height 20
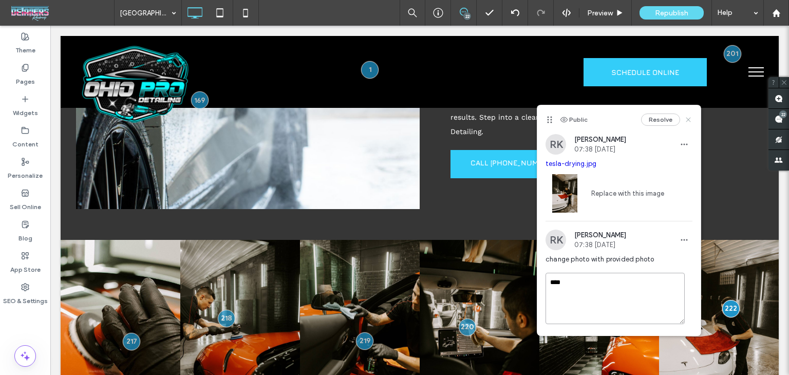
type textarea "****"
click at [686, 120] on use at bounding box center [688, 120] width 5 height 5
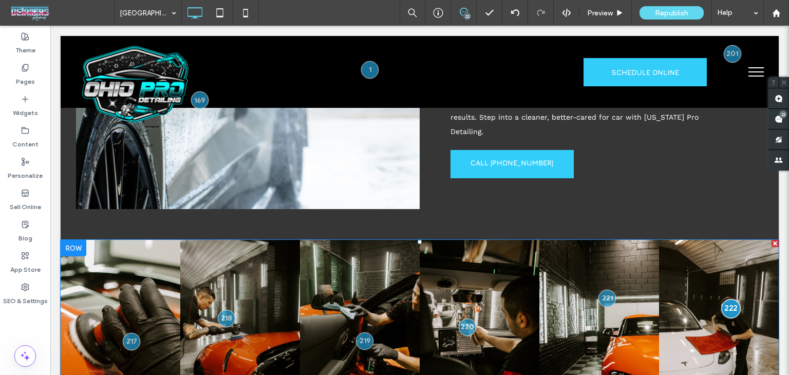
click at [725, 299] on div at bounding box center [730, 308] width 19 height 19
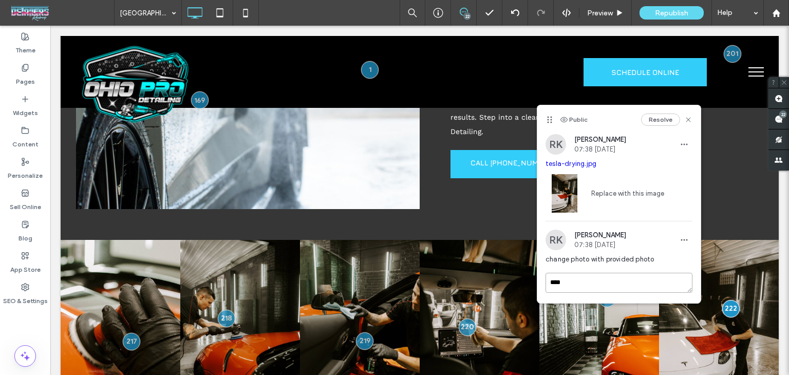
click at [610, 281] on textarea "****" at bounding box center [618, 283] width 147 height 20
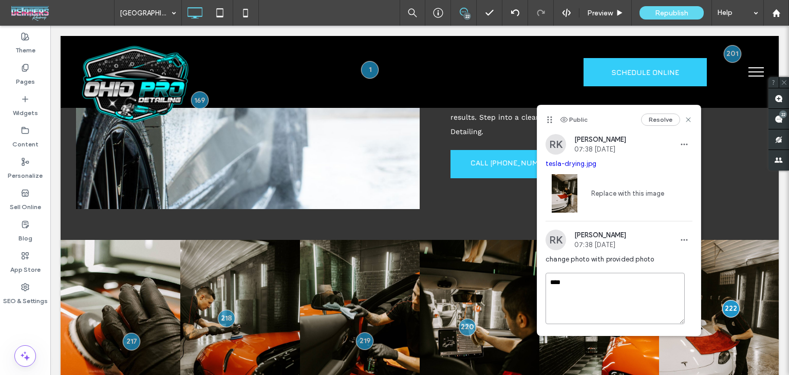
scroll to position [23, 0]
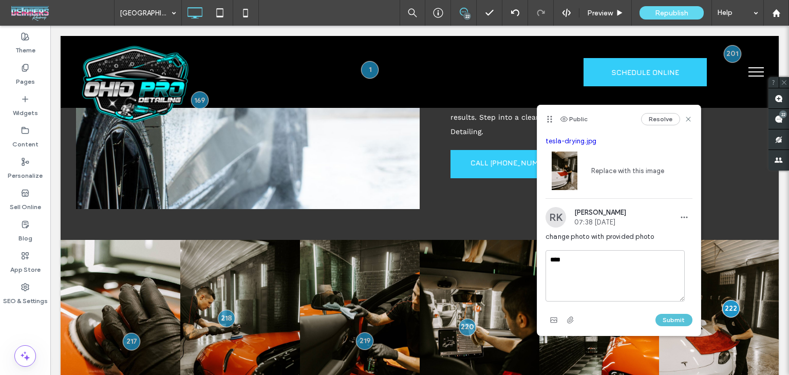
click at [678, 321] on button "Submit" at bounding box center [673, 320] width 37 height 12
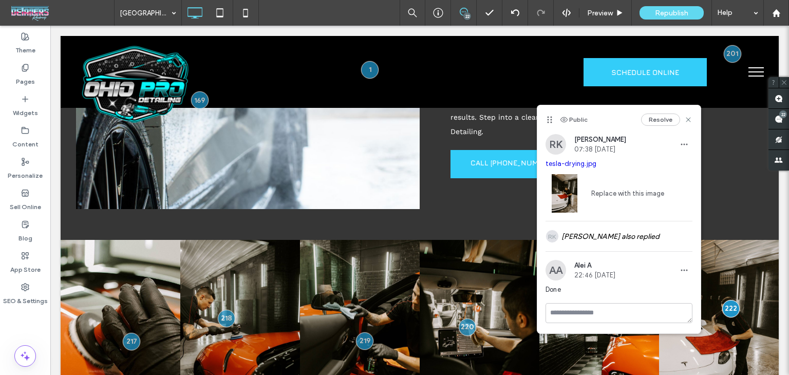
scroll to position [0, 0]
click at [689, 120] on use at bounding box center [688, 119] width 5 height 5
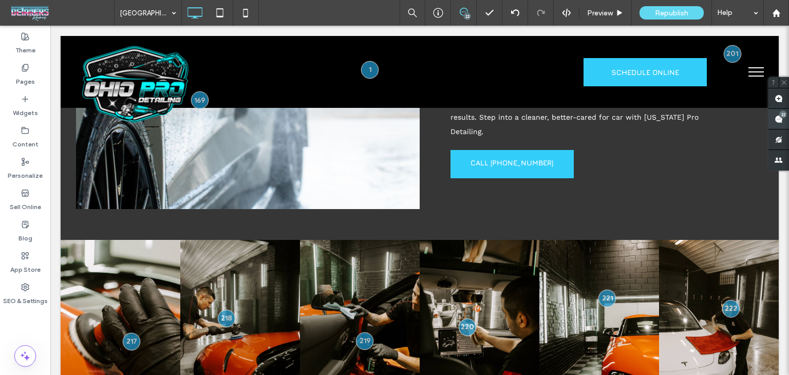
click at [783, 122] on span at bounding box center [778, 119] width 21 height 20
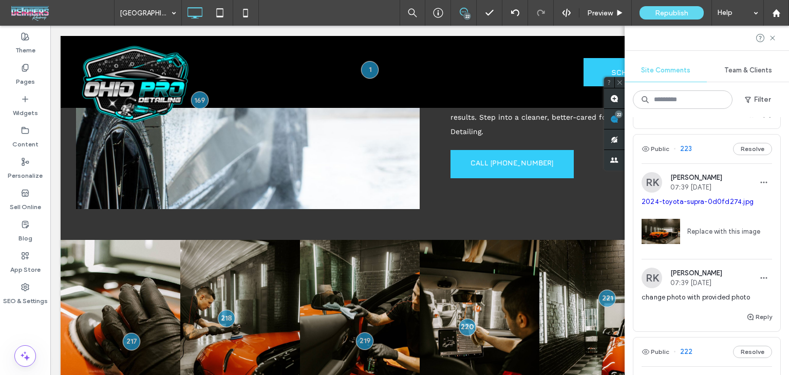
scroll to position [812, 0]
click at [705, 141] on div "Public 223 Resolve" at bounding box center [706, 149] width 147 height 29
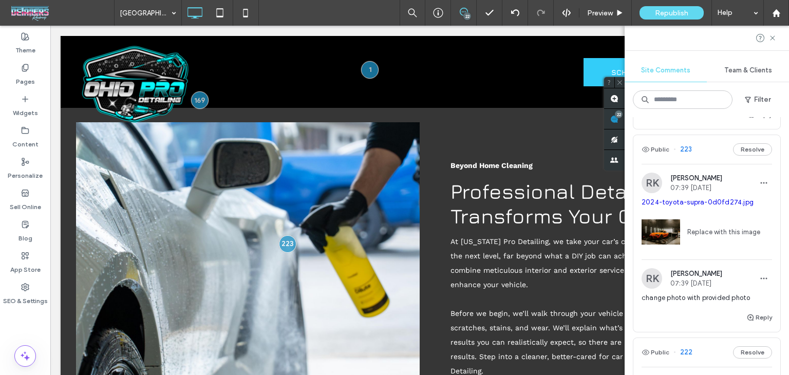
scroll to position [2390, 0]
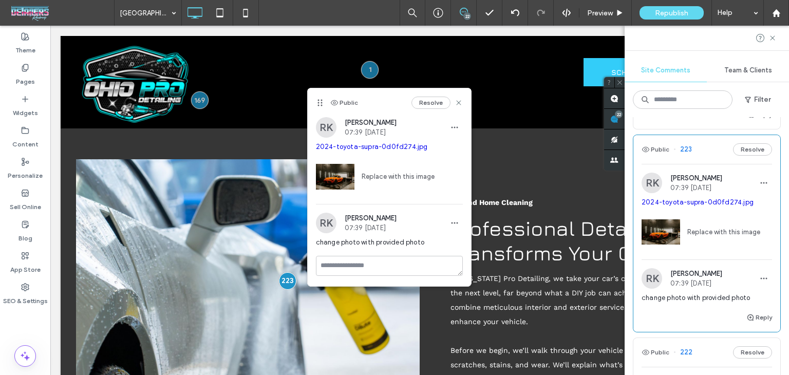
click at [373, 177] on link "Replace with this image" at bounding box center [394, 177] width 80 height 10
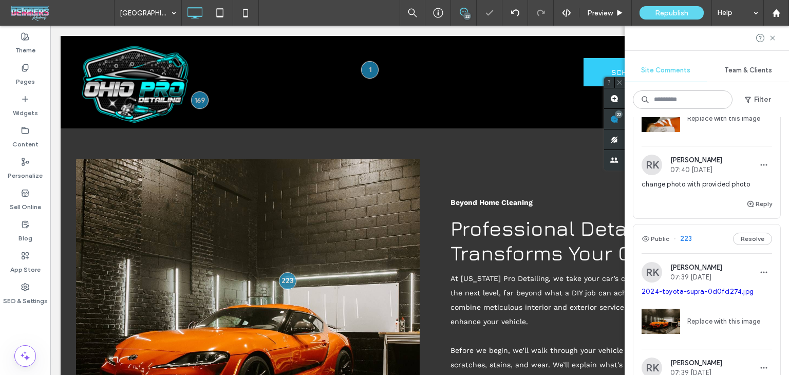
scroll to position [697, 0]
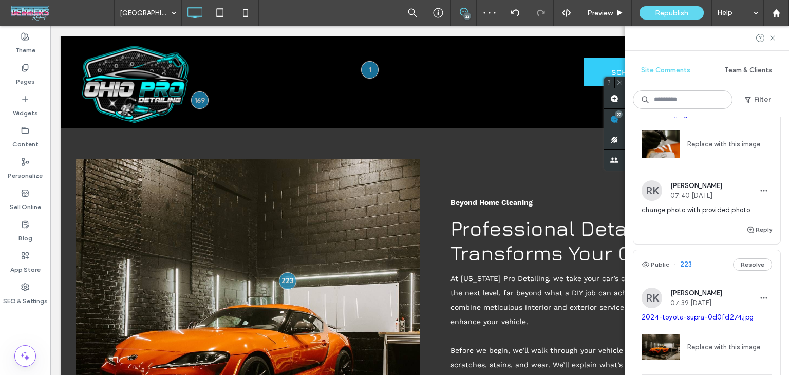
click at [705, 159] on div "Replace with this image" at bounding box center [706, 142] width 130 height 44
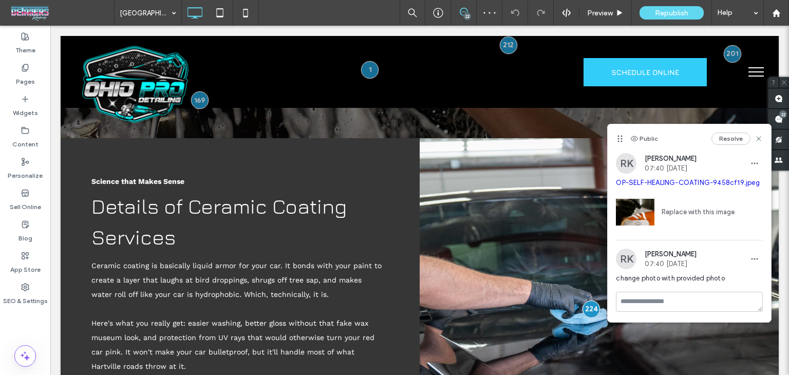
click at [702, 210] on link "Replace with this image" at bounding box center [694, 212] width 80 height 10
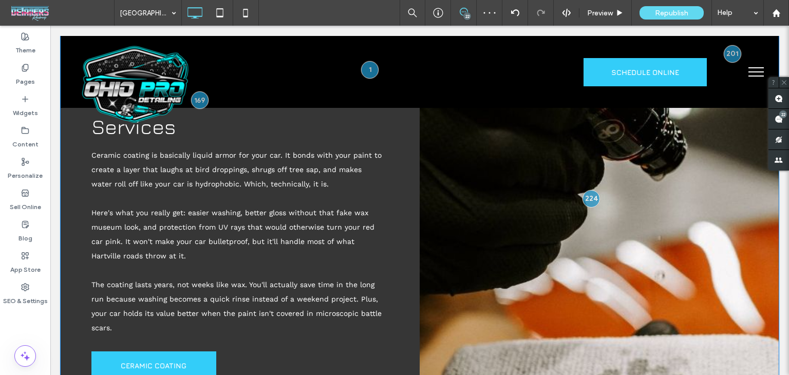
scroll to position [393, 0]
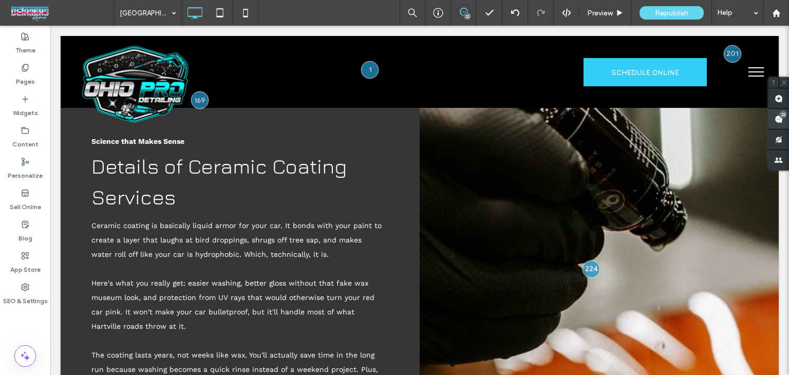
click at [774, 118] on span at bounding box center [778, 119] width 21 height 20
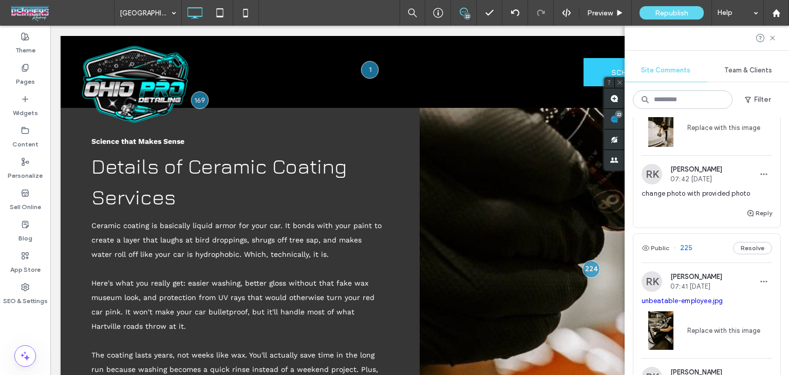
scroll to position [399, 0]
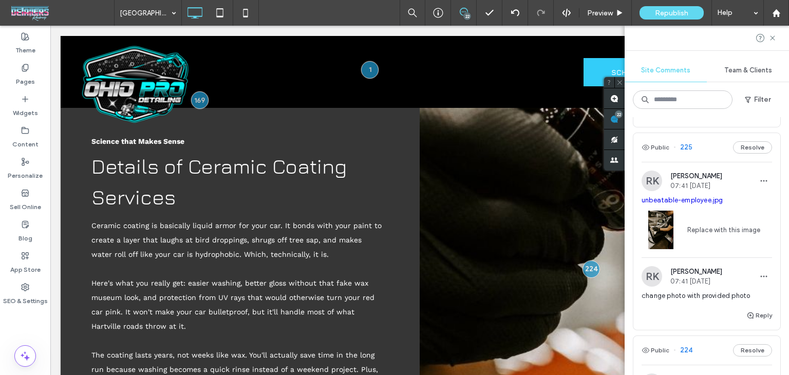
click at [704, 153] on div "Public 225 Resolve" at bounding box center [706, 147] width 147 height 29
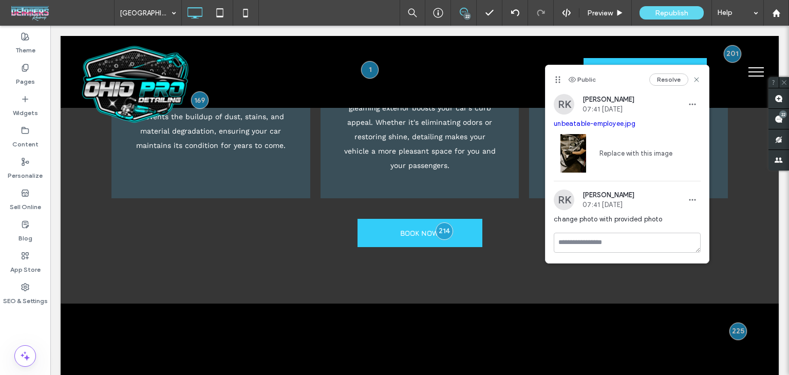
scroll to position [0, 0]
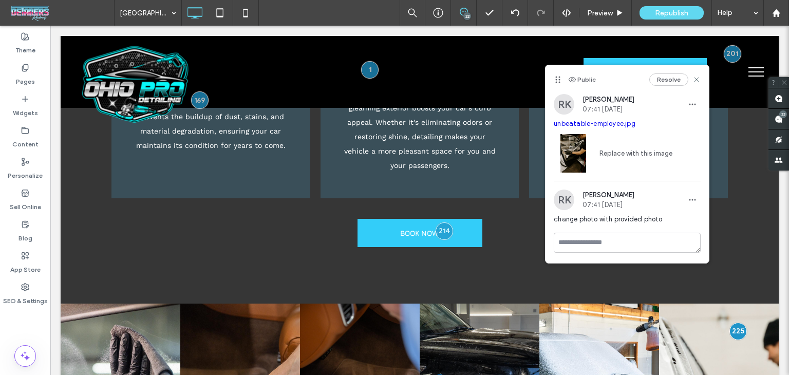
click at [598, 128] on span "unbeatable-employee.jpg" at bounding box center [627, 124] width 147 height 10
click at [598, 125] on link "unbeatable-employee.jpg" at bounding box center [595, 124] width 82 height 8
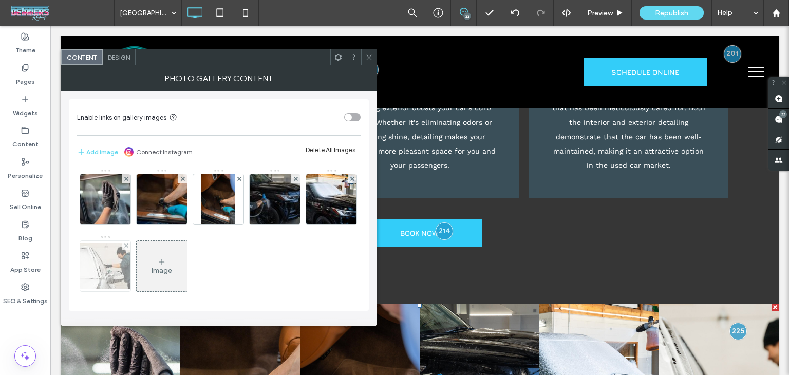
click at [146, 264] on img at bounding box center [105, 266] width 82 height 46
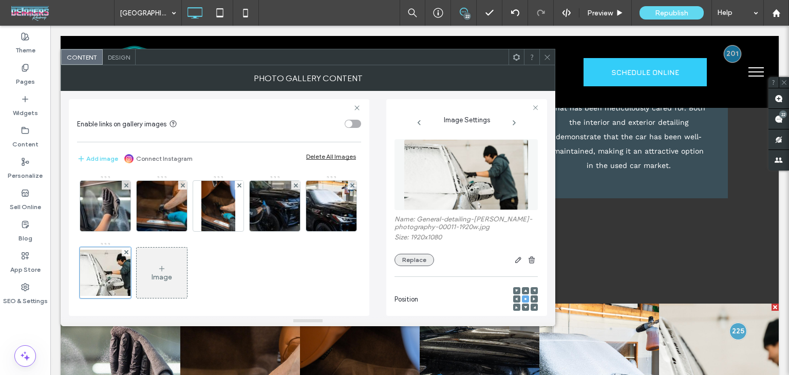
click at [418, 264] on button "Replace" at bounding box center [414, 260] width 40 height 12
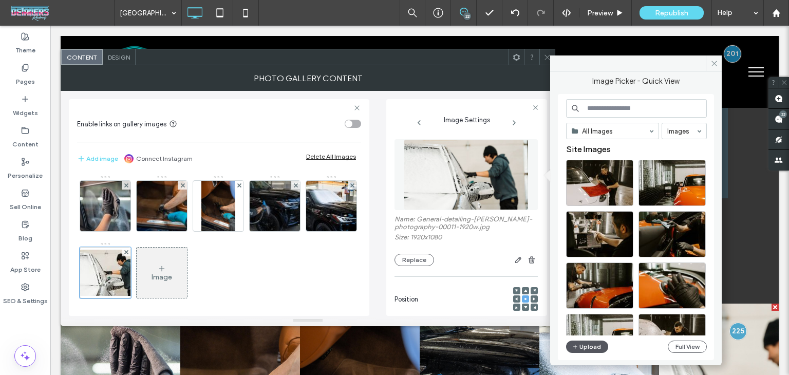
click at [581, 344] on button "Upload" at bounding box center [587, 346] width 42 height 12
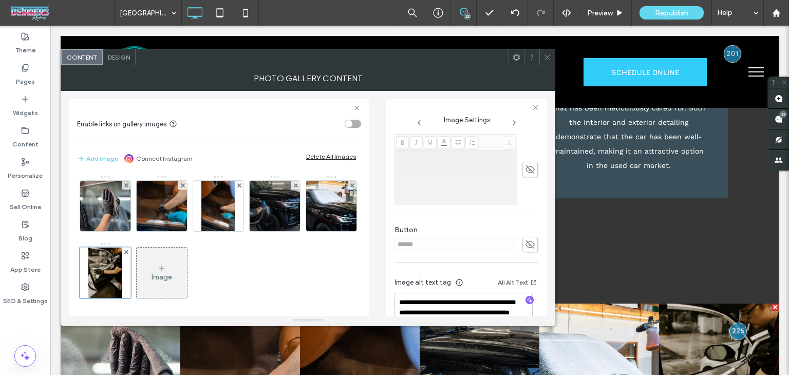
scroll to position [268, 0]
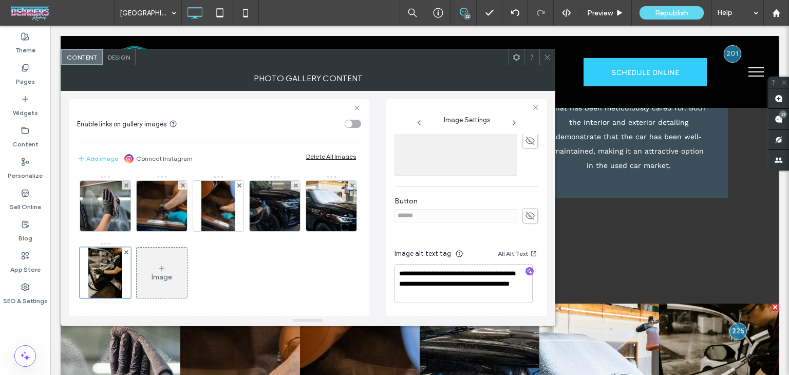
click at [526, 269] on icon "button" at bounding box center [529, 271] width 7 height 7
type textarea "**********"
click at [544, 58] on icon at bounding box center [547, 57] width 8 height 8
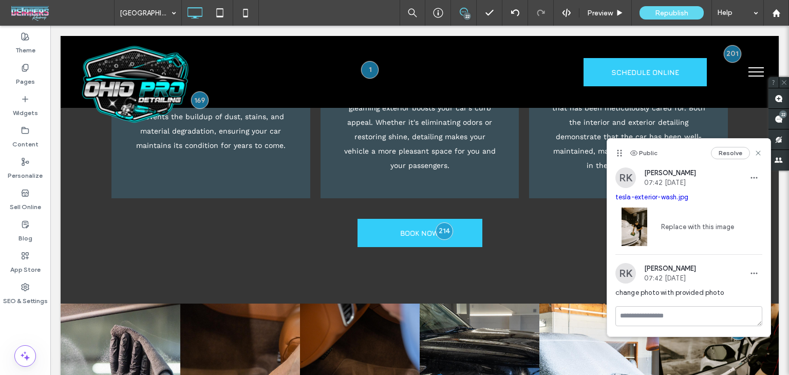
click at [705, 225] on link "Replace with this image" at bounding box center [694, 227] width 80 height 10
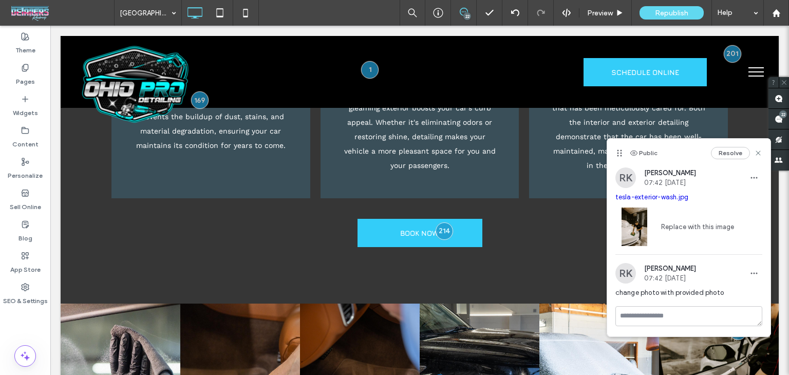
click at [661, 195] on link "tesla-exterior-wash.jpg" at bounding box center [651, 197] width 73 height 8
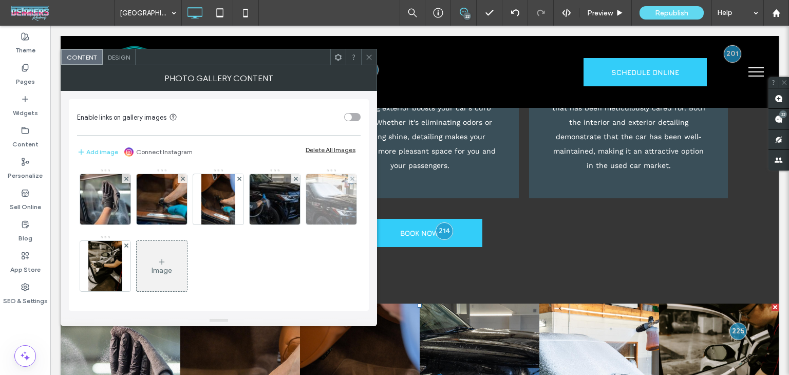
click at [294, 224] on img at bounding box center [331, 199] width 74 height 50
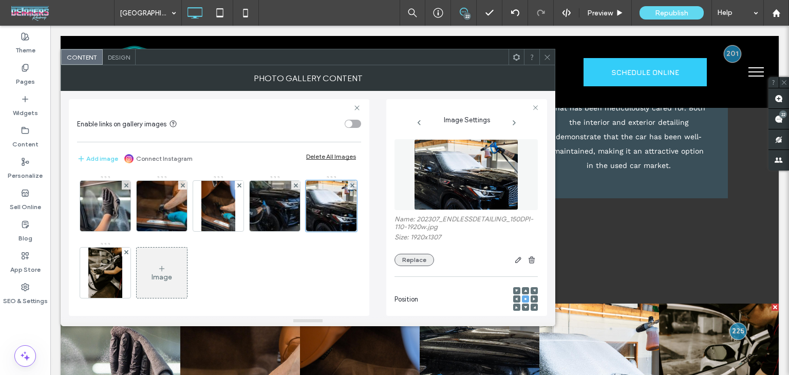
click at [412, 266] on button "Replace" at bounding box center [414, 260] width 40 height 12
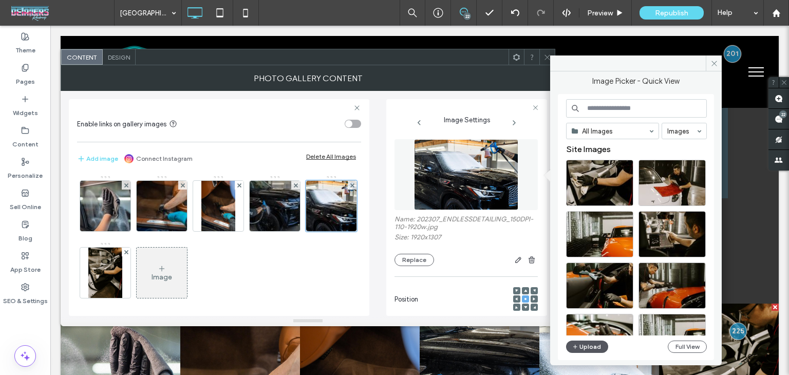
click at [582, 348] on button "Upload" at bounding box center [587, 346] width 42 height 12
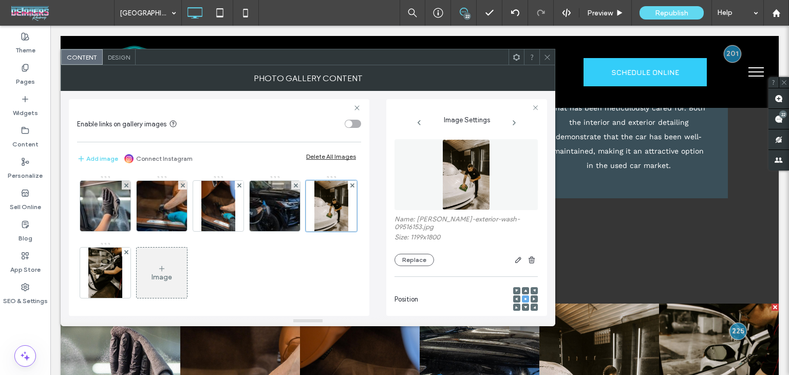
scroll to position [258, 0]
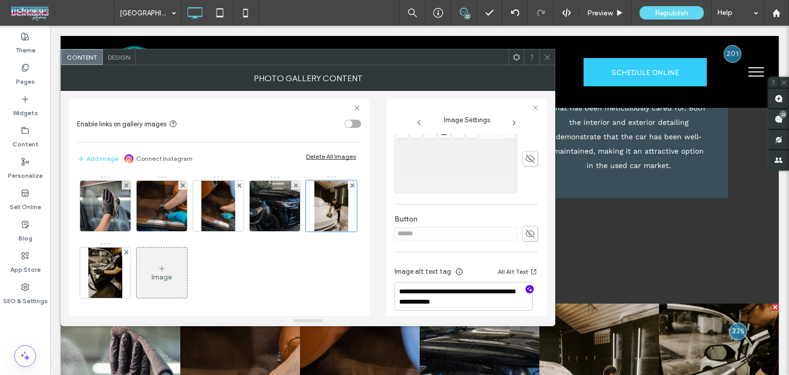
click at [527, 287] on use "button" at bounding box center [530, 290] width 6 height 6
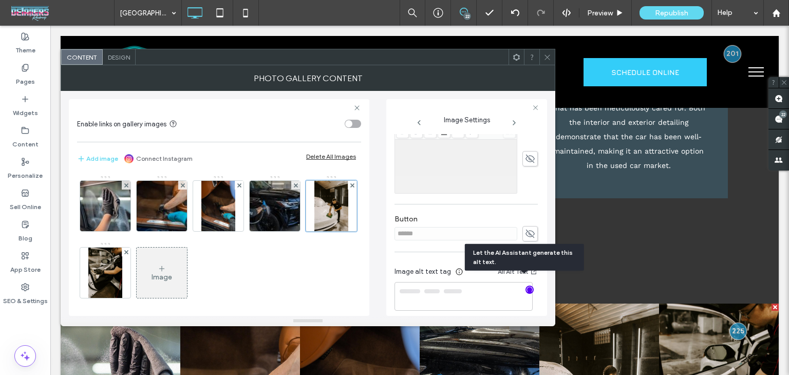
type textarea "**********"
drag, startPoint x: 543, startPoint y: 58, endPoint x: 380, endPoint y: 268, distance: 266.1
click at [543, 58] on icon at bounding box center [547, 57] width 8 height 8
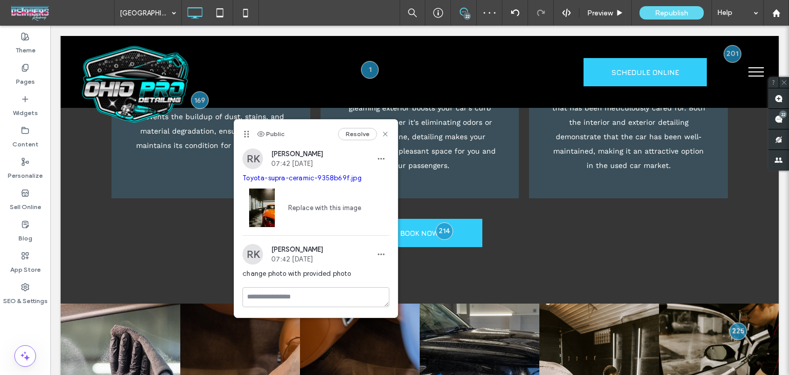
click at [311, 180] on link "Toyota-supra-ceramic-9358b69f.jpg" at bounding box center [301, 178] width 119 height 8
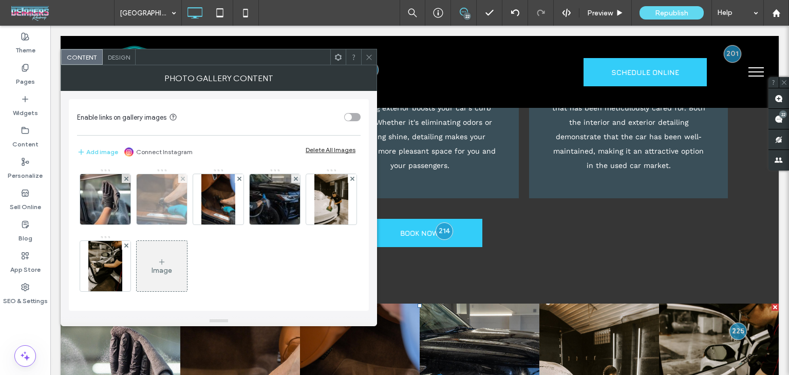
click at [166, 198] on img at bounding box center [161, 199] width 75 height 50
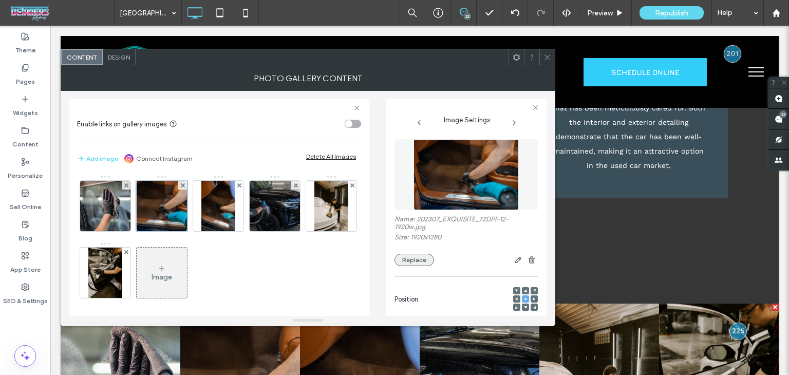
click at [414, 261] on button "Replace" at bounding box center [414, 260] width 40 height 12
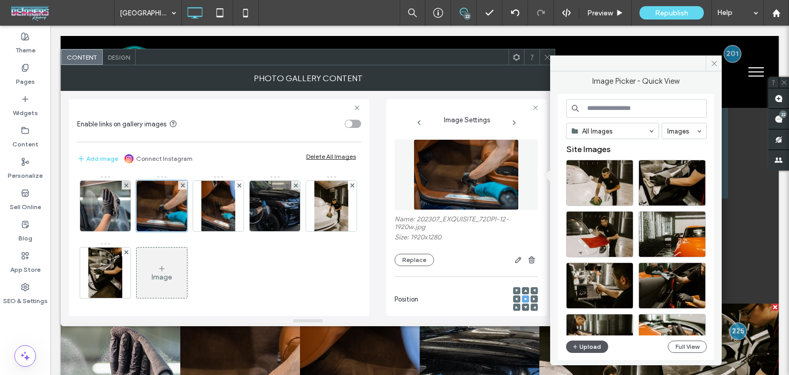
click at [591, 347] on button "Upload" at bounding box center [587, 346] width 42 height 12
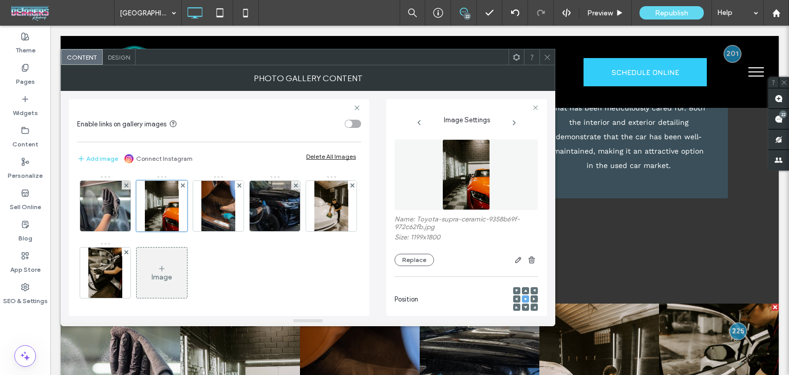
scroll to position [257, 0]
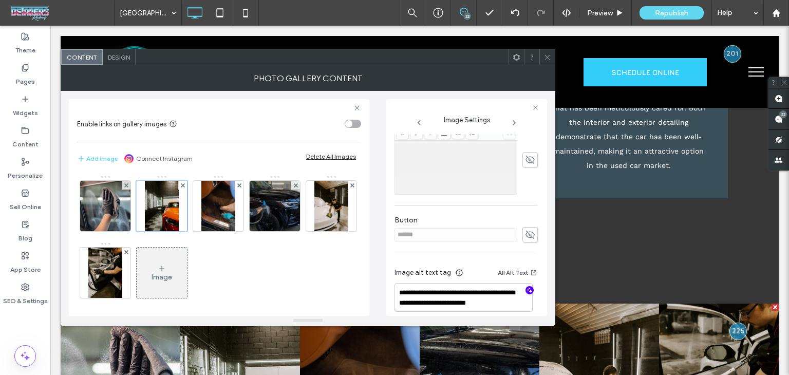
click at [526, 293] on icon "button" at bounding box center [529, 290] width 7 height 7
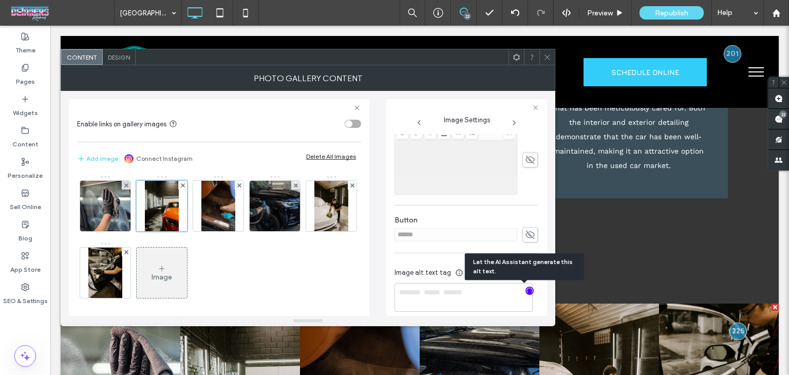
type textarea "**********"
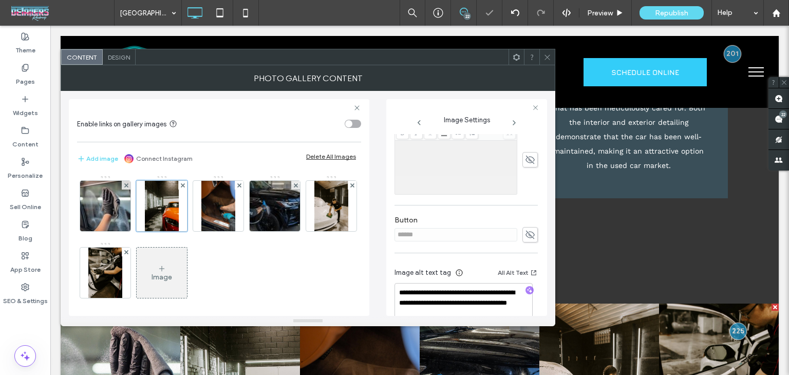
click at [547, 56] on icon at bounding box center [547, 57] width 8 height 8
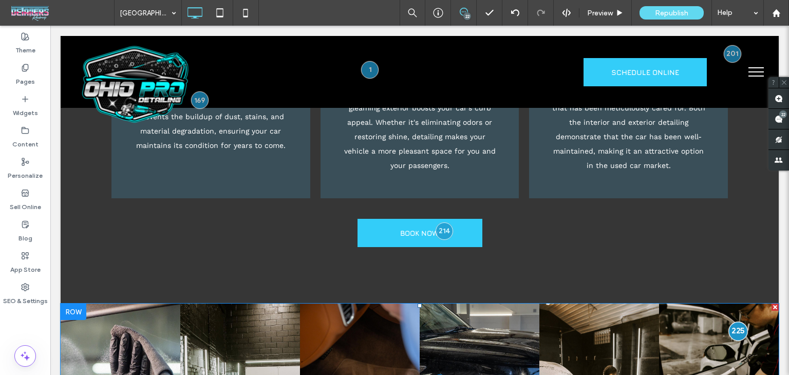
click at [729, 321] on div at bounding box center [738, 330] width 19 height 19
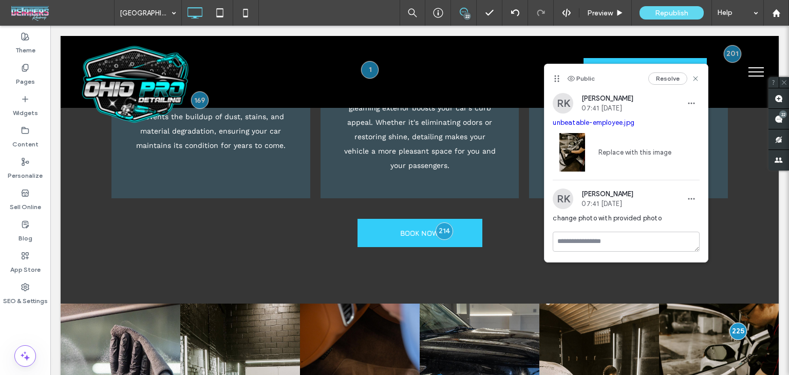
drag, startPoint x: 652, startPoint y: 228, endPoint x: 647, endPoint y: 239, distance: 12.6
click at [651, 227] on div "change photo with provided photo" at bounding box center [626, 222] width 147 height 18
click at [647, 239] on textarea at bounding box center [626, 242] width 147 height 20
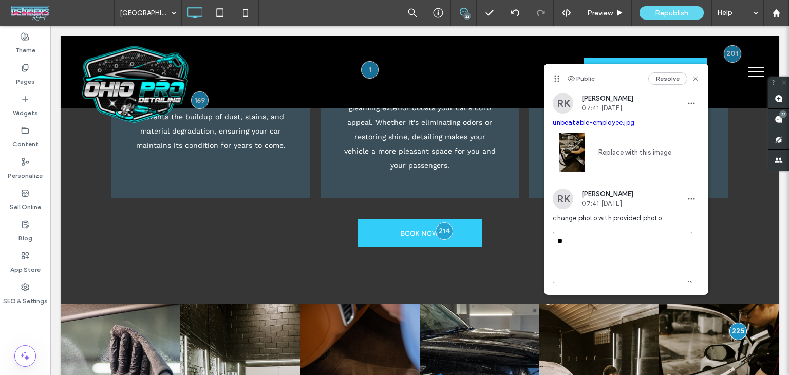
type textarea "*"
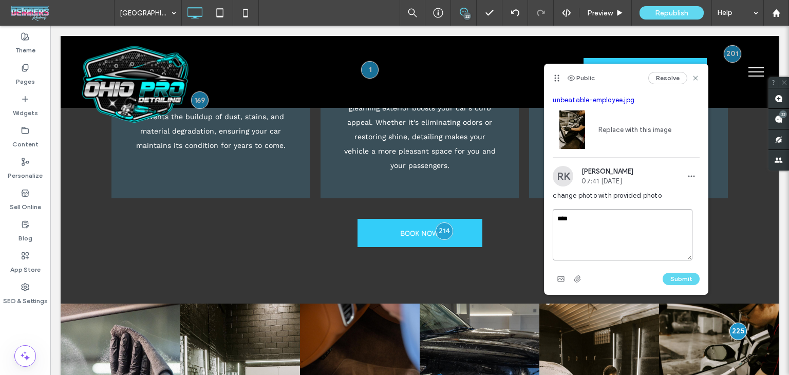
type textarea "****"
click at [679, 280] on button "Submit" at bounding box center [680, 279] width 37 height 12
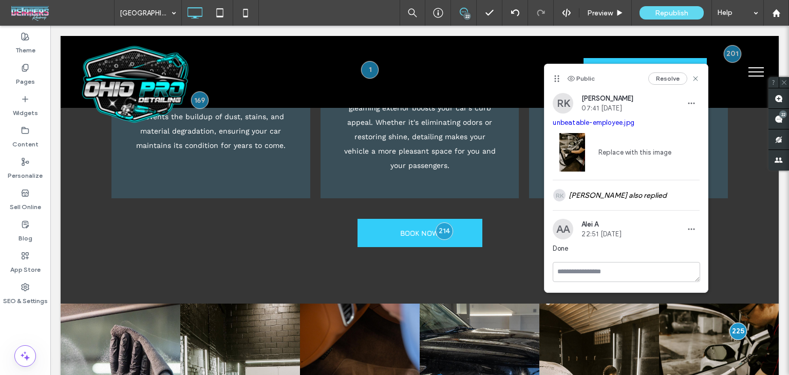
scroll to position [0, 0]
click at [696, 78] on icon at bounding box center [695, 78] width 8 height 8
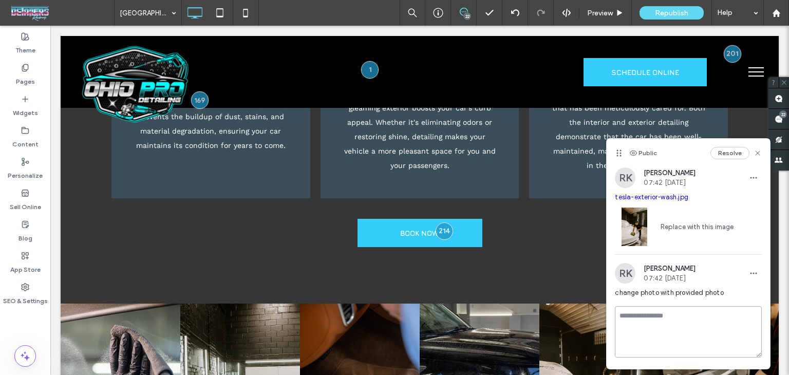
click at [669, 324] on textarea at bounding box center [688, 331] width 147 height 51
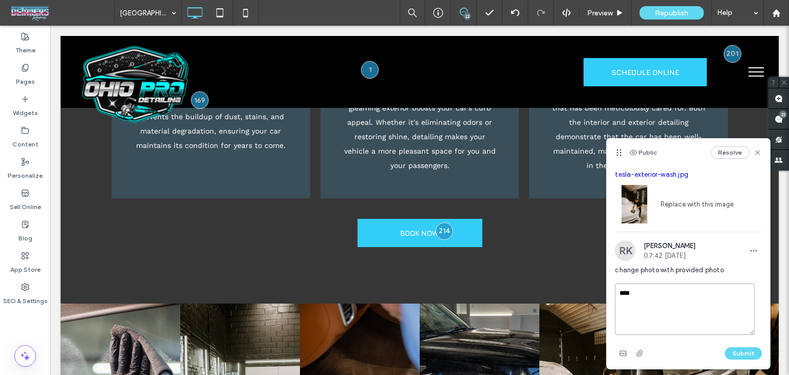
type textarea "****"
click at [735, 361] on div "Submit" at bounding box center [688, 353] width 147 height 16
click at [740, 356] on button "Submit" at bounding box center [743, 353] width 37 height 12
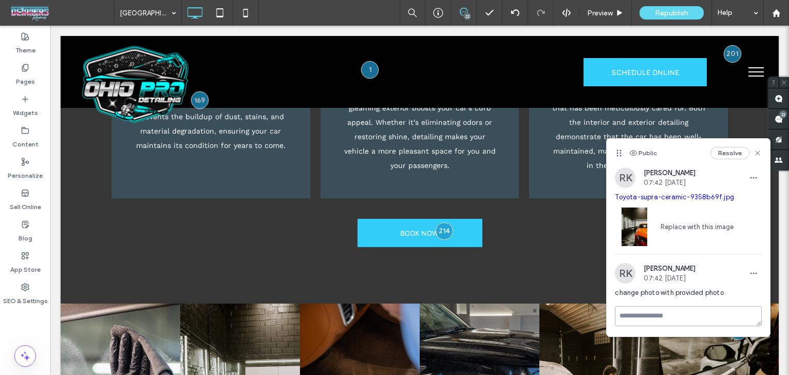
click at [687, 317] on textarea at bounding box center [688, 316] width 147 height 20
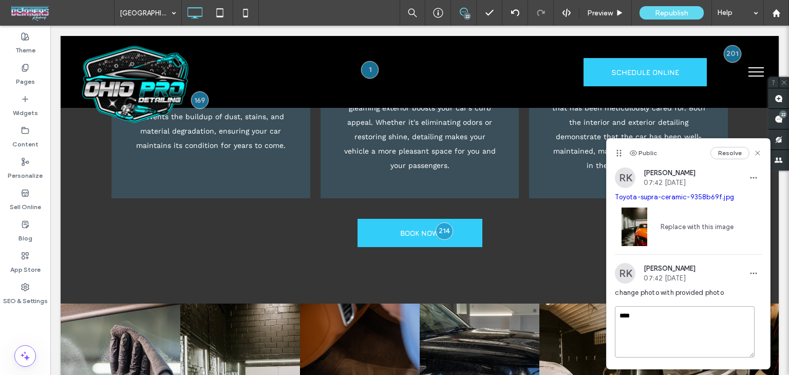
scroll to position [23, 0]
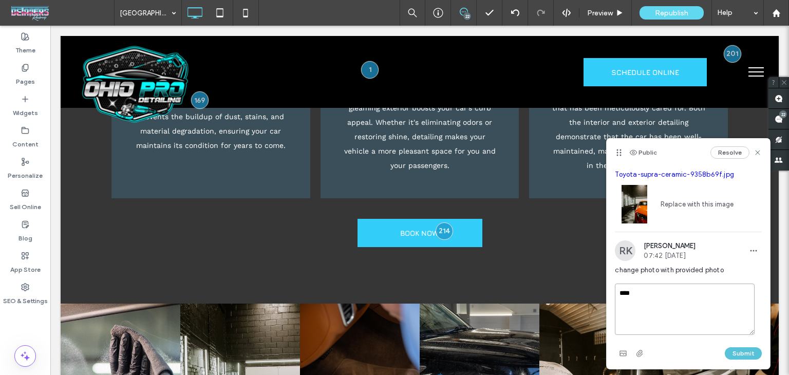
type textarea "****"
click at [745, 349] on button "Submit" at bounding box center [743, 353] width 37 height 12
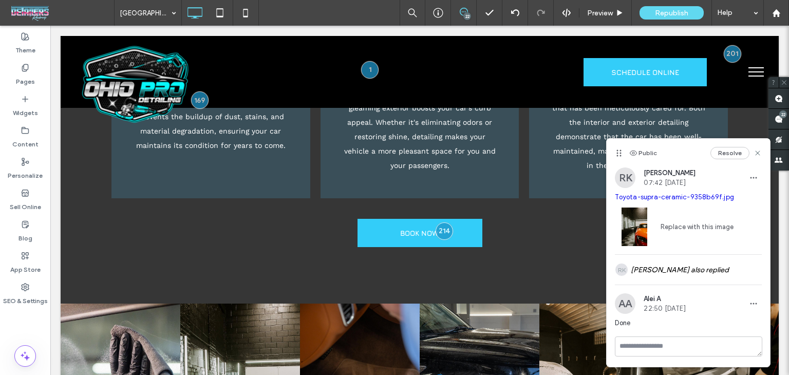
click at [759, 148] on div "Resolve" at bounding box center [735, 153] width 51 height 12
drag, startPoint x: 761, startPoint y: 150, endPoint x: 576, endPoint y: 211, distance: 194.4
click at [761, 150] on icon at bounding box center [757, 153] width 8 height 8
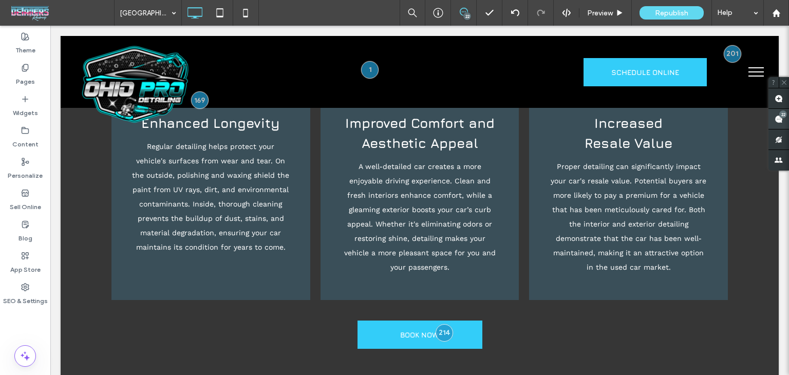
click at [781, 124] on span at bounding box center [778, 119] width 21 height 20
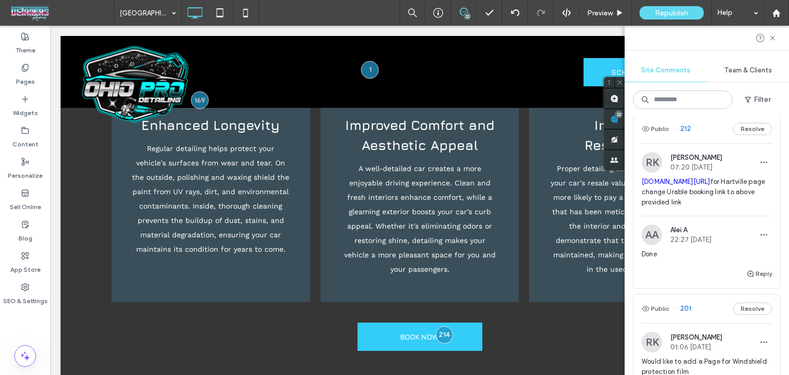
scroll to position [3422, 0]
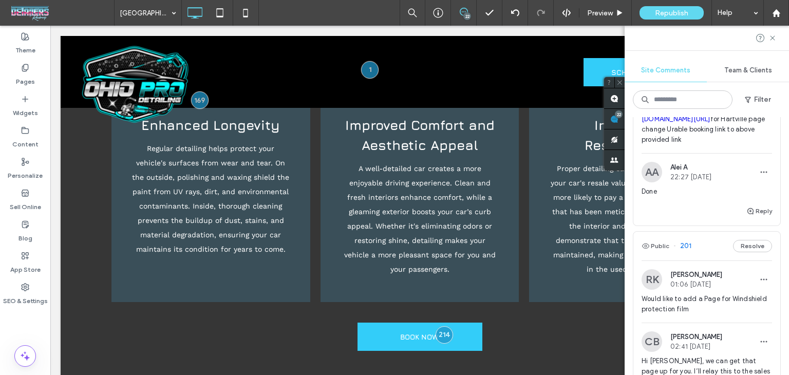
click at [713, 81] on div "Public 212 Resolve" at bounding box center [706, 66] width 147 height 29
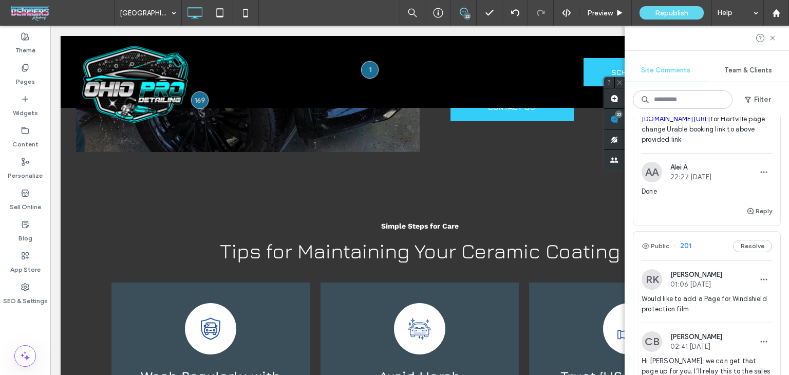
scroll to position [87, 0]
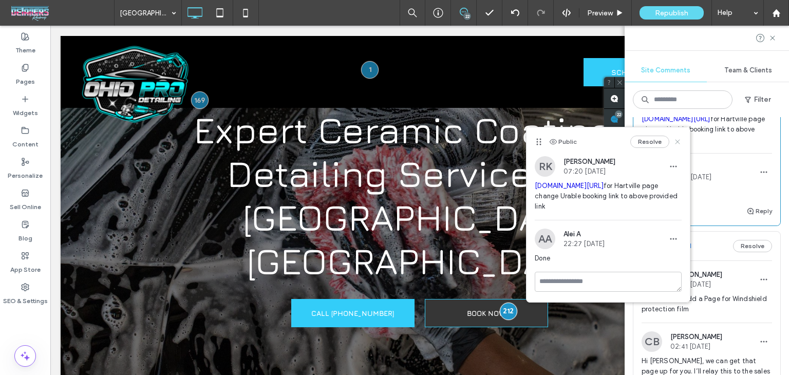
click at [676, 140] on use at bounding box center [677, 141] width 5 height 5
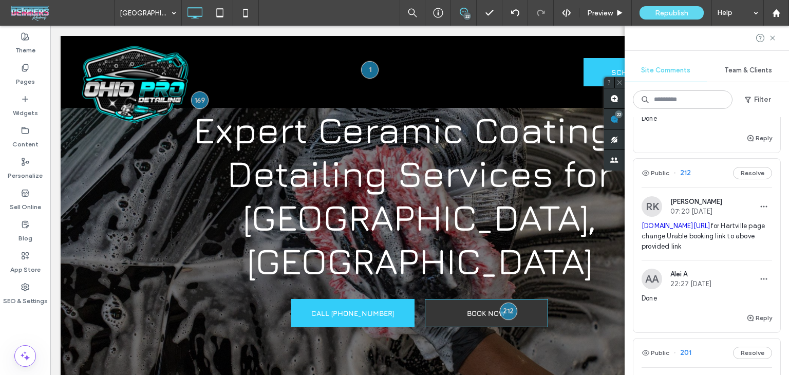
scroll to position [3190, 0]
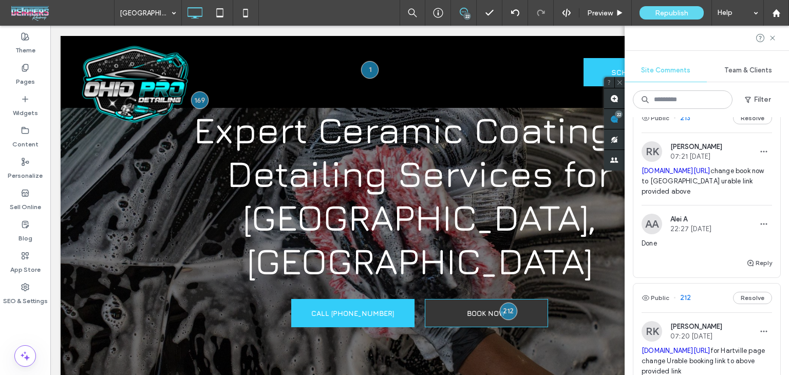
click at [703, 132] on div "Public 213 Resolve" at bounding box center [706, 118] width 147 height 29
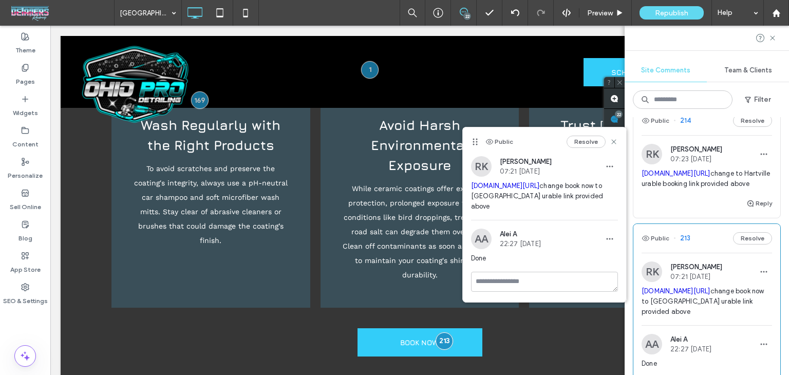
scroll to position [3069, 0]
drag, startPoint x: 700, startPoint y: 197, endPoint x: 707, endPoint y: 191, distance: 9.1
click at [700, 136] on div "Public 214 Resolve" at bounding box center [706, 121] width 147 height 29
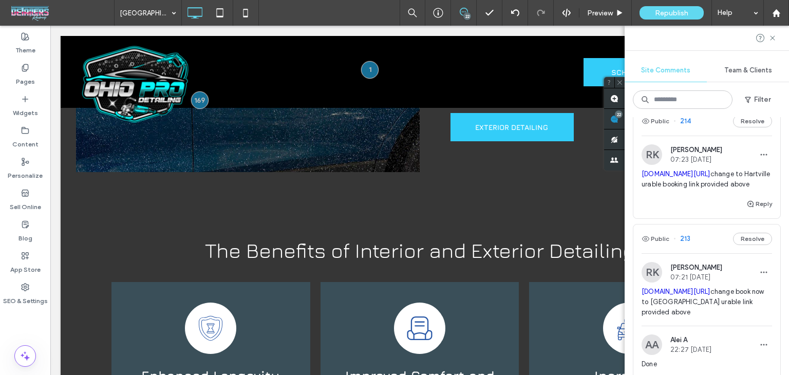
scroll to position [2954, 0]
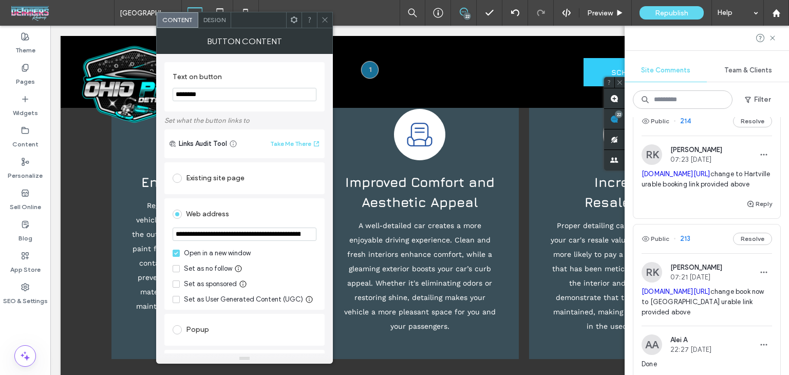
drag, startPoint x: 743, startPoint y: 251, endPoint x: 634, endPoint y: 241, distance: 109.4
click at [634, 198] on div "RK Richard Kephart 07:23 Sep 16 2025 app.urable.com/virtual-shop/BndxaSwUMS9H6F…" at bounding box center [706, 170] width 147 height 53
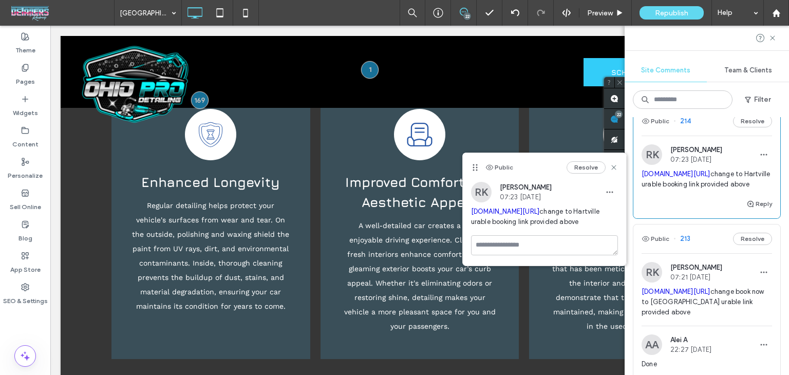
drag, startPoint x: 571, startPoint y: 219, endPoint x: 410, endPoint y: 188, distance: 164.2
click at [470, 212] on div "RK Richard Kephart 07:23 Sep 16 2025 app.urable.com/virtual-shop/BndxaSwUMS9H6F…" at bounding box center [544, 208] width 163 height 53
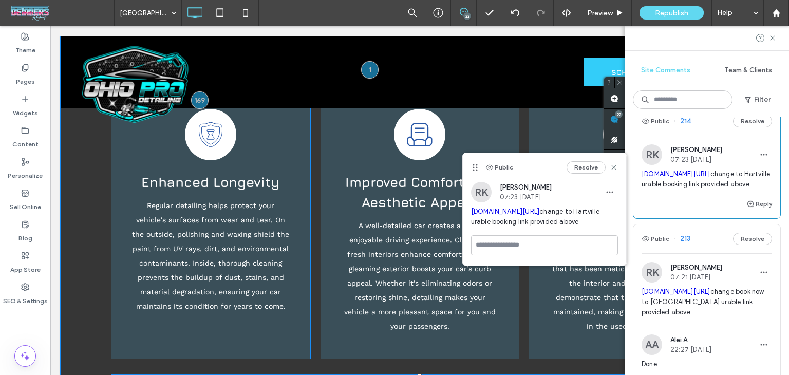
copy link "[DOMAIN_NAME][URL]"
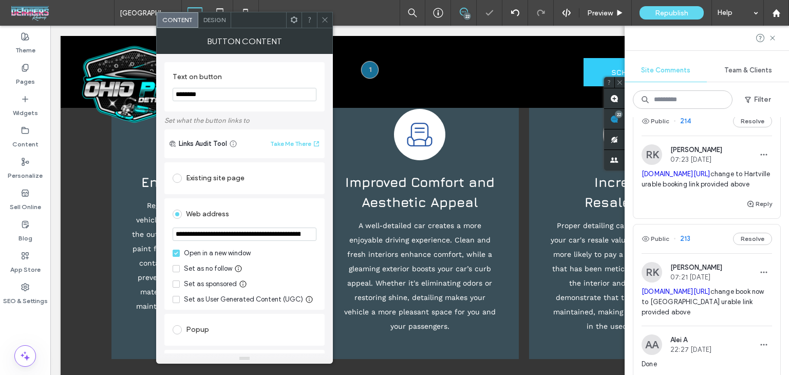
click at [246, 233] on input "**********" at bounding box center [245, 234] width 144 height 13
paste input "url"
type input "**********"
click at [311, 218] on div "Web address" at bounding box center [245, 214] width 144 height 16
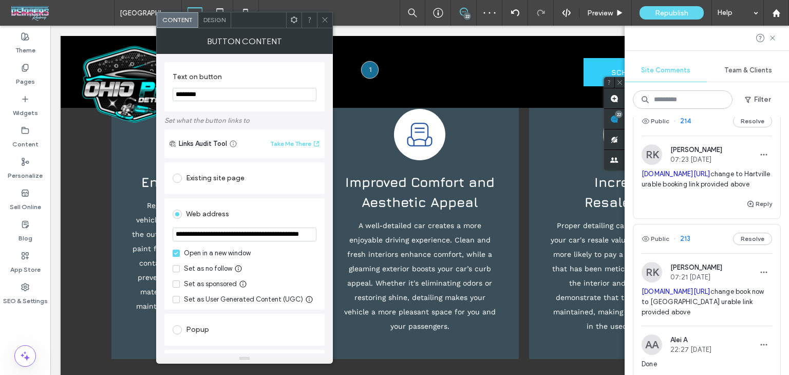
scroll to position [0, 0]
click at [326, 21] on icon at bounding box center [325, 20] width 8 height 8
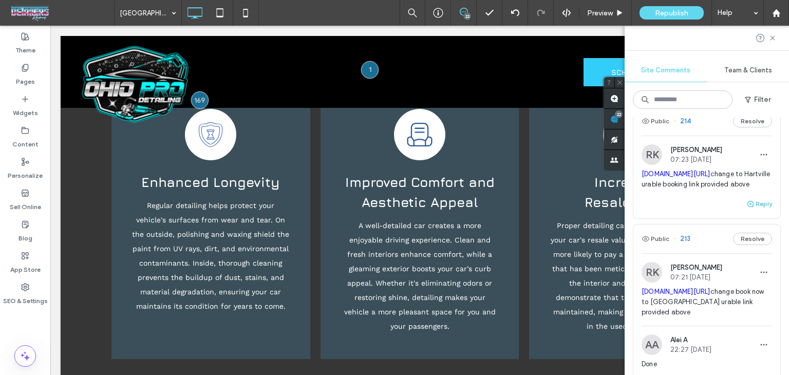
click at [753, 210] on button "Reply" at bounding box center [759, 204] width 26 height 12
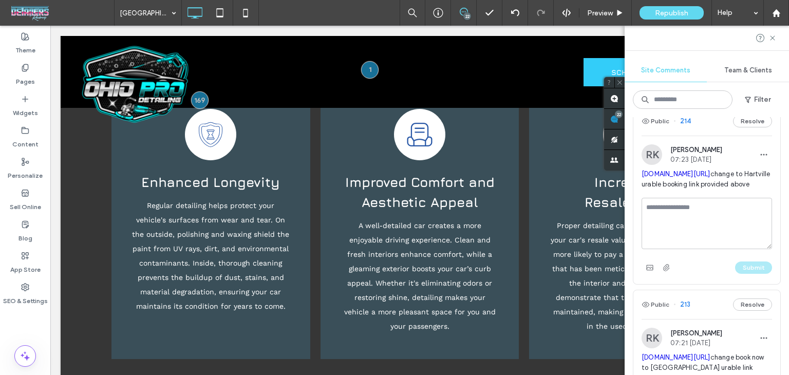
click at [680, 249] on textarea at bounding box center [706, 223] width 130 height 51
type textarea "****"
click at [753, 274] on button "Submit" at bounding box center [753, 267] width 37 height 12
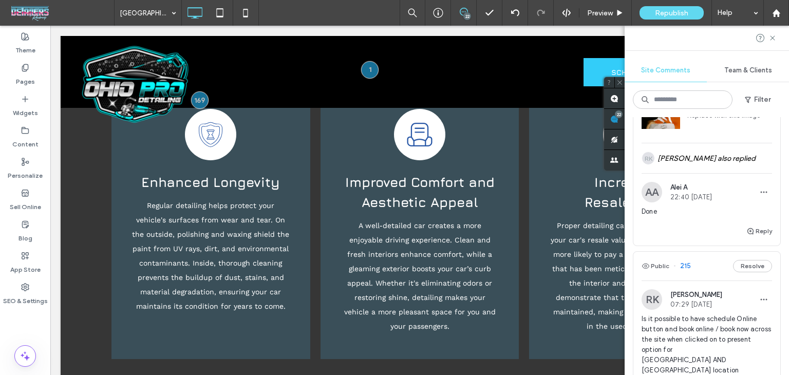
scroll to position [2642, 0]
click at [696, 281] on div "Public 215 Resolve" at bounding box center [706, 266] width 147 height 29
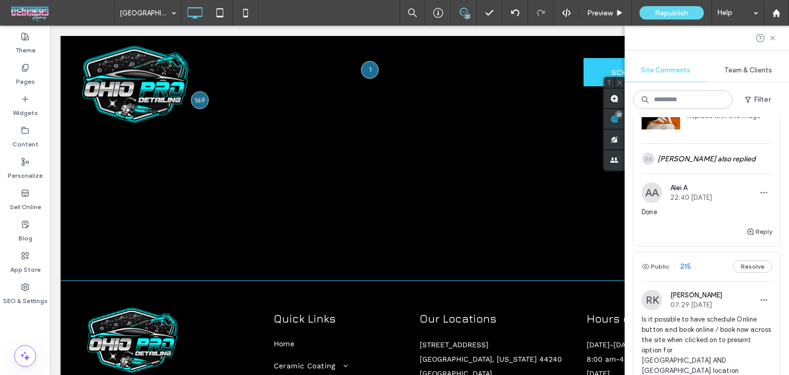
scroll to position [3701, 0]
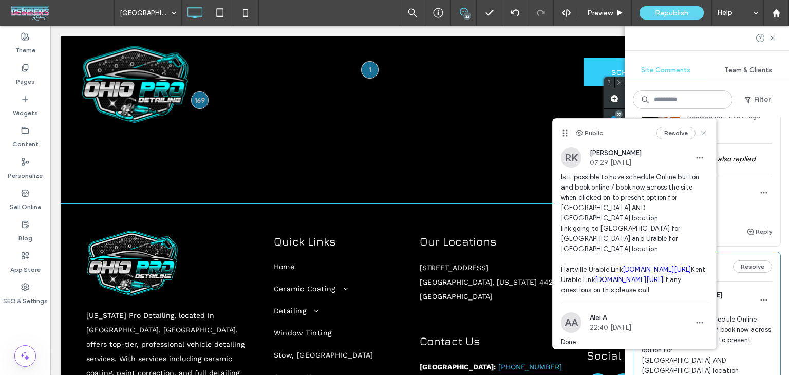
click at [701, 130] on use at bounding box center [703, 132] width 5 height 5
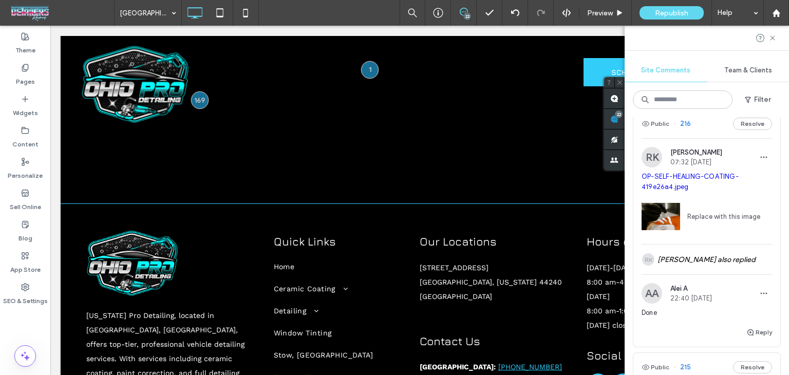
scroll to position [2540, 0]
click at [705, 130] on div "Public 216 Resolve" at bounding box center [706, 124] width 147 height 29
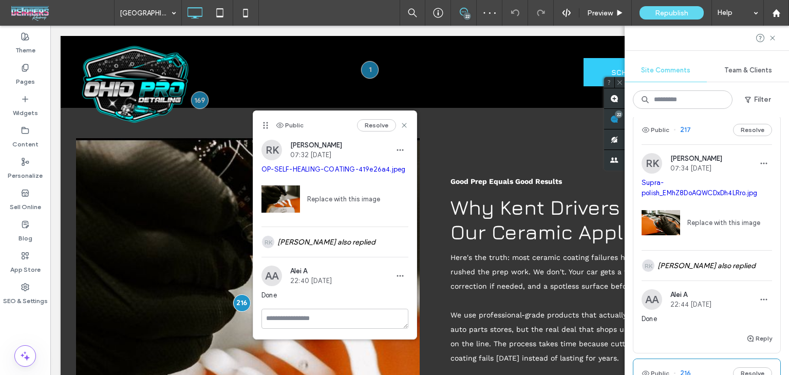
scroll to position [2291, 0]
click at [703, 139] on div "Public 217 Resolve" at bounding box center [706, 130] width 147 height 29
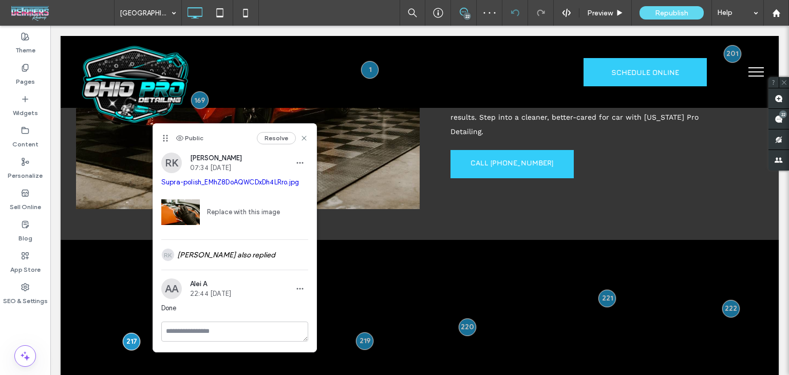
scroll to position [0, 0]
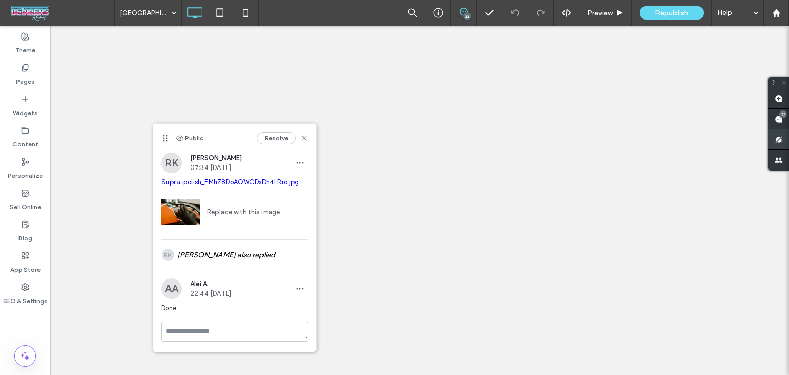
click at [775, 120] on use at bounding box center [778, 119] width 8 height 8
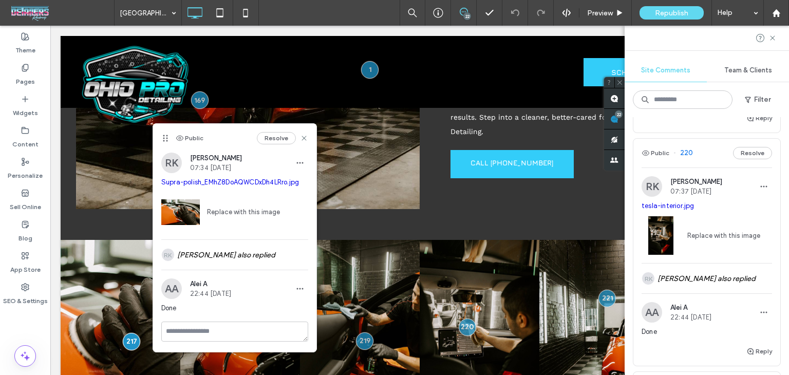
scroll to position [1569, 0]
drag, startPoint x: 308, startPoint y: 138, endPoint x: 301, endPoint y: 144, distance: 9.1
click at [306, 139] on div "Public Resolve" at bounding box center [234, 138] width 163 height 29
click at [306, 134] on icon at bounding box center [304, 138] width 8 height 8
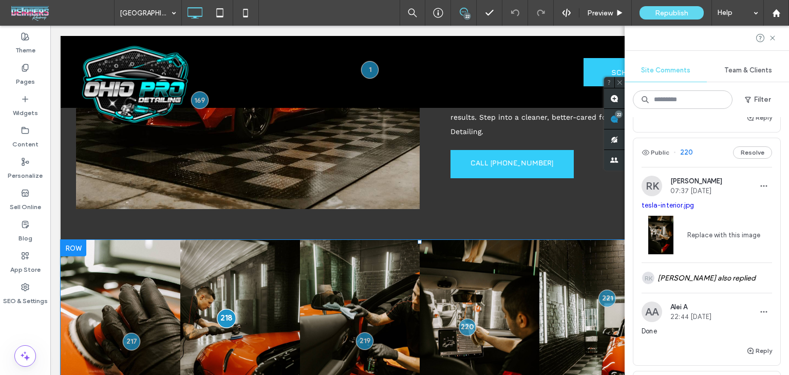
click at [230, 309] on div at bounding box center [226, 318] width 19 height 19
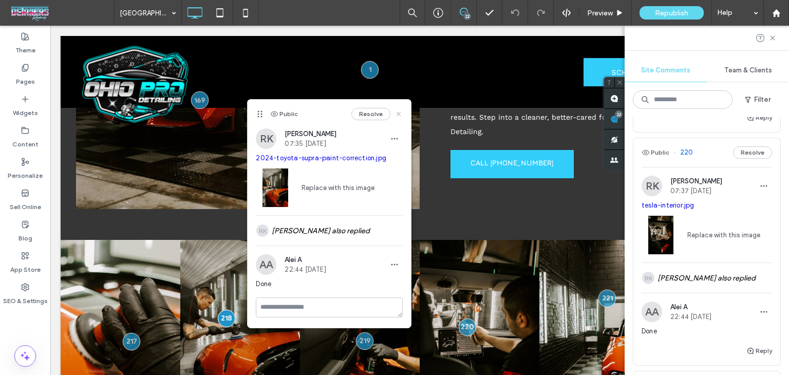
click at [401, 113] on icon at bounding box center [398, 114] width 8 height 8
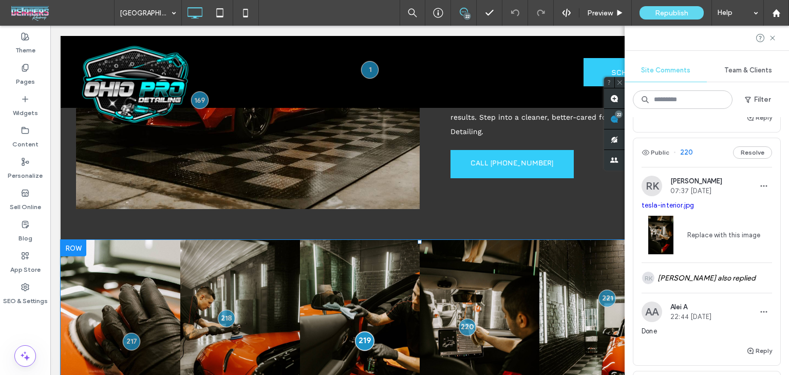
click at [359, 331] on div at bounding box center [364, 340] width 19 height 19
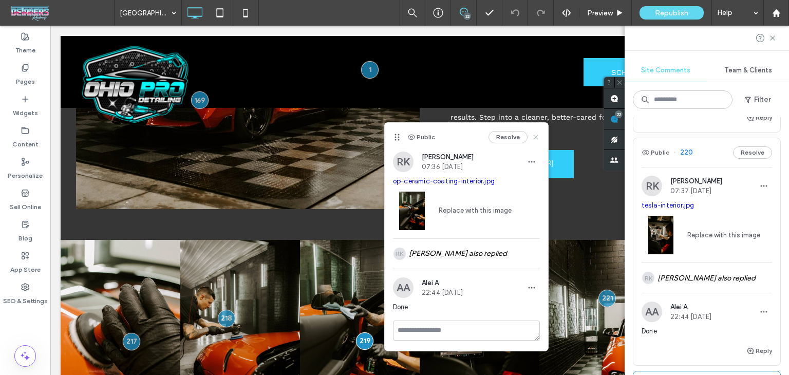
drag, startPoint x: 535, startPoint y: 137, endPoint x: 483, endPoint y: 112, distance: 57.6
click at [535, 137] on use at bounding box center [535, 137] width 5 height 5
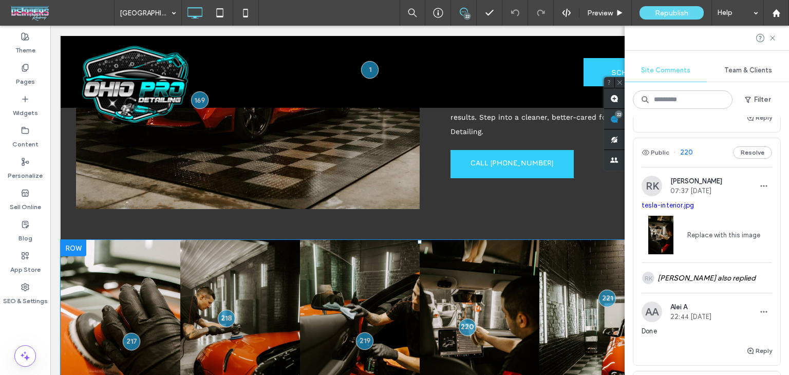
click at [146, 240] on link at bounding box center [121, 330] width 120 height 180
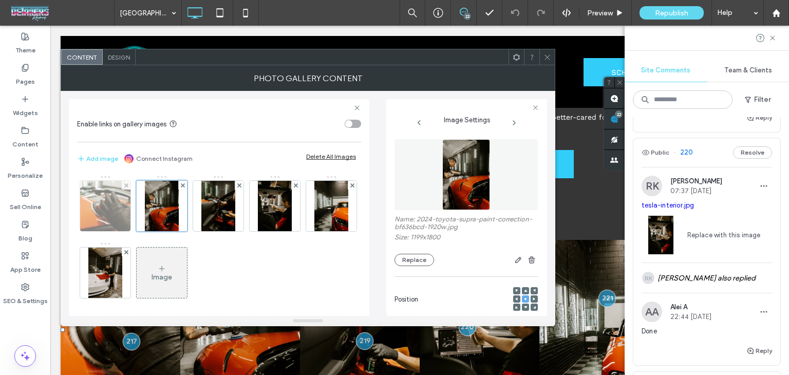
click at [91, 193] on img at bounding box center [105, 206] width 76 height 50
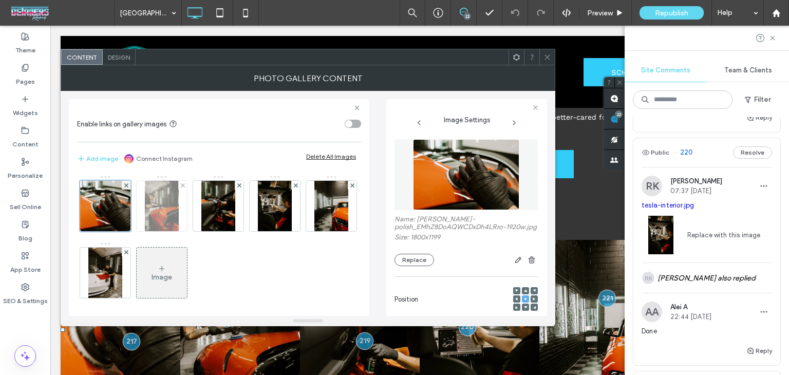
click at [160, 206] on img at bounding box center [161, 206] width 33 height 50
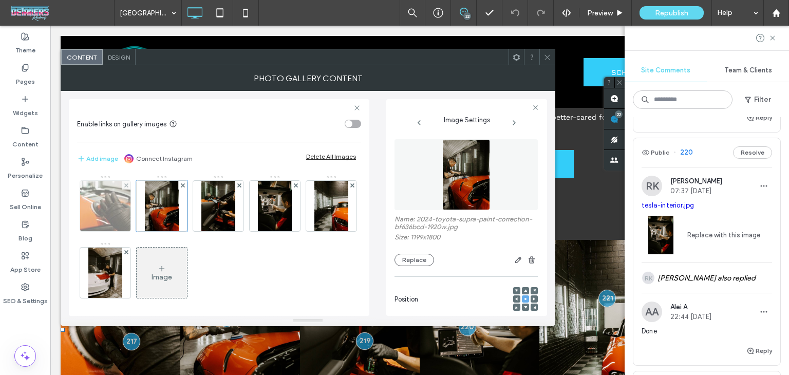
click at [110, 202] on img at bounding box center [105, 206] width 76 height 50
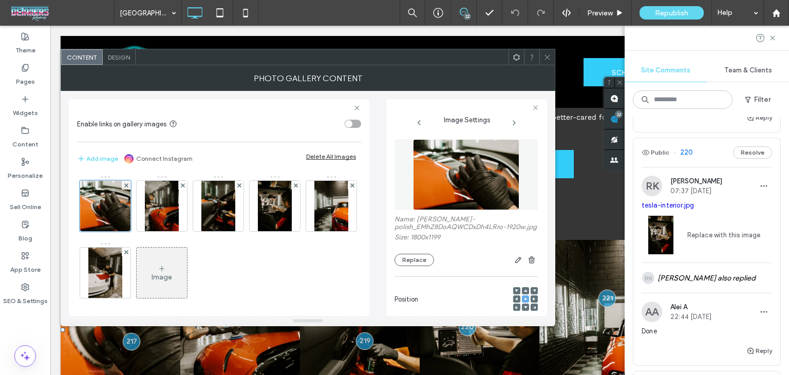
click at [533, 300] on icon at bounding box center [534, 298] width 3 height 3
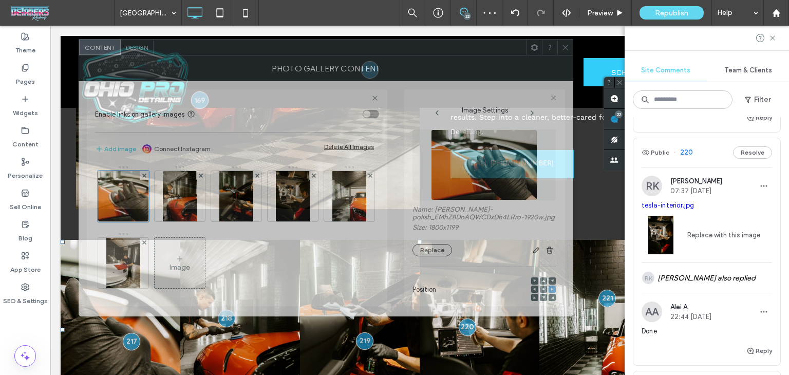
drag, startPoint x: 401, startPoint y: 63, endPoint x: 528, endPoint y: 229, distance: 208.8
click at [421, 55] on div at bounding box center [340, 47] width 373 height 15
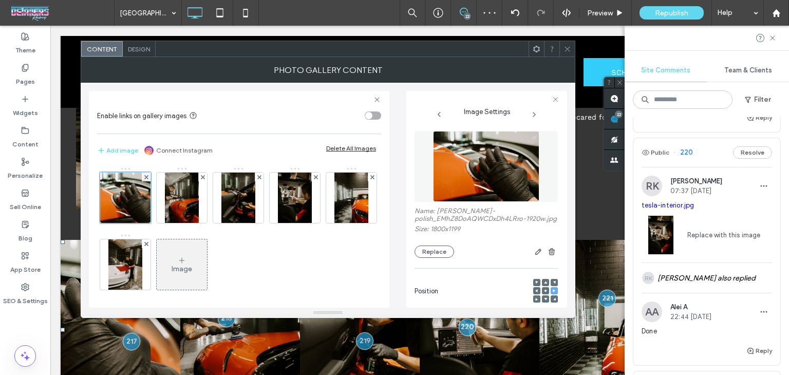
click at [533, 294] on div at bounding box center [536, 290] width 7 height 7
click at [535, 298] on div at bounding box center [545, 291] width 25 height 25
click at [534, 294] on div at bounding box center [536, 290] width 7 height 7
drag, startPoint x: 532, startPoint y: 298, endPoint x: 535, endPoint y: 305, distance: 6.7
click at [535, 292] on icon at bounding box center [536, 290] width 3 height 3
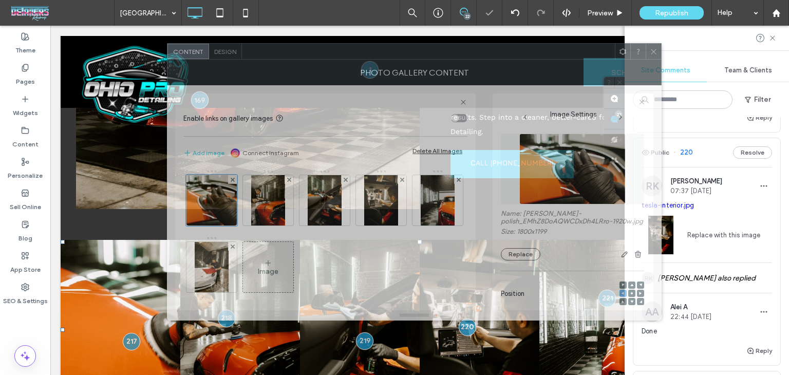
drag, startPoint x: 409, startPoint y: 56, endPoint x: 490, endPoint y: 96, distance: 90.5
click at [493, 59] on div at bounding box center [428, 51] width 373 height 15
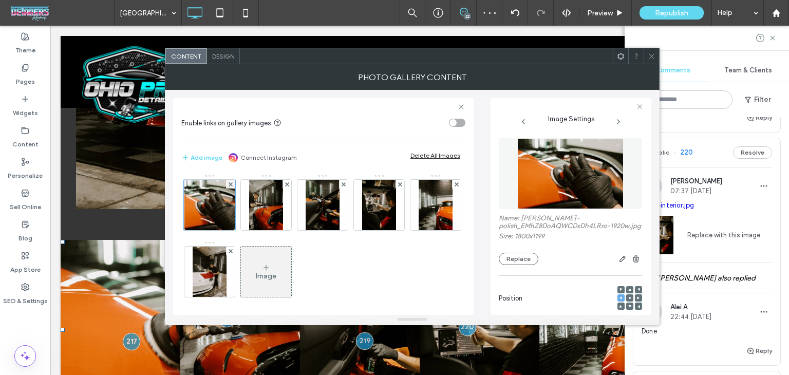
click at [626, 301] on div at bounding box center [629, 297] width 7 height 7
click at [629, 299] on use at bounding box center [630, 298] width 2 height 2
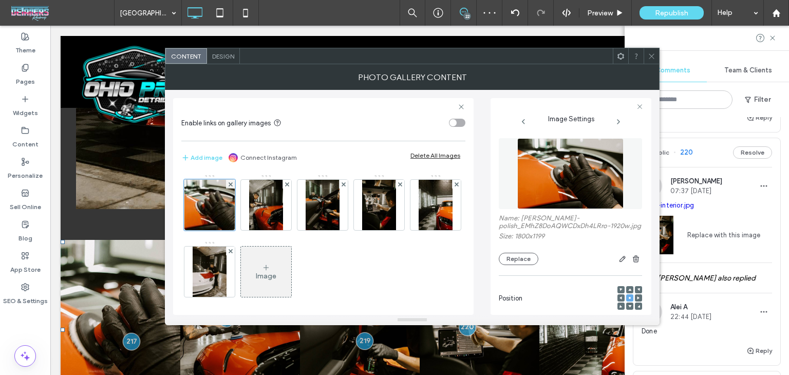
drag, startPoint x: 659, startPoint y: 57, endPoint x: 653, endPoint y: 58, distance: 6.2
click at [657, 57] on body ".wqwq-1{fill:#231f20;} .cls-1q, .cls-2q { fill-rule: evenodd; } .cls-2q { fill:…" at bounding box center [394, 187] width 789 height 375
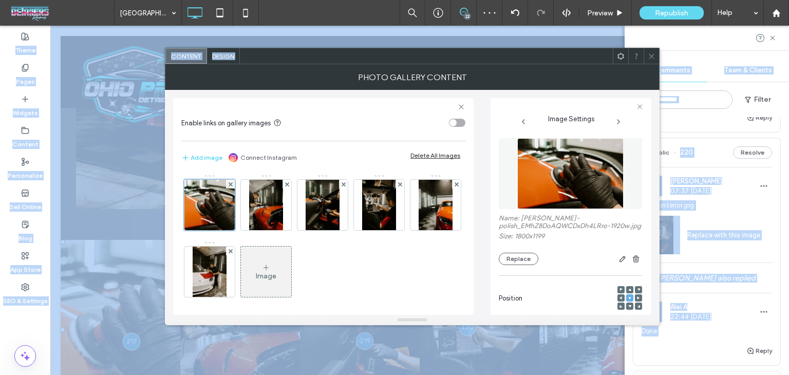
drag, startPoint x: 653, startPoint y: 58, endPoint x: 628, endPoint y: 109, distance: 57.2
click at [653, 59] on icon at bounding box center [652, 56] width 8 height 8
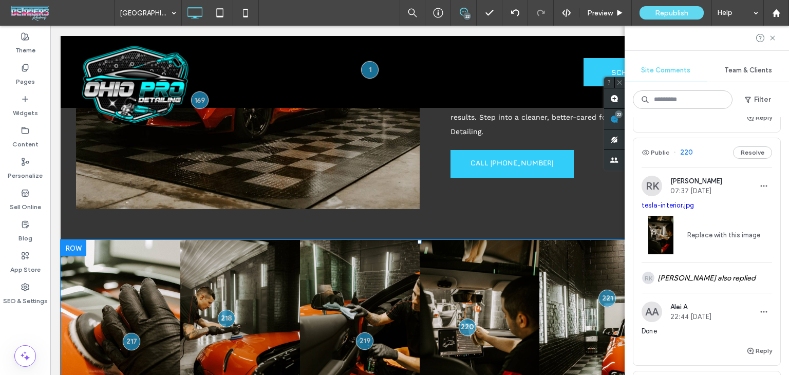
click at [351, 240] on link at bounding box center [360, 330] width 120 height 180
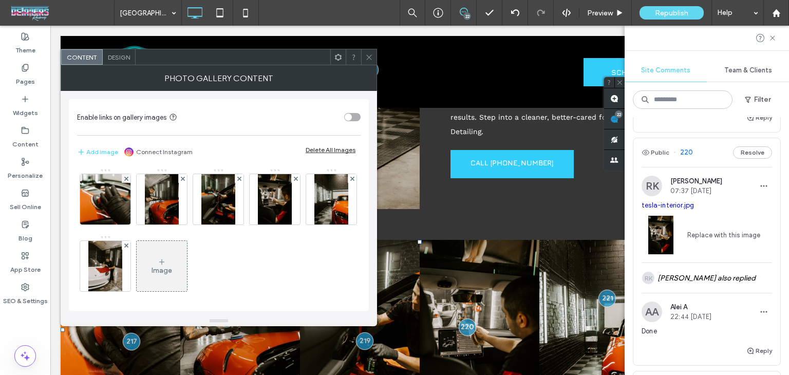
click at [369, 58] on icon at bounding box center [369, 57] width 8 height 8
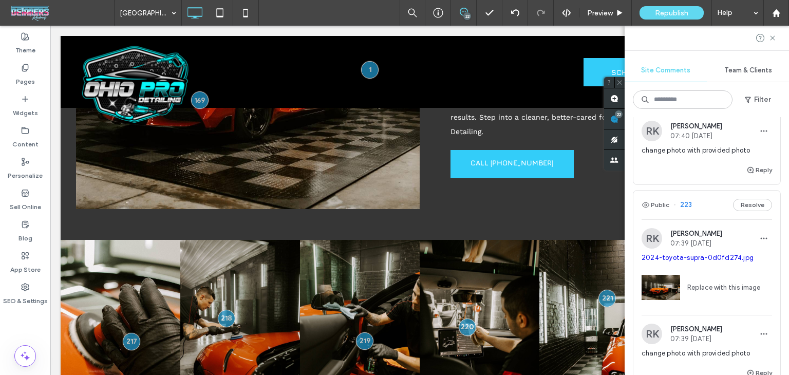
scroll to position [895, 0]
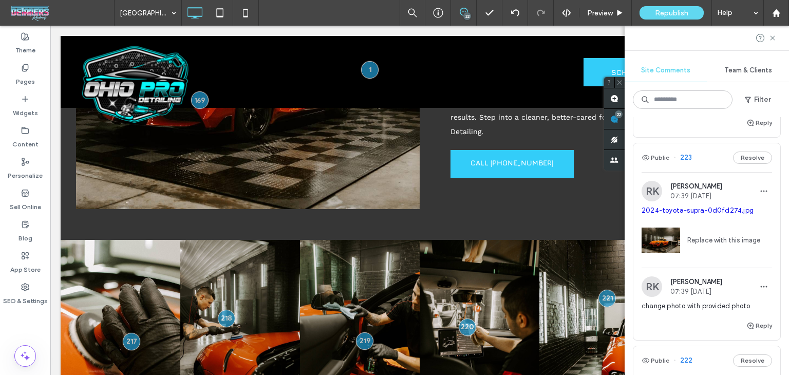
click at [710, 160] on div "Public 223 Resolve" at bounding box center [706, 157] width 147 height 29
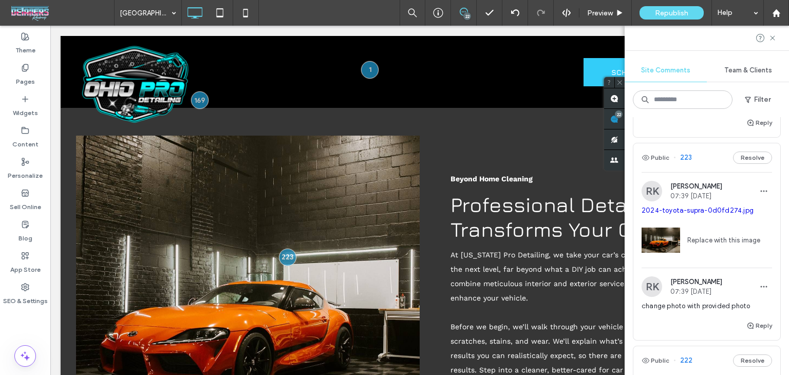
scroll to position [2390, 0]
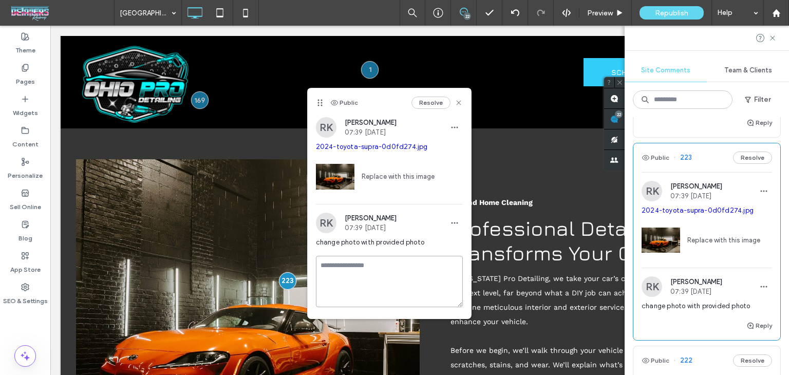
click at [368, 258] on textarea at bounding box center [389, 281] width 147 height 51
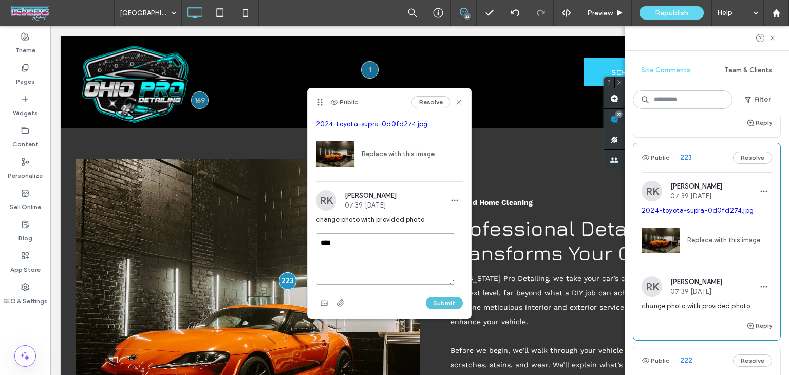
type textarea "****"
click at [426, 297] on button "Submit" at bounding box center [444, 303] width 37 height 12
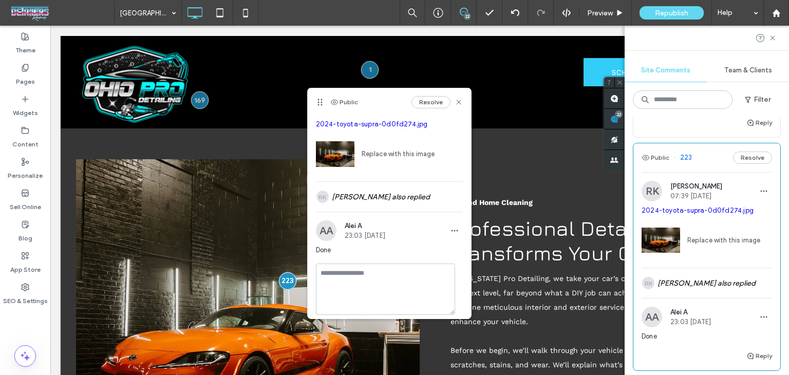
scroll to position [0, 0]
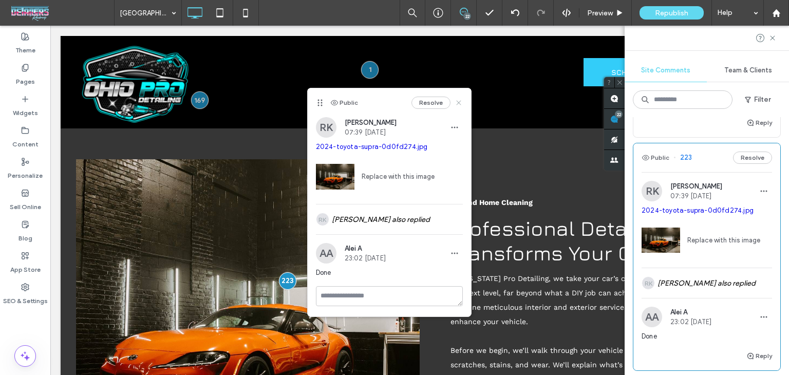
click at [457, 99] on icon at bounding box center [458, 103] width 8 height 8
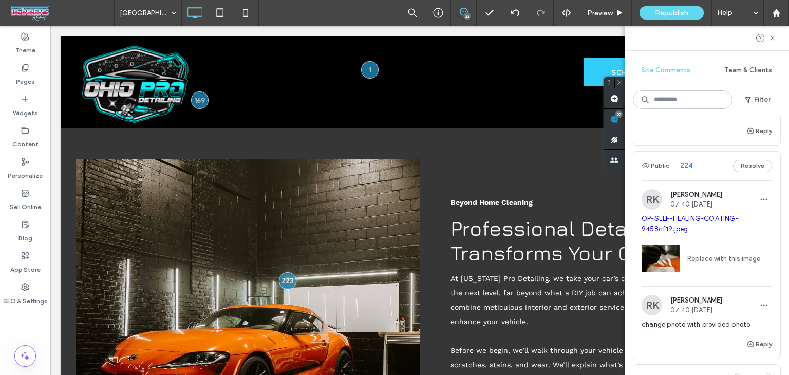
scroll to position [673, 0]
click at [710, 167] on div "Public 224 Resolve" at bounding box center [706, 166] width 147 height 29
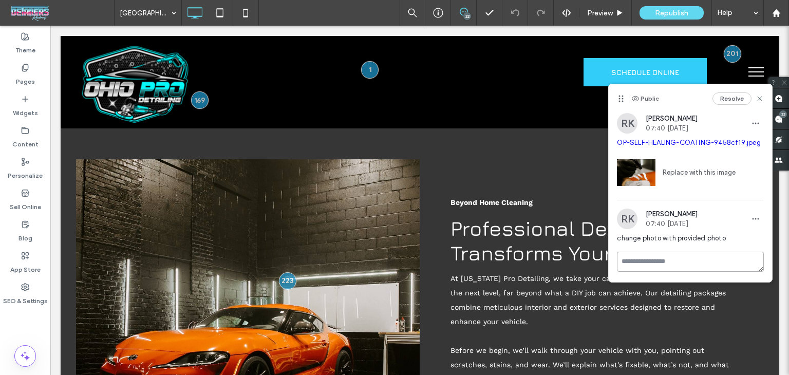
click at [655, 261] on textarea at bounding box center [690, 262] width 147 height 20
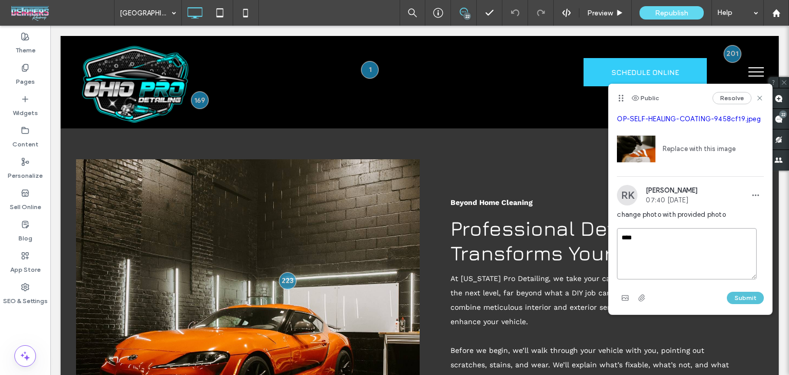
type textarea "****"
click at [751, 293] on button "Submit" at bounding box center [745, 298] width 37 height 12
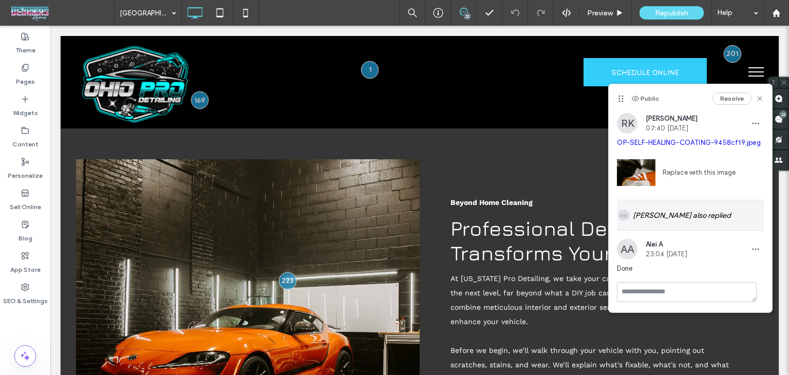
scroll to position [7, 0]
drag, startPoint x: 751, startPoint y: 99, endPoint x: 788, endPoint y: 123, distance: 44.2
click at [757, 99] on use at bounding box center [759, 99] width 5 height 5
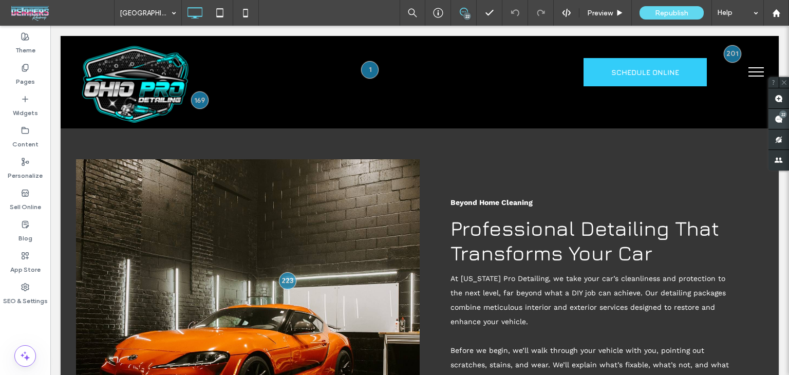
click at [788, 126] on span at bounding box center [778, 119] width 21 height 20
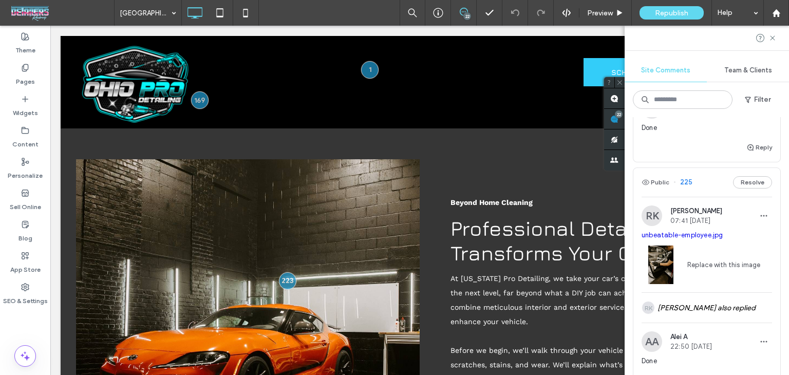
scroll to position [480, 0]
